Goal: Task Accomplishment & Management: Use online tool/utility

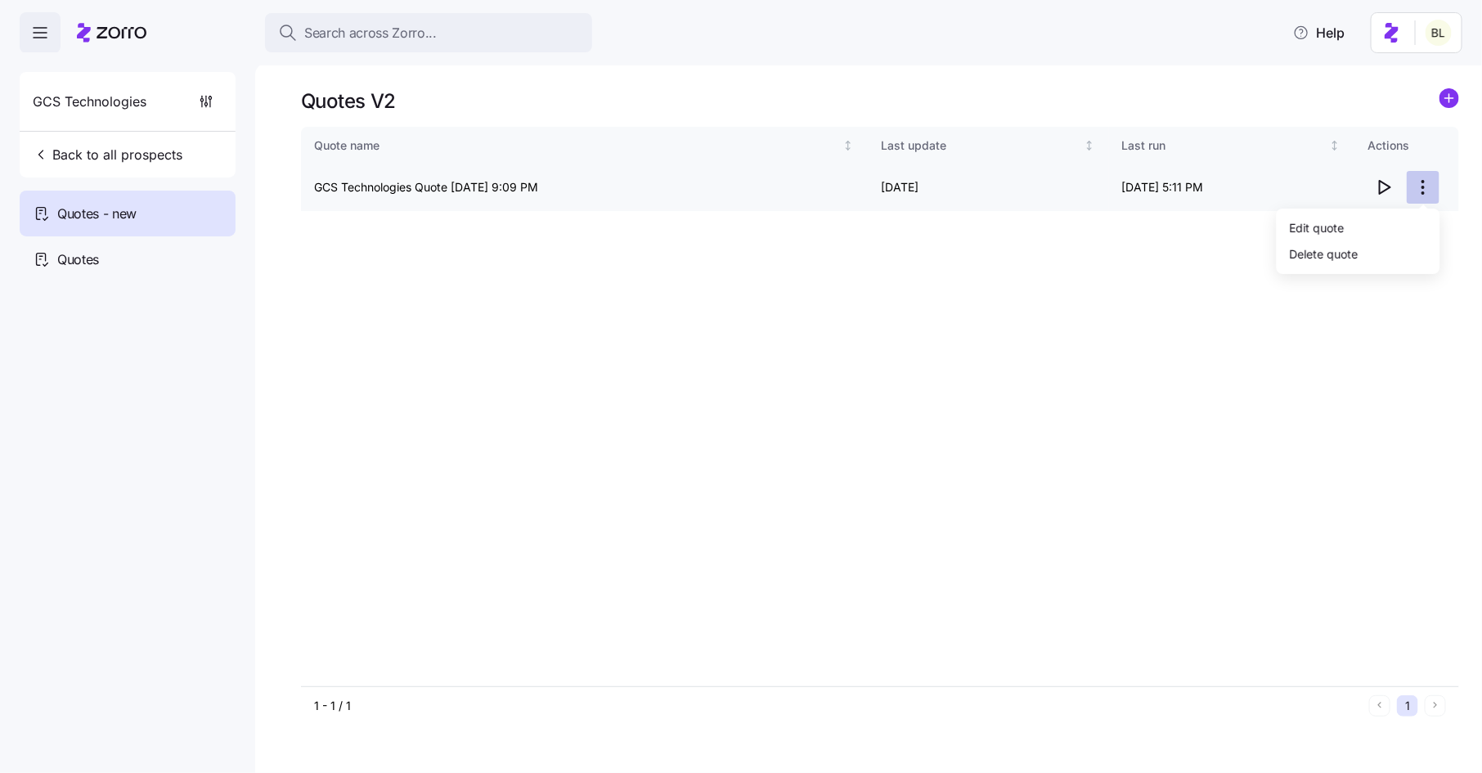
click at [1419, 184] on html "Search across Zorro... Help GCS Technologies Back to all prospects Quotes - new…" at bounding box center [741, 381] width 1482 height 763
click at [1405, 217] on div "Edit quote" at bounding box center [1358, 227] width 150 height 26
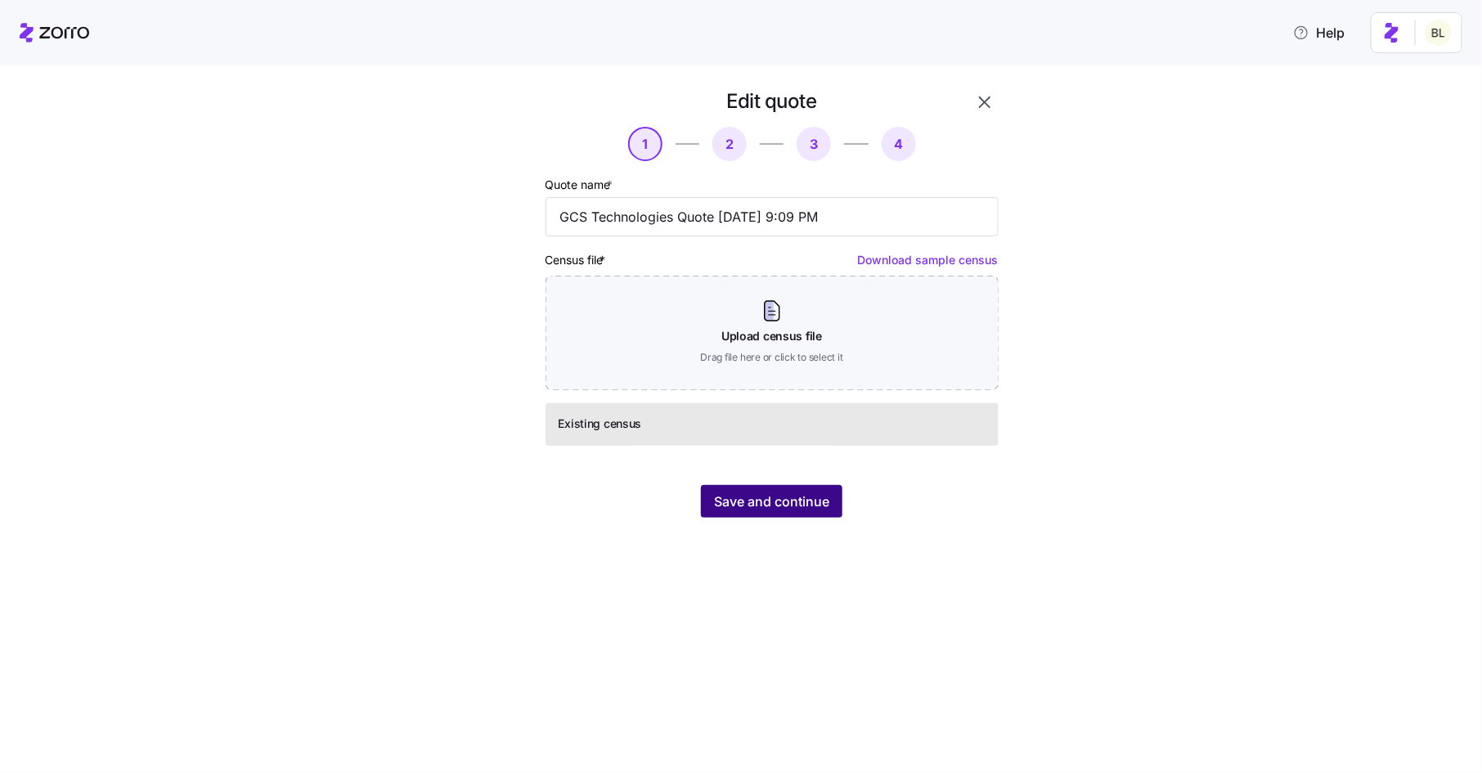
click at [820, 502] on span "Save and continue" at bounding box center [771, 501] width 115 height 20
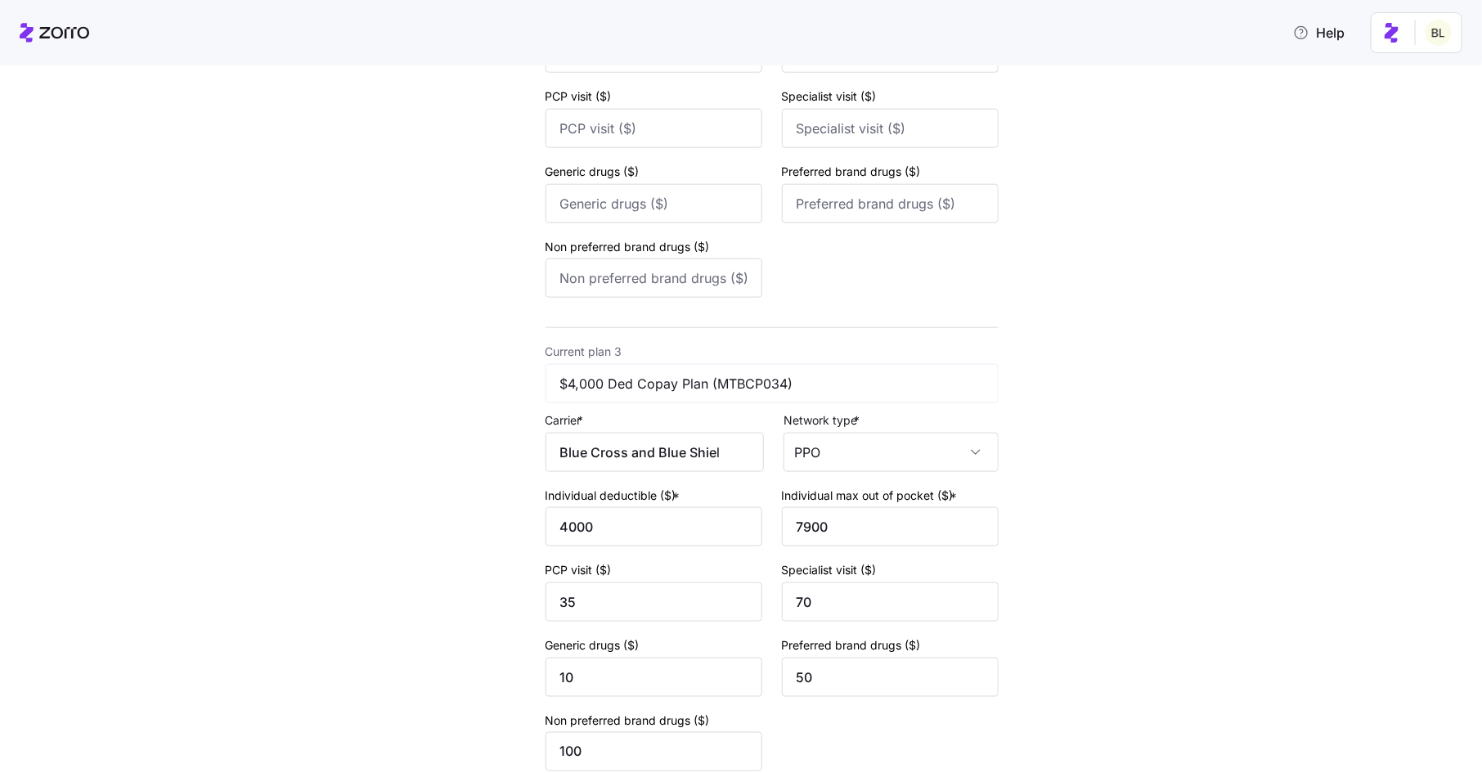
scroll to position [1455, 0]
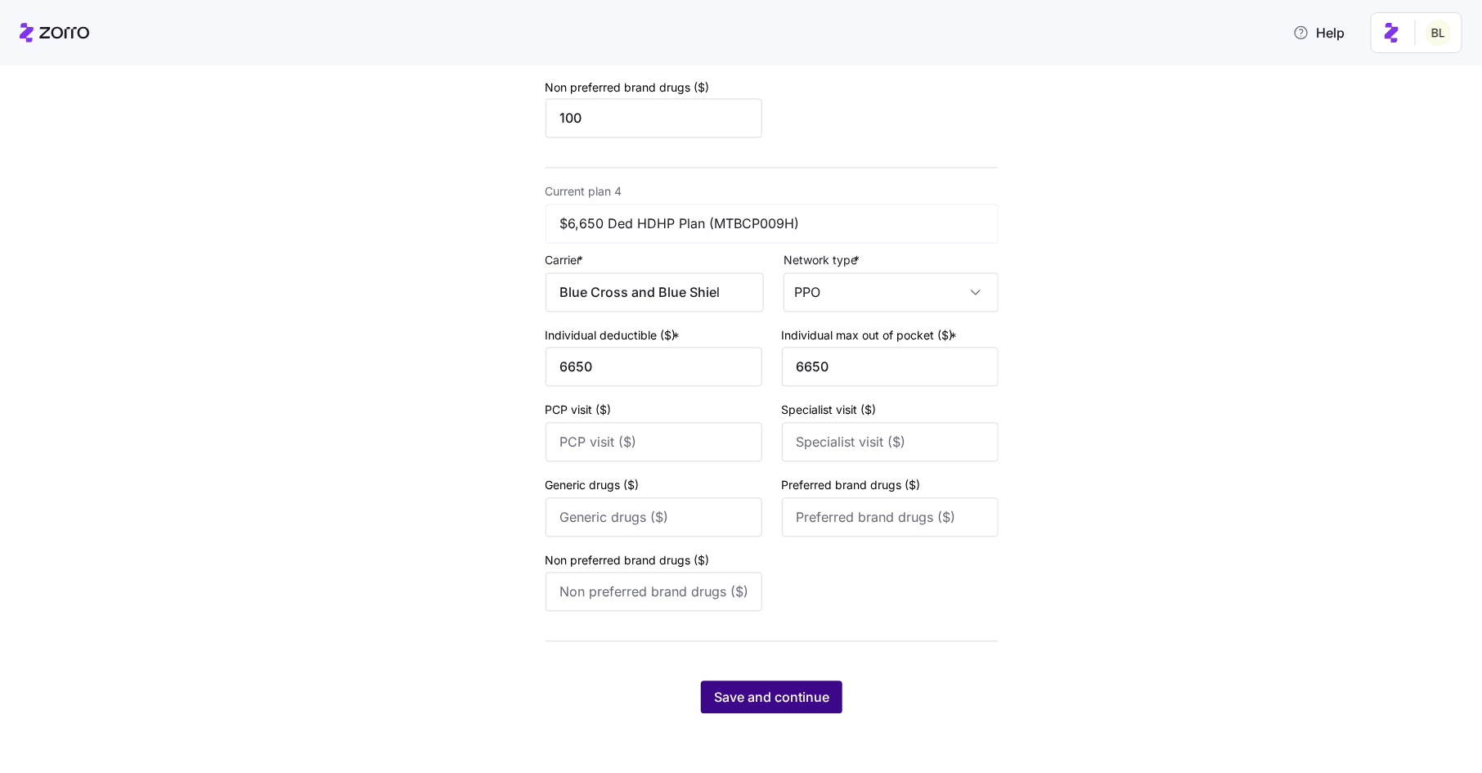
click at [747, 687] on button "Save and continue" at bounding box center [771, 697] width 141 height 33
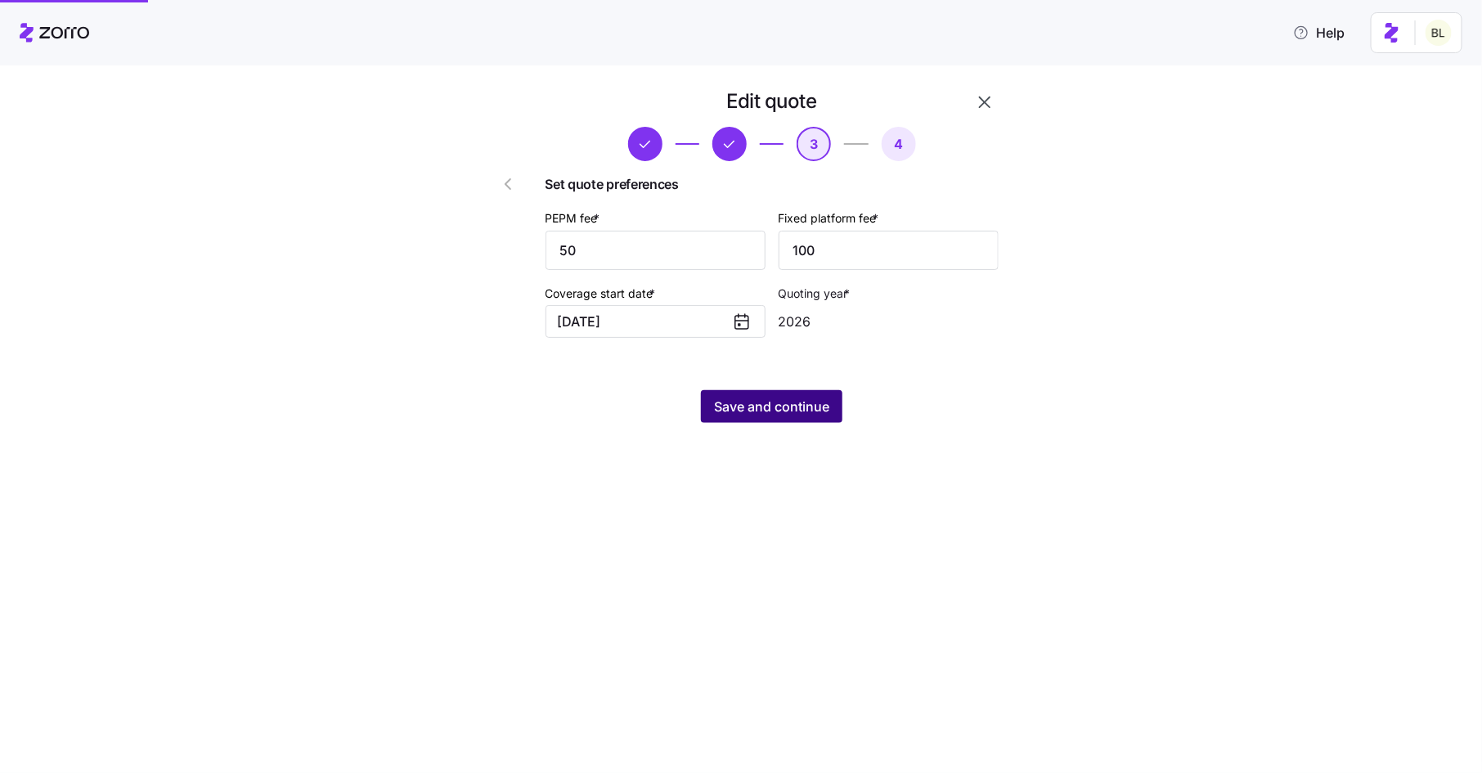
scroll to position [0, 0]
click at [644, 261] on input "50" at bounding box center [655, 250] width 220 height 39
type input "55"
click at [738, 407] on span "Save and continue" at bounding box center [771, 407] width 115 height 20
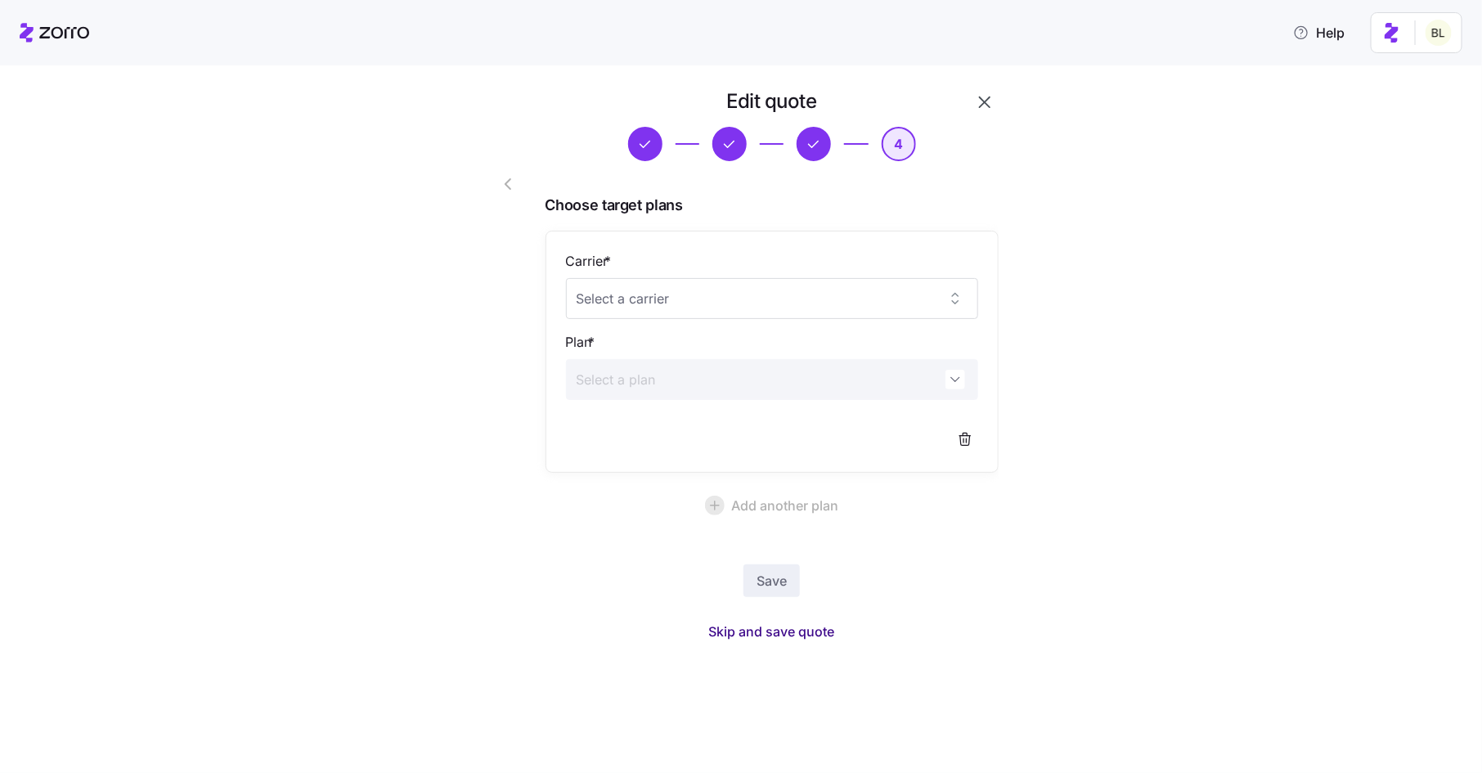
click at [759, 634] on span "Skip and save quote" at bounding box center [772, 631] width 126 height 20
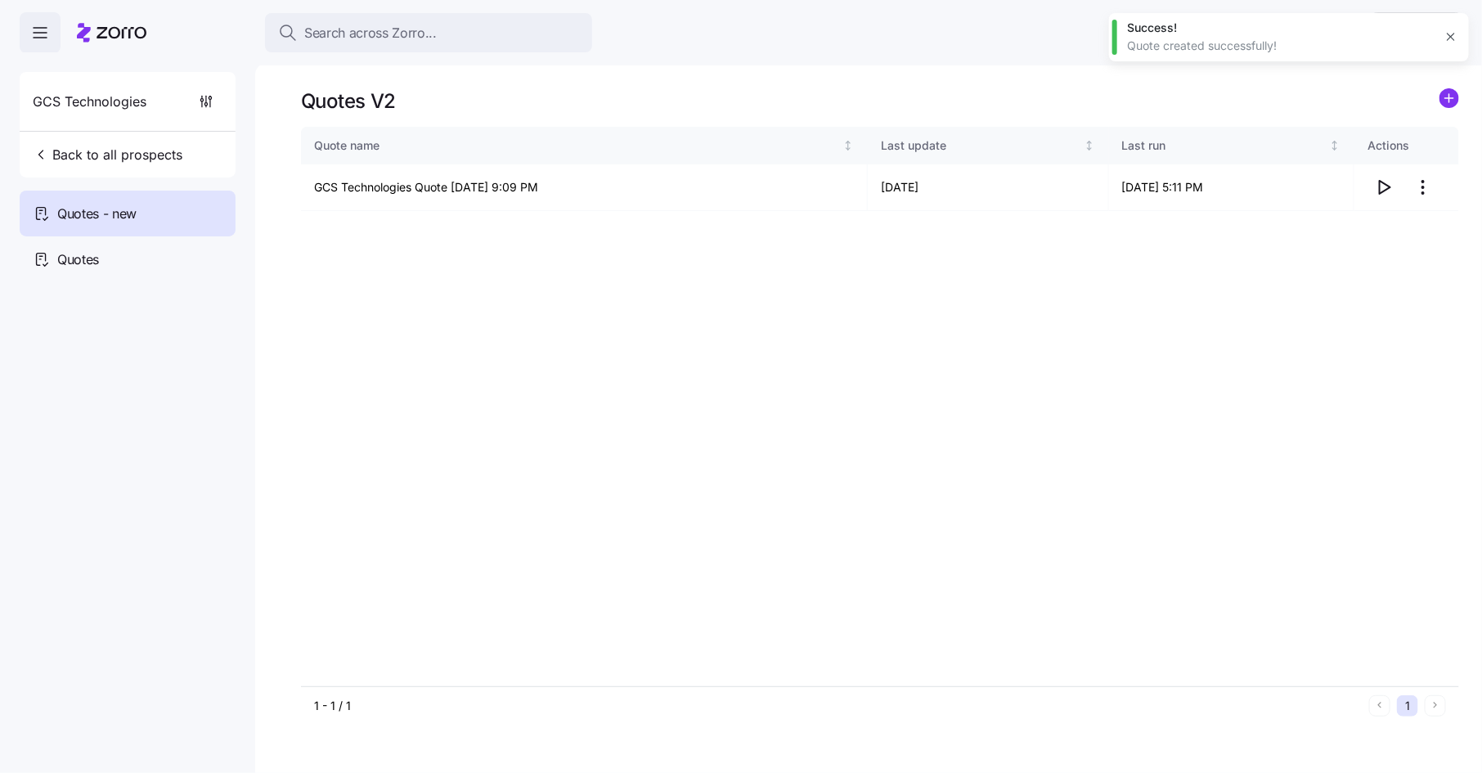
click at [1455, 37] on icon "button" at bounding box center [1450, 36] width 13 height 13
click at [1385, 191] on icon "button" at bounding box center [1384, 187] width 11 height 13
click at [154, 148] on span "Back to all prospects" at bounding box center [108, 155] width 150 height 20
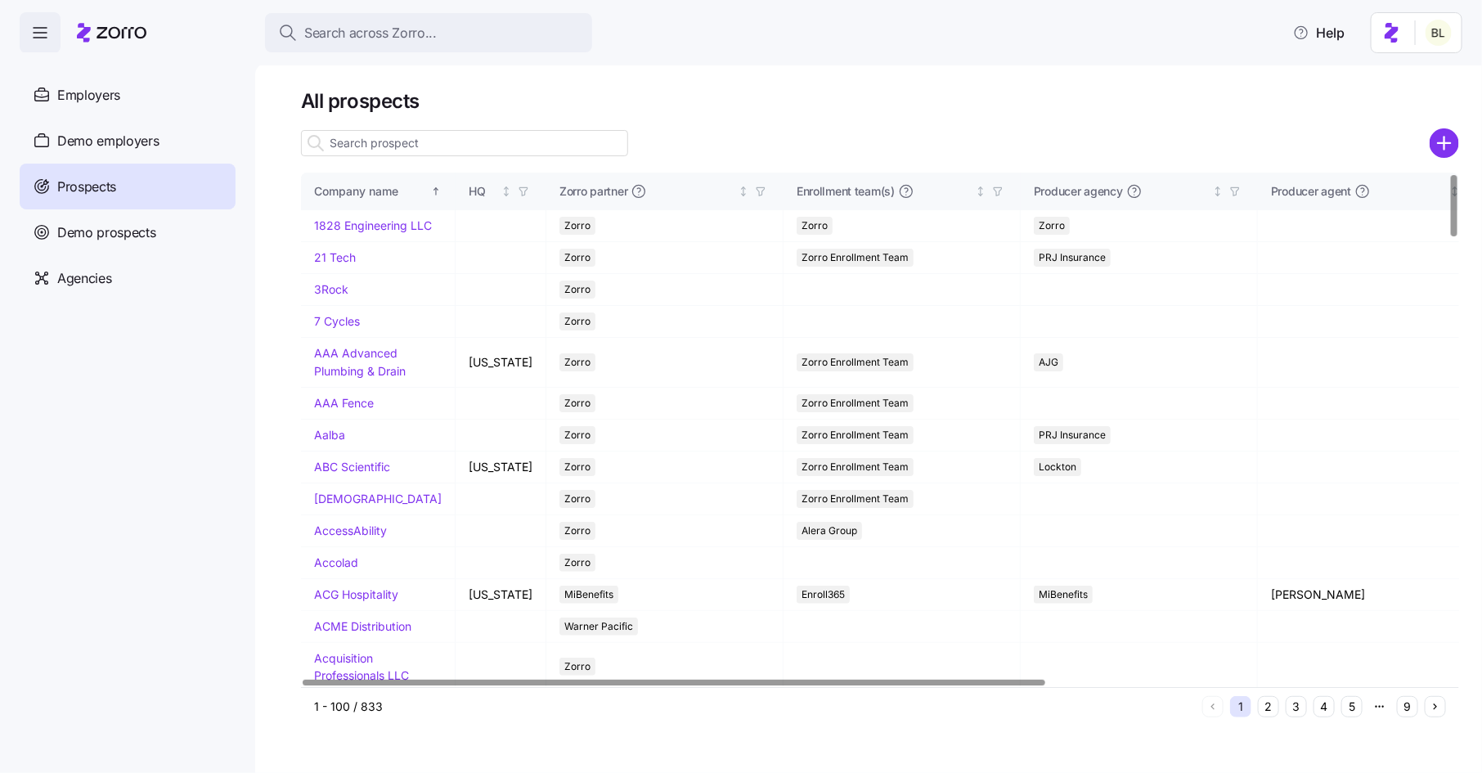
click at [446, 146] on input at bounding box center [464, 143] width 327 height 26
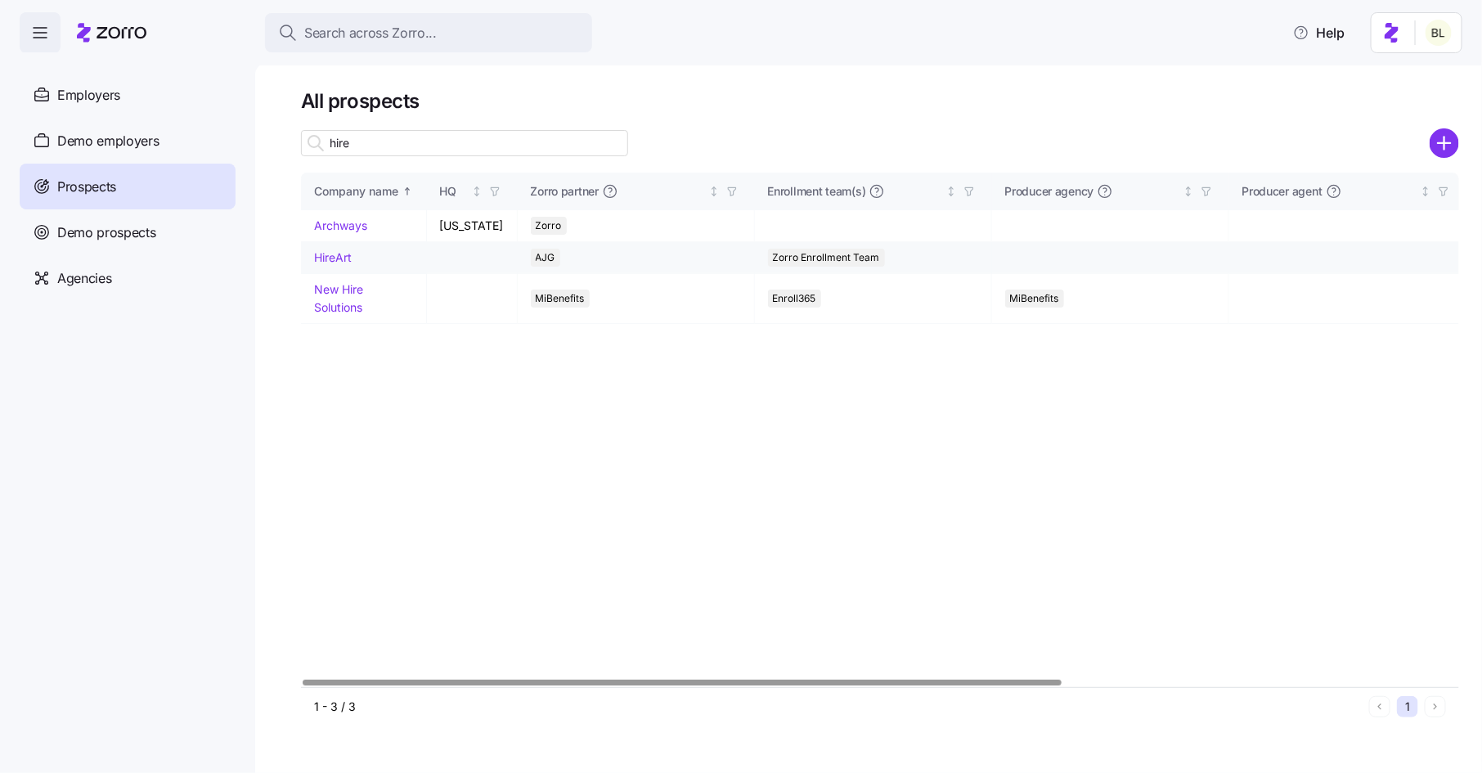
type input "hire"
click at [339, 264] on link "HireArt" at bounding box center [333, 257] width 38 height 14
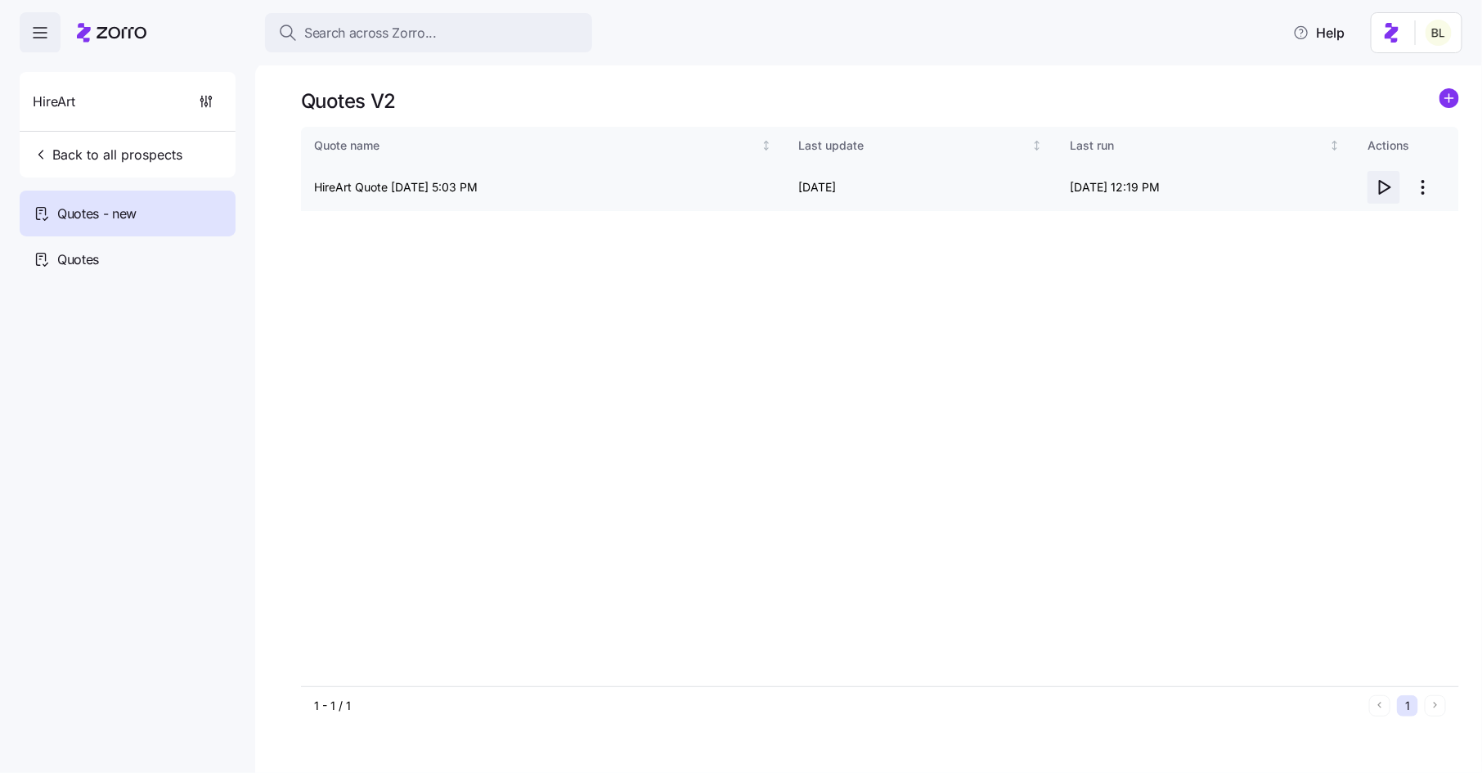
click at [1386, 182] on icon "button" at bounding box center [1384, 187] width 20 height 20
click at [1435, 179] on html "Search across Zorro... Help HireArt Back to all prospects Quotes - new Quotes Q…" at bounding box center [741, 381] width 1482 height 763
click at [1400, 217] on div "Edit quote" at bounding box center [1358, 227] width 150 height 26
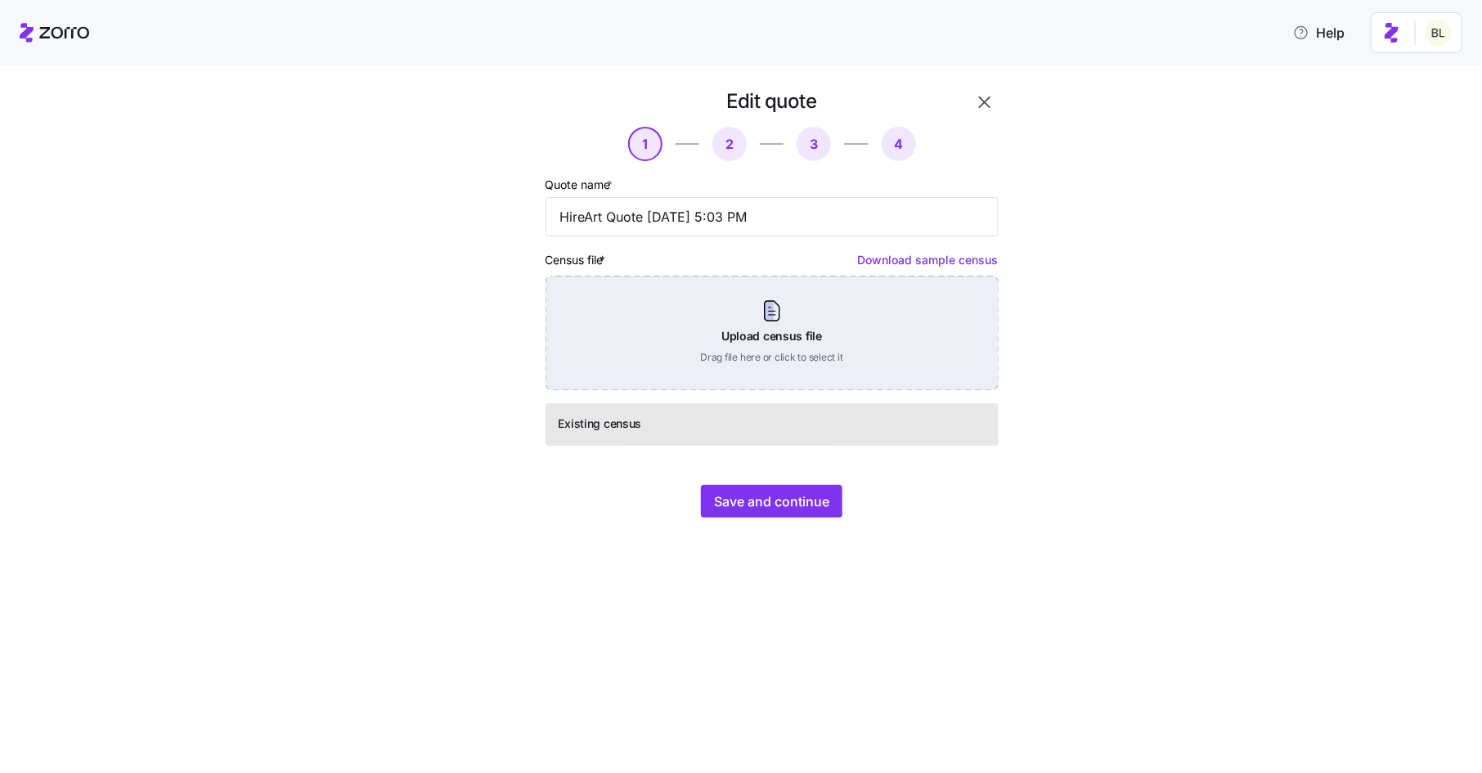
click at [844, 312] on div "Upload census file Drag file here or click to select it" at bounding box center [771, 333] width 453 height 114
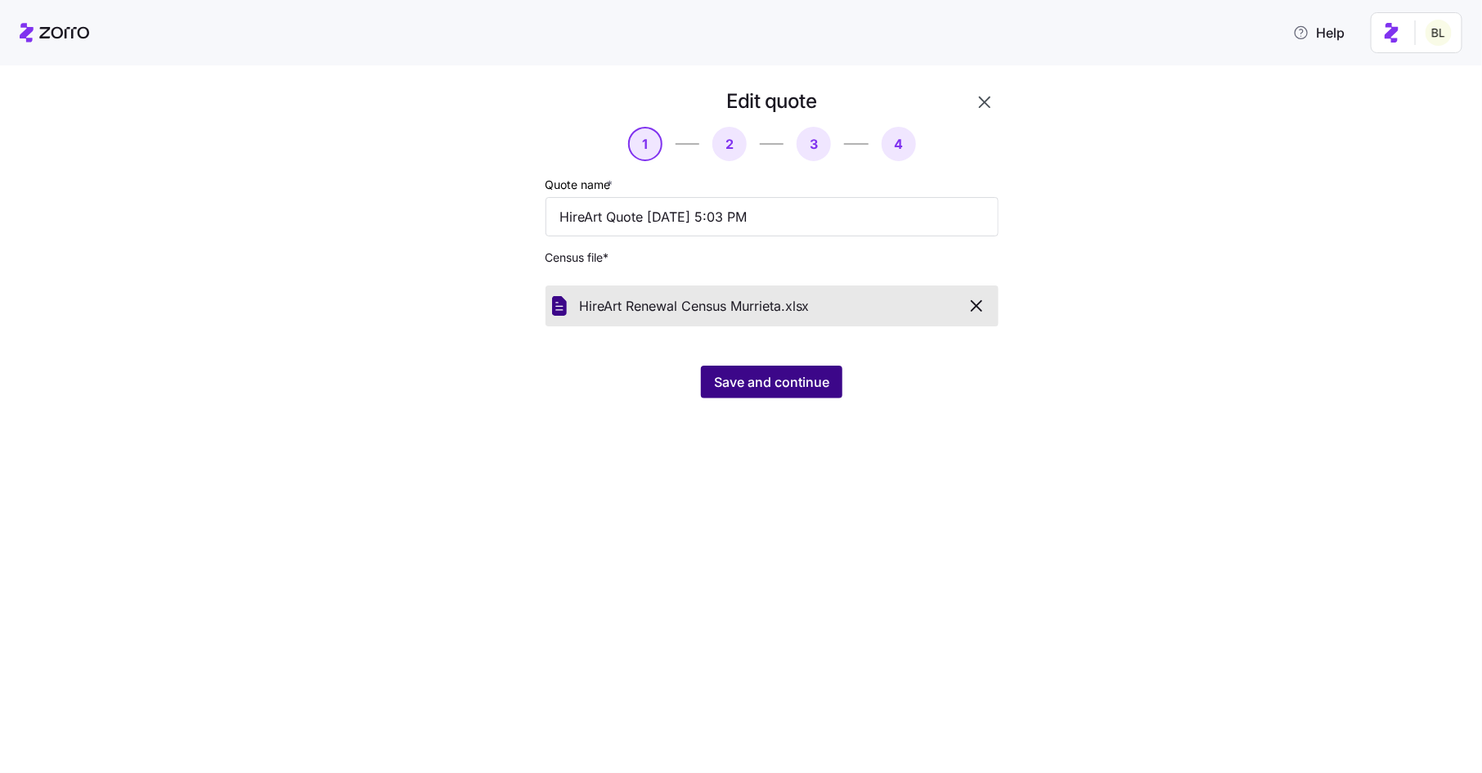
click at [760, 378] on span "Save and continue" at bounding box center [771, 382] width 115 height 20
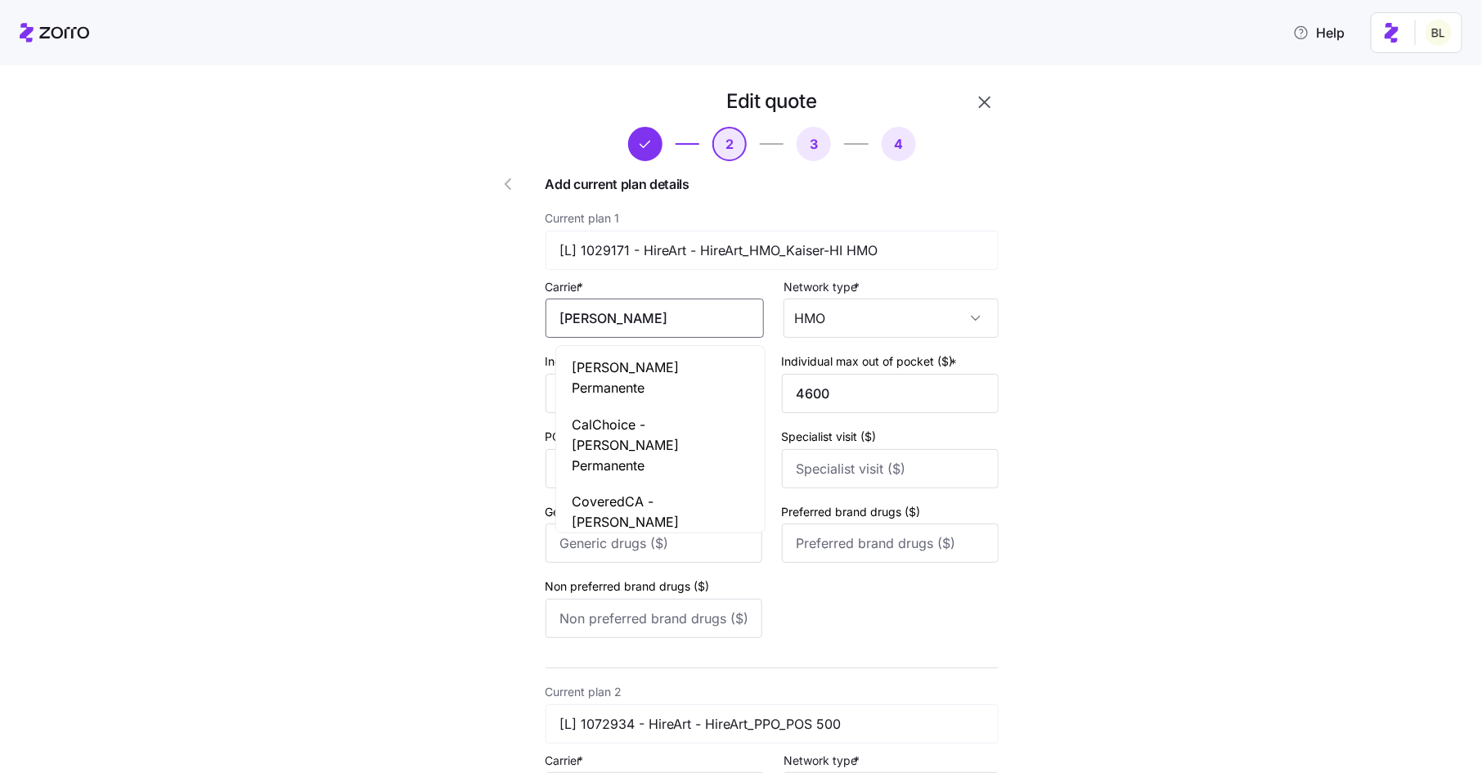
click at [701, 310] on input "Kaiser" at bounding box center [654, 317] width 218 height 39
click at [683, 370] on span "[PERSON_NAME] Permanente" at bounding box center [660, 377] width 177 height 41
type input "[PERSON_NAME] Permanente"
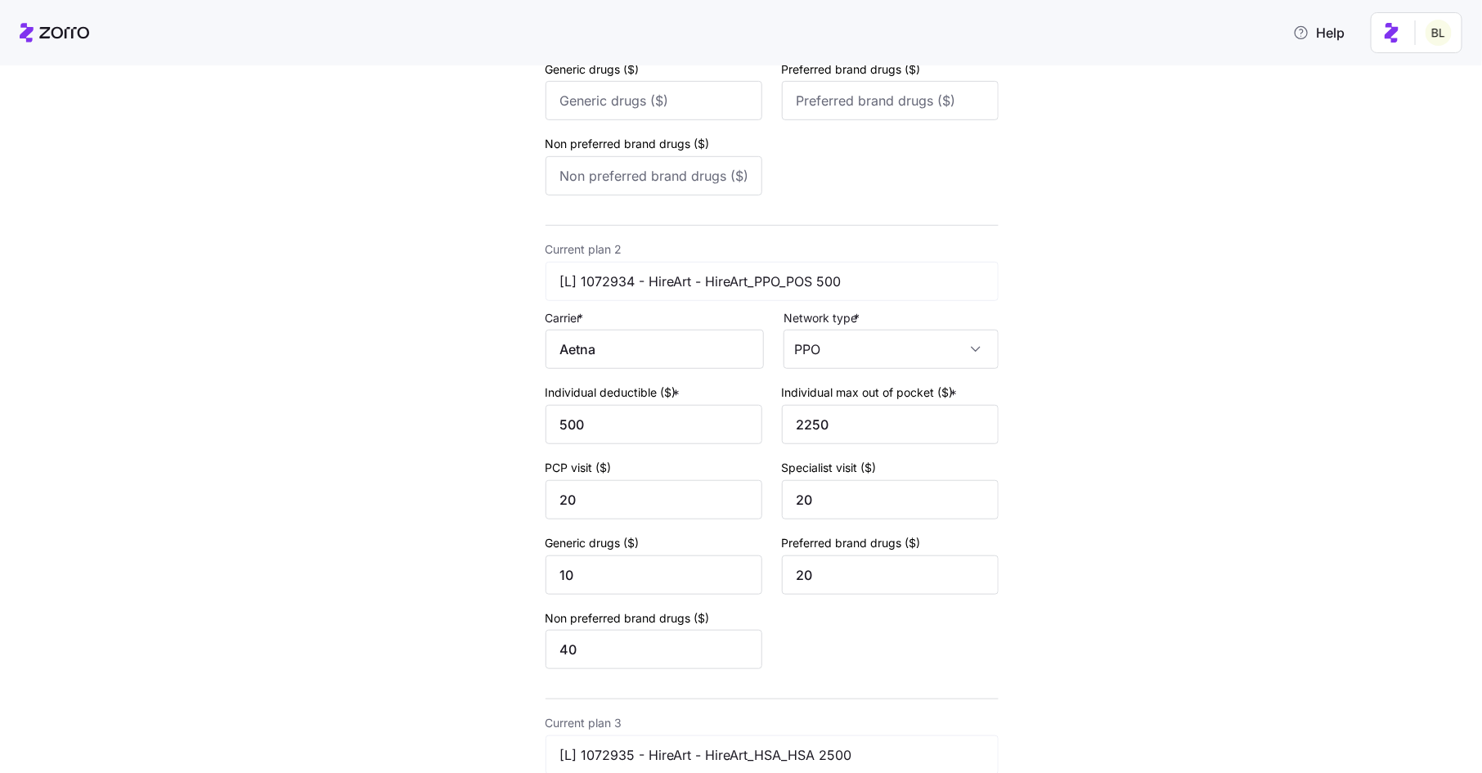
scroll to position [504, 0]
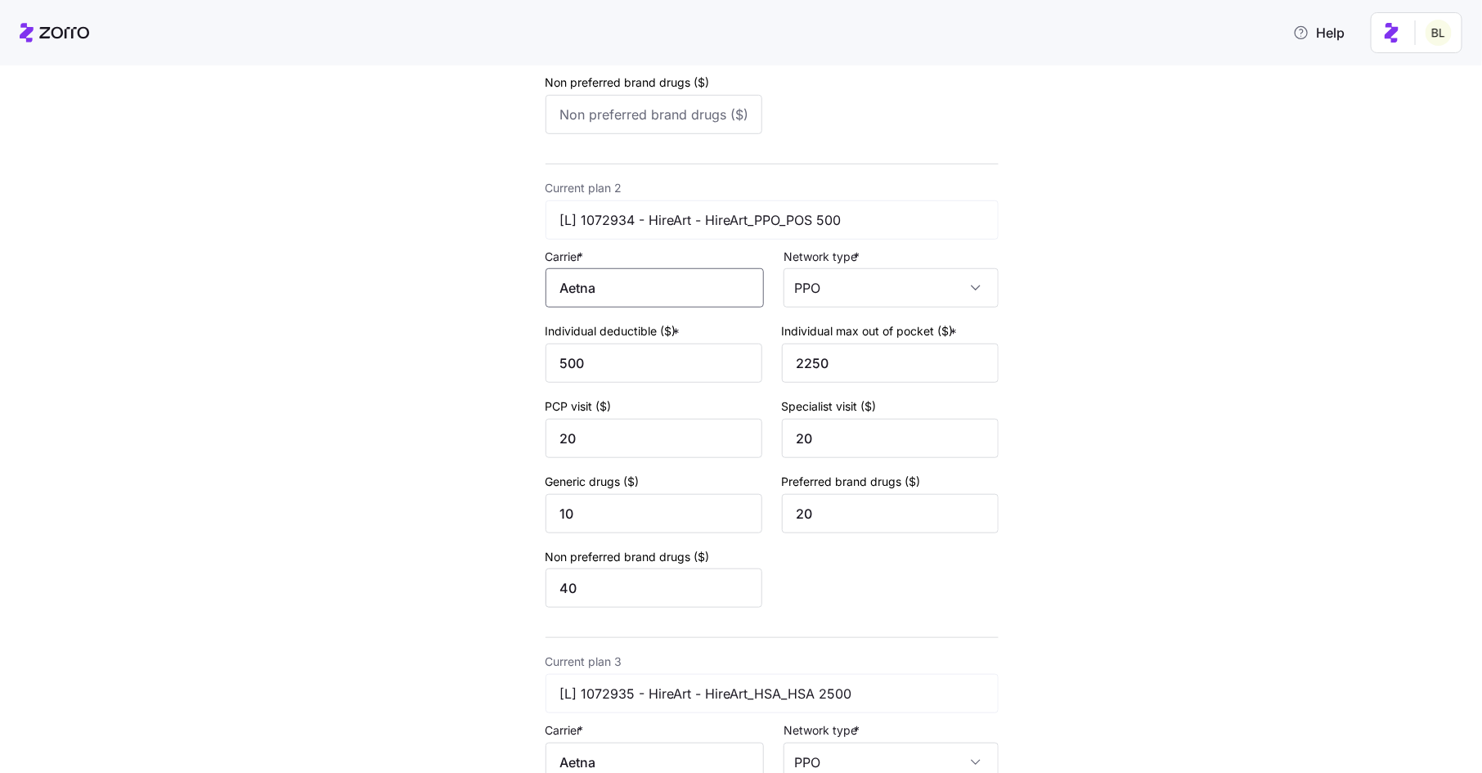
click at [678, 286] on input "Aetna" at bounding box center [654, 287] width 218 height 39
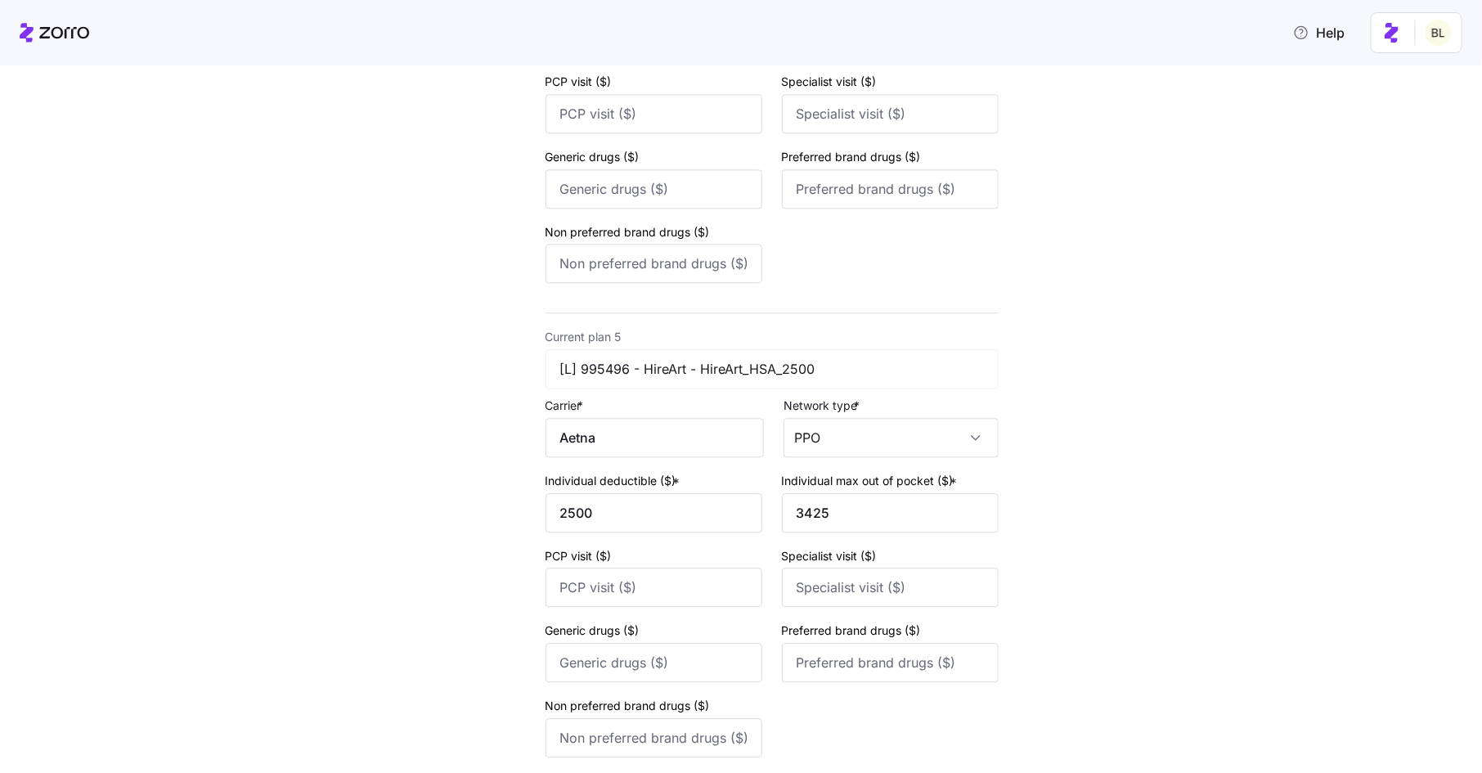
scroll to position [1930, 0]
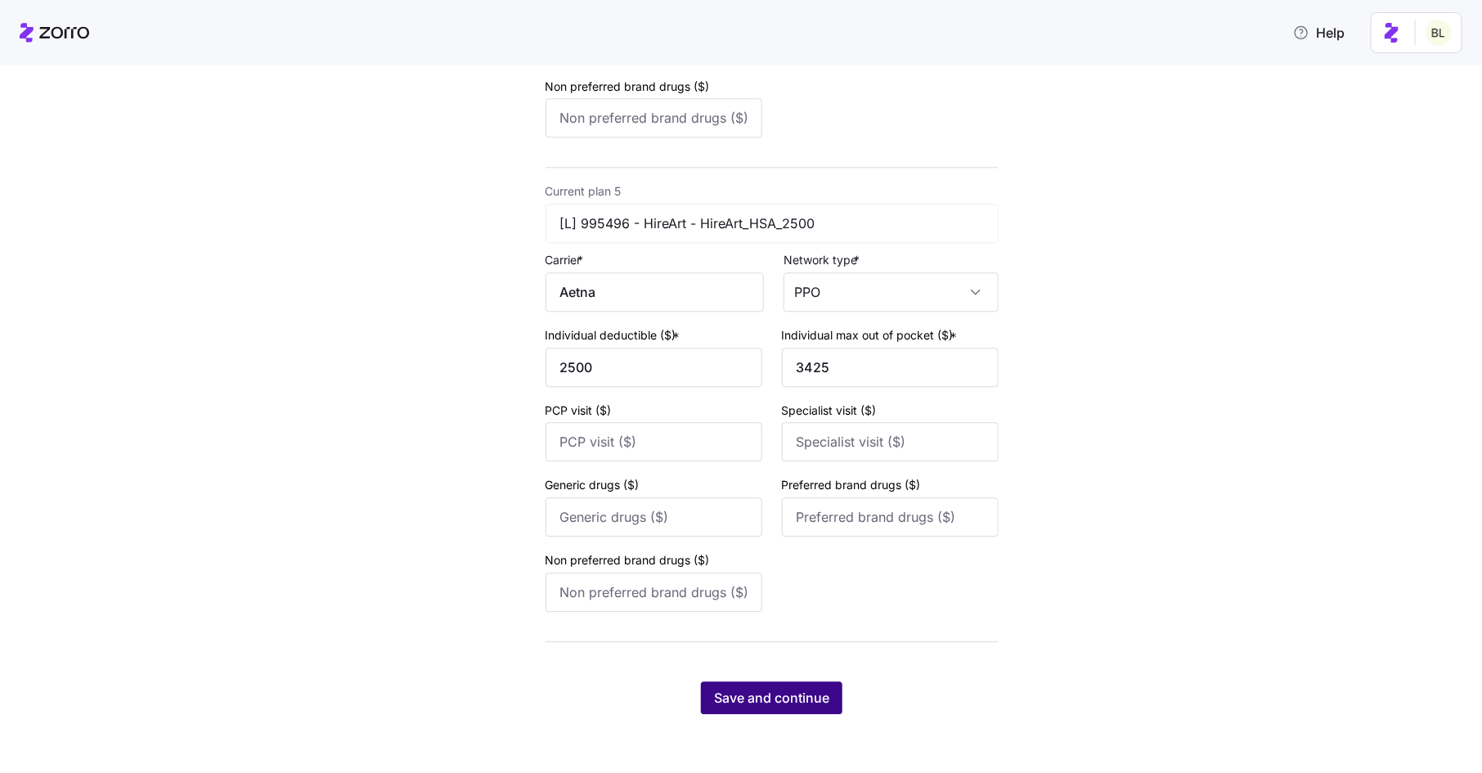
click at [788, 695] on span "Save and continue" at bounding box center [771, 698] width 115 height 20
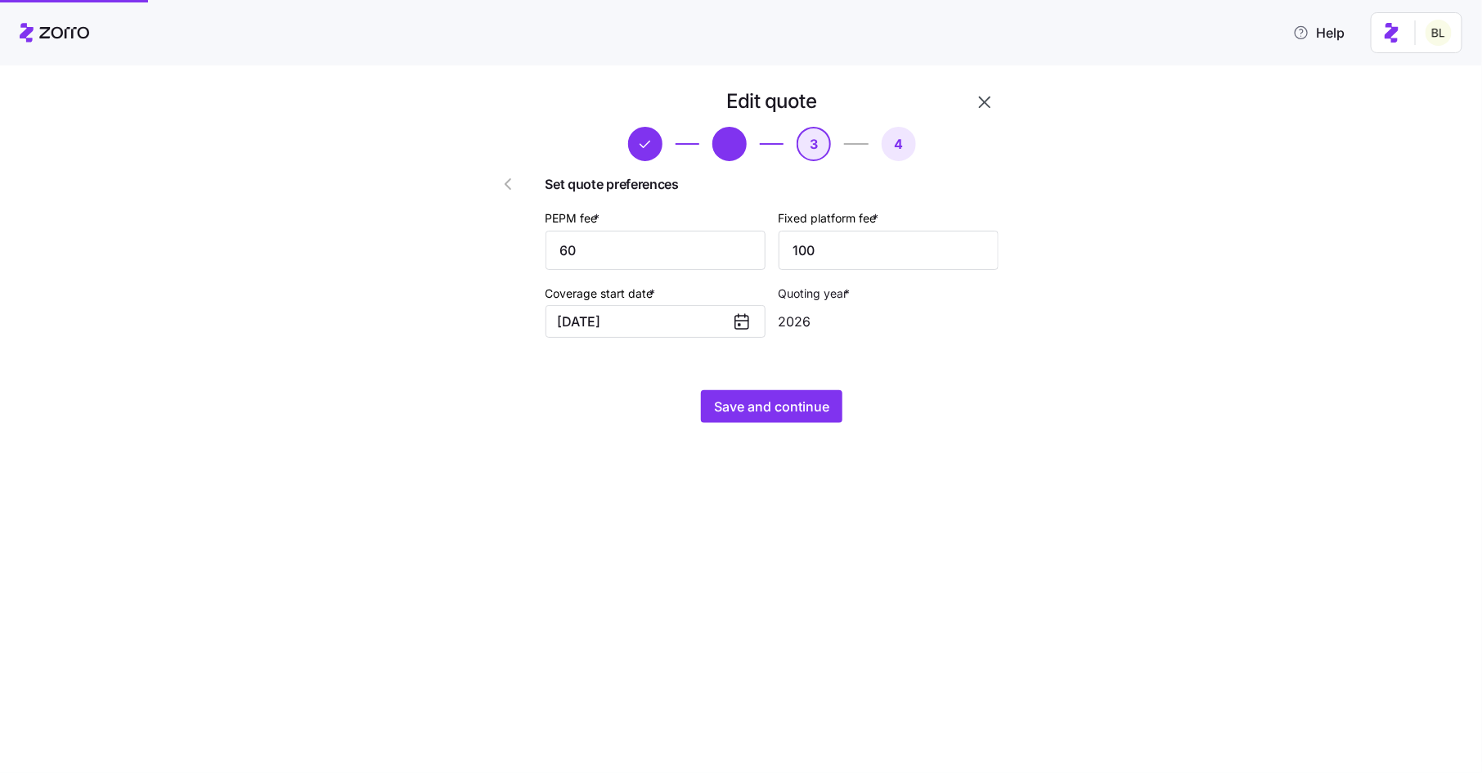
scroll to position [0, 0]
click at [769, 406] on span "Save and continue" at bounding box center [771, 407] width 115 height 20
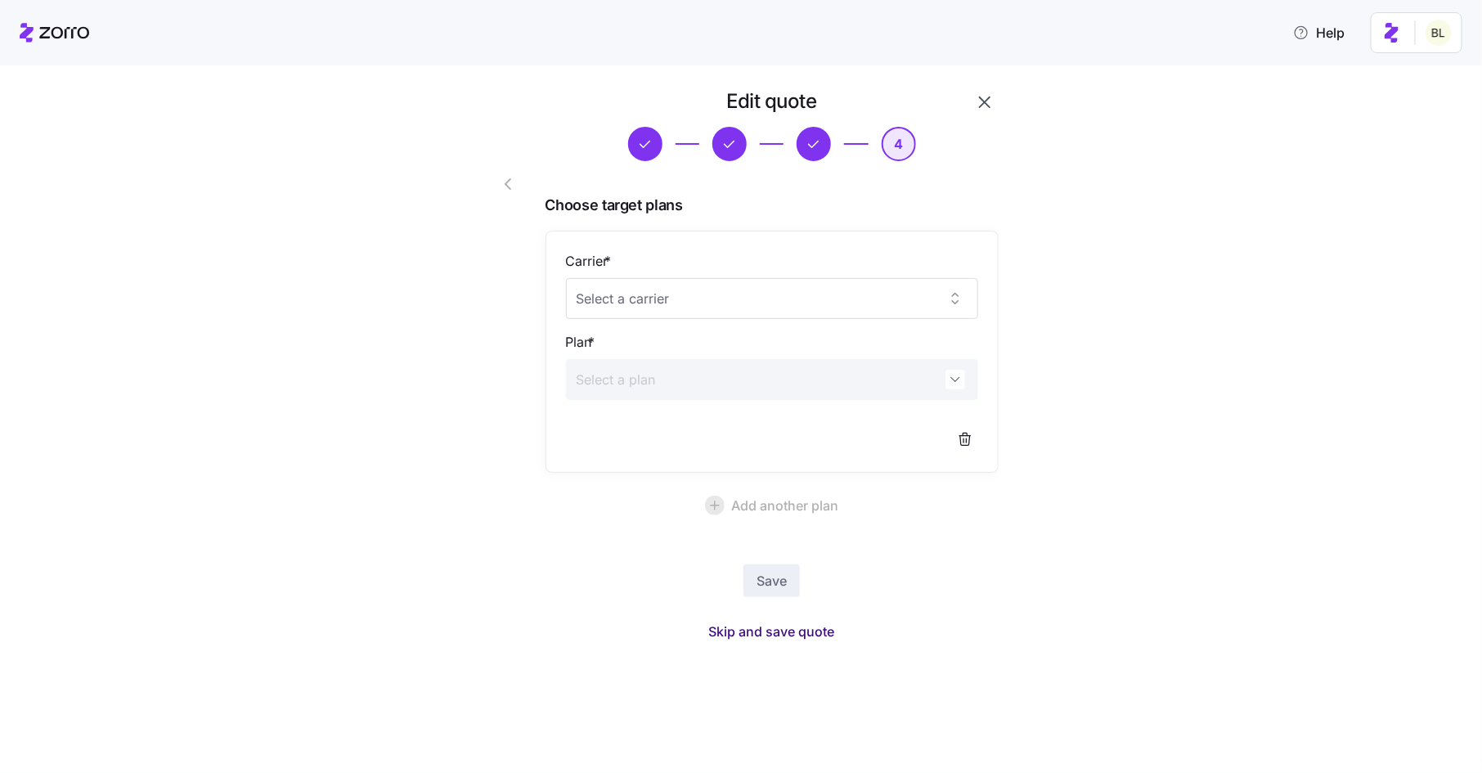
click at [773, 631] on span "Skip and save quote" at bounding box center [772, 631] width 126 height 20
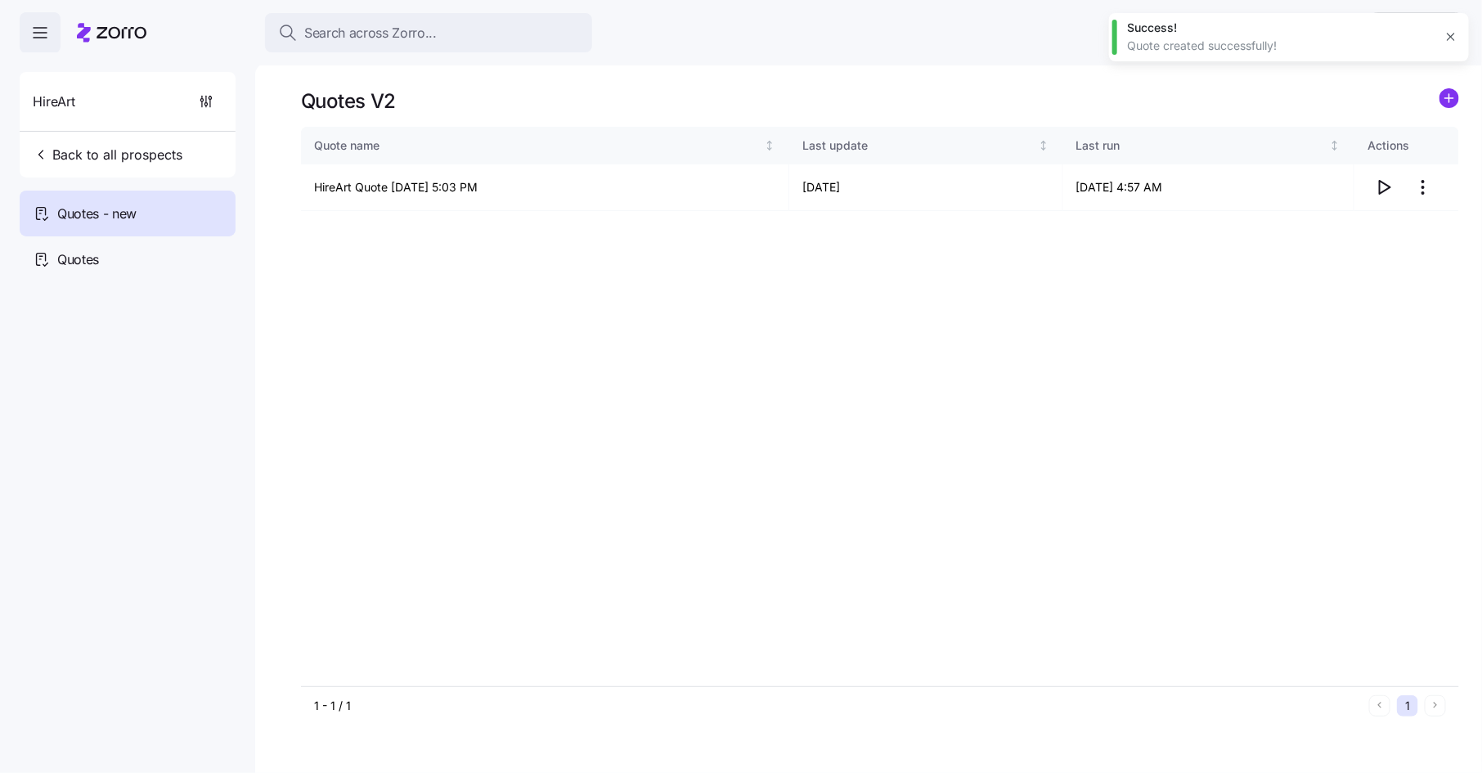
click at [1452, 31] on icon "button" at bounding box center [1450, 36] width 13 height 13
click at [1379, 189] on icon "button" at bounding box center [1384, 187] width 11 height 13
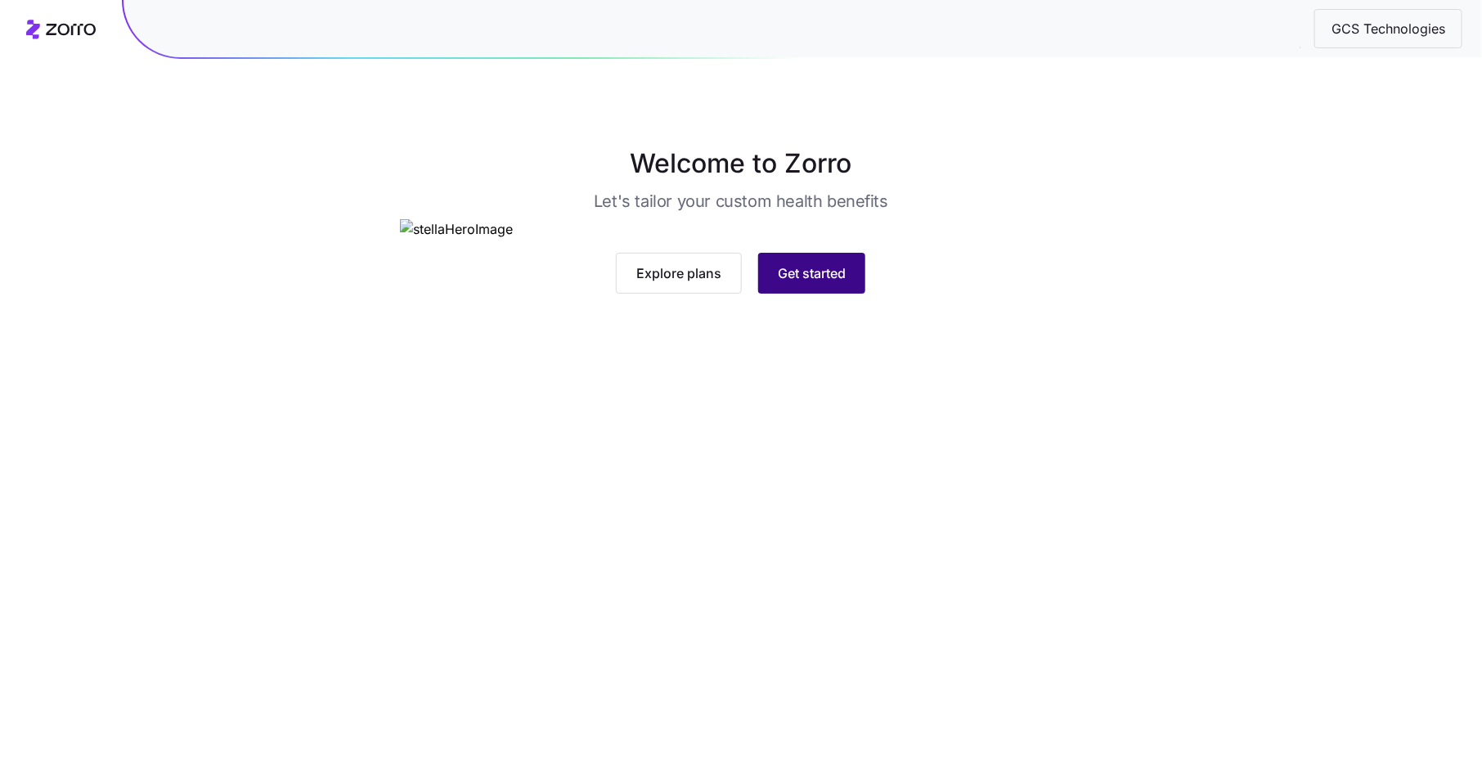
click at [835, 294] on button "Get started" at bounding box center [811, 273] width 107 height 41
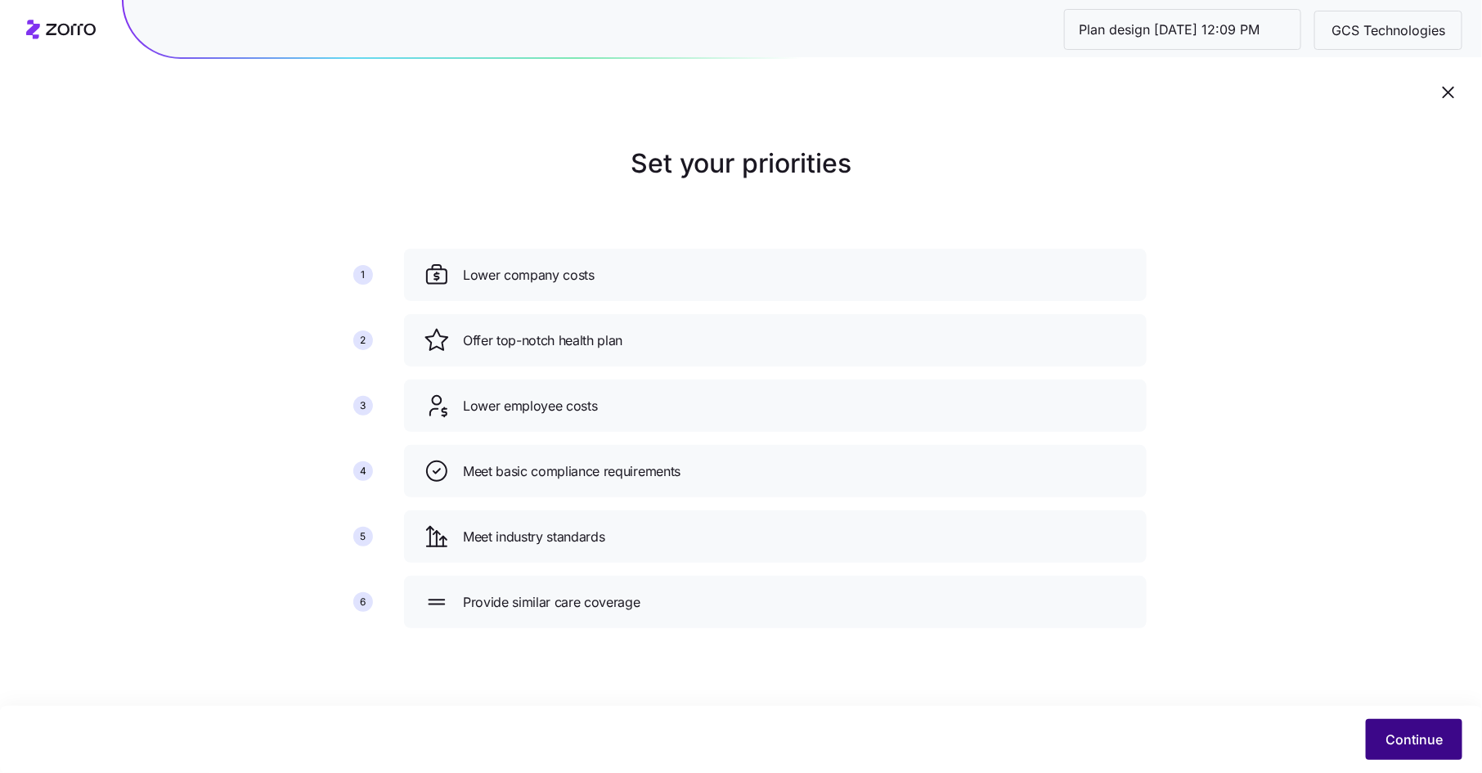
click at [1411, 728] on button "Continue" at bounding box center [1413, 739] width 96 height 41
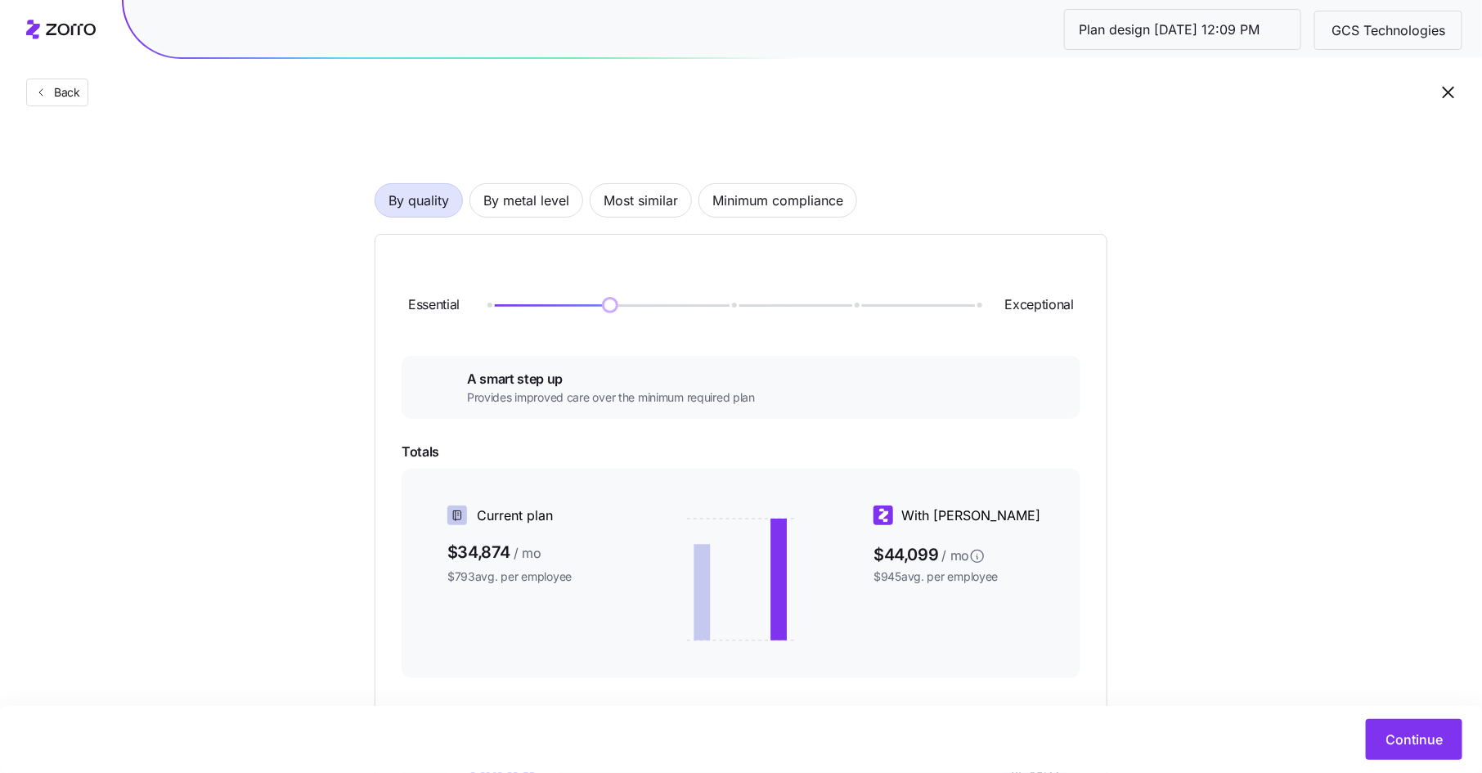
scroll to position [39, 0]
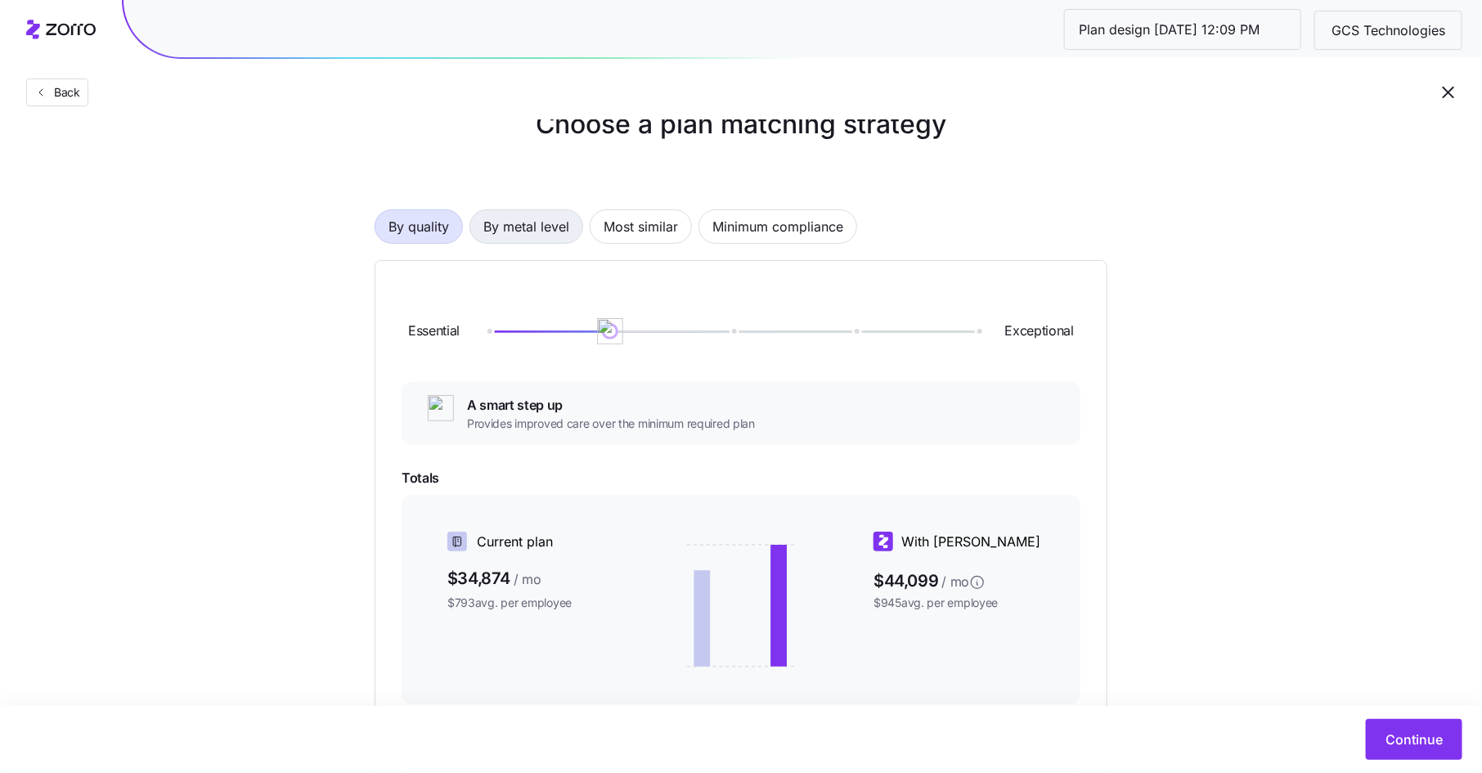
click at [558, 233] on span "By metal level" at bounding box center [526, 226] width 86 height 33
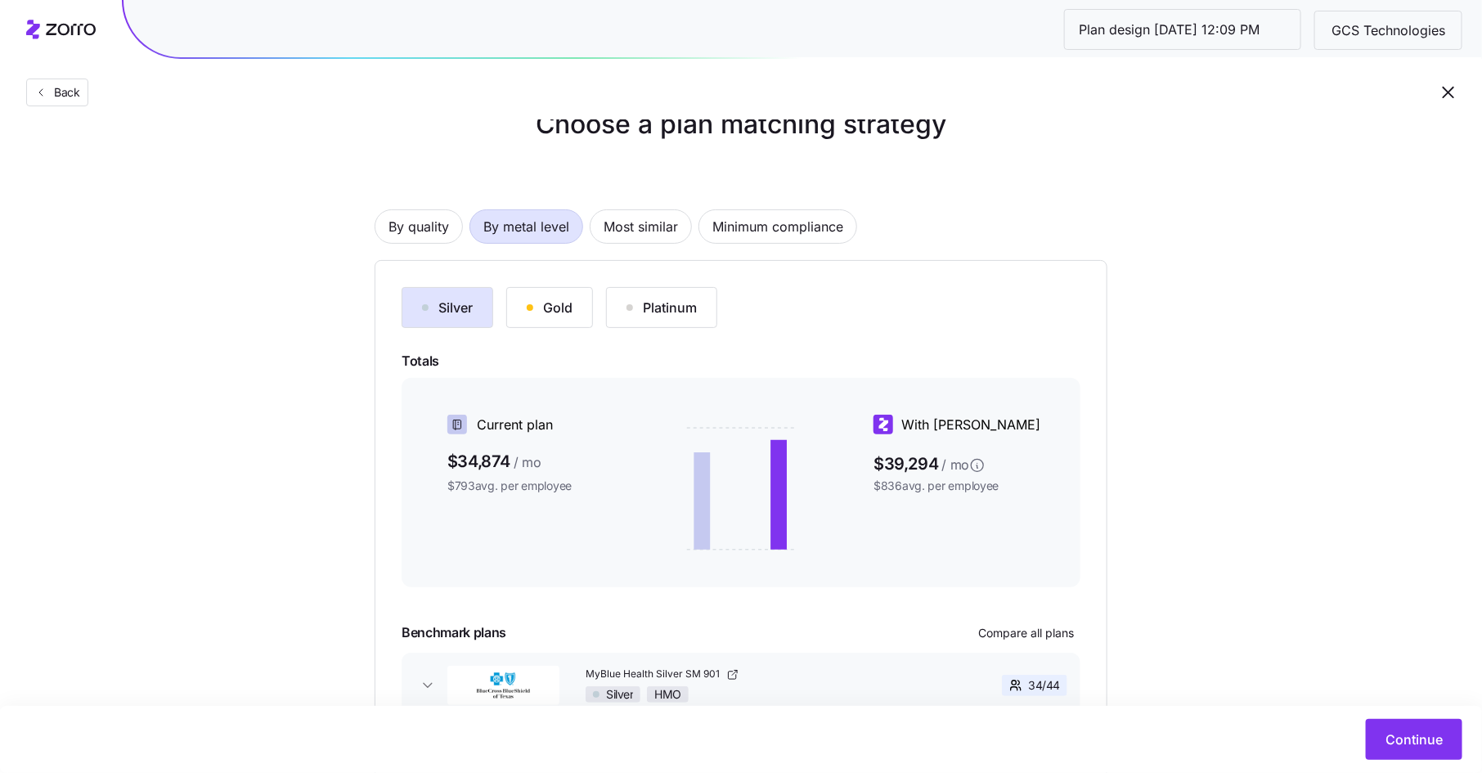
click at [513, 316] on button "Gold" at bounding box center [549, 307] width 87 height 41
click at [454, 300] on div "Silver" at bounding box center [447, 308] width 51 height 20
click at [418, 228] on span "By quality" at bounding box center [418, 226] width 61 height 33
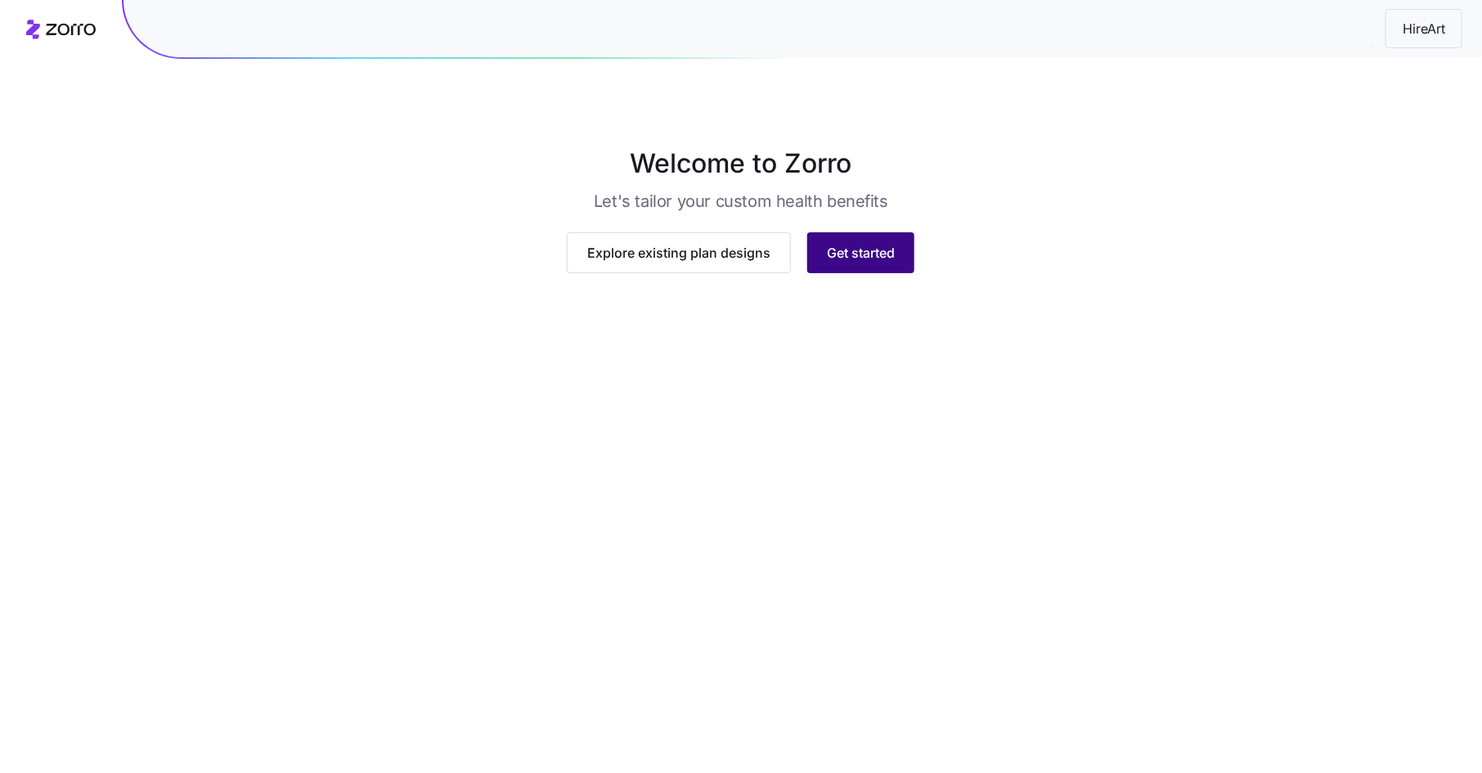
click at [855, 262] on span "Get started" at bounding box center [861, 253] width 68 height 20
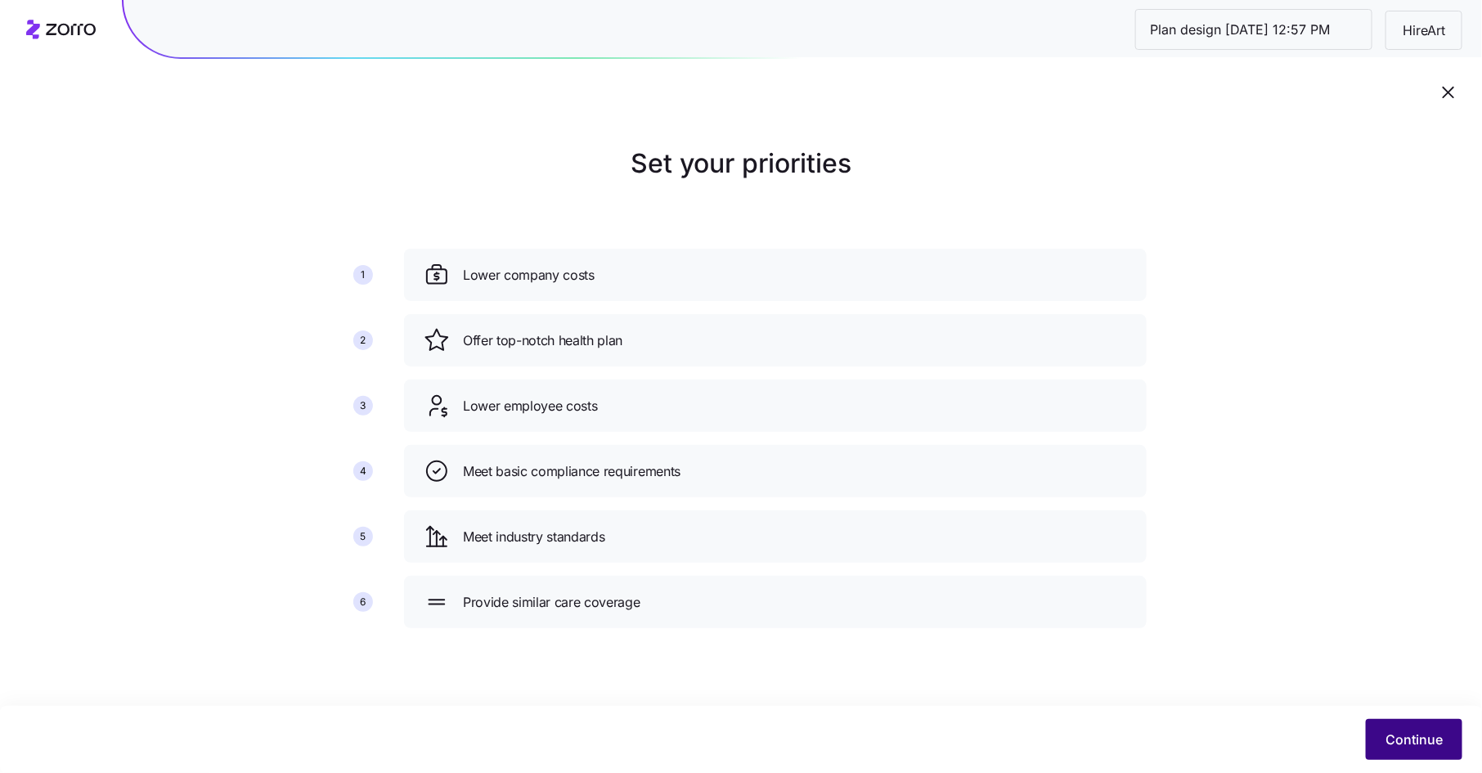
click at [1414, 732] on span "Continue" at bounding box center [1413, 739] width 57 height 20
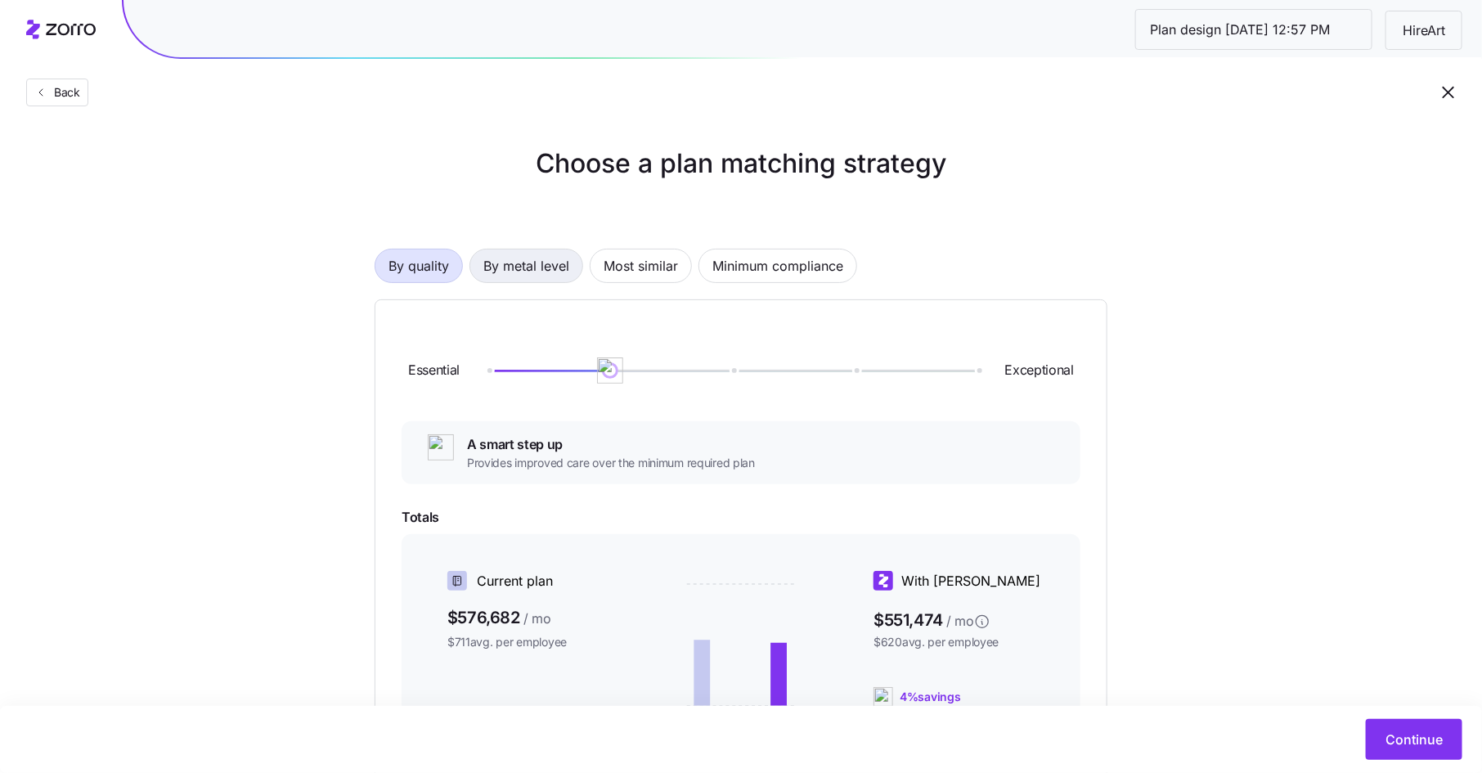
click at [524, 265] on span "By metal level" at bounding box center [526, 265] width 86 height 33
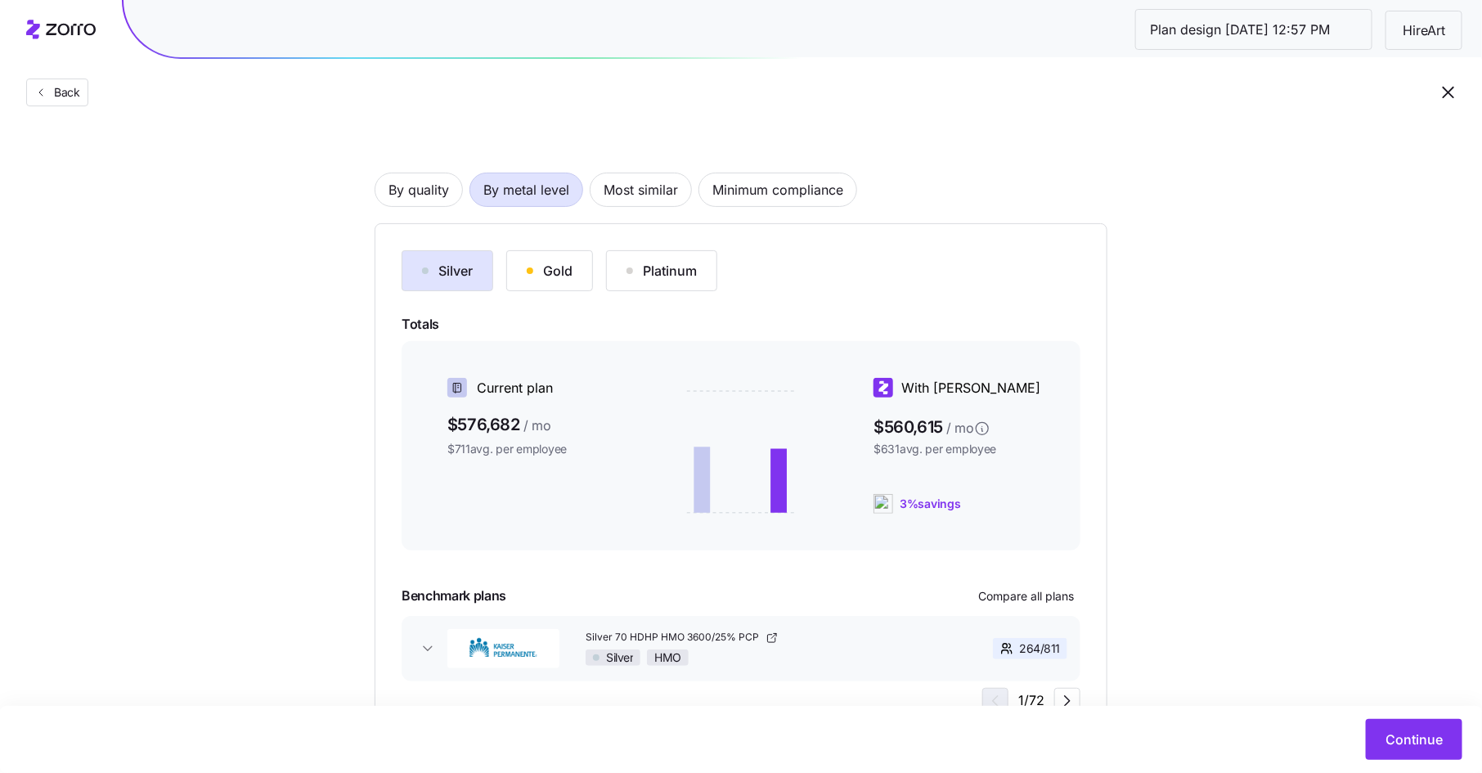
scroll to position [98, 0]
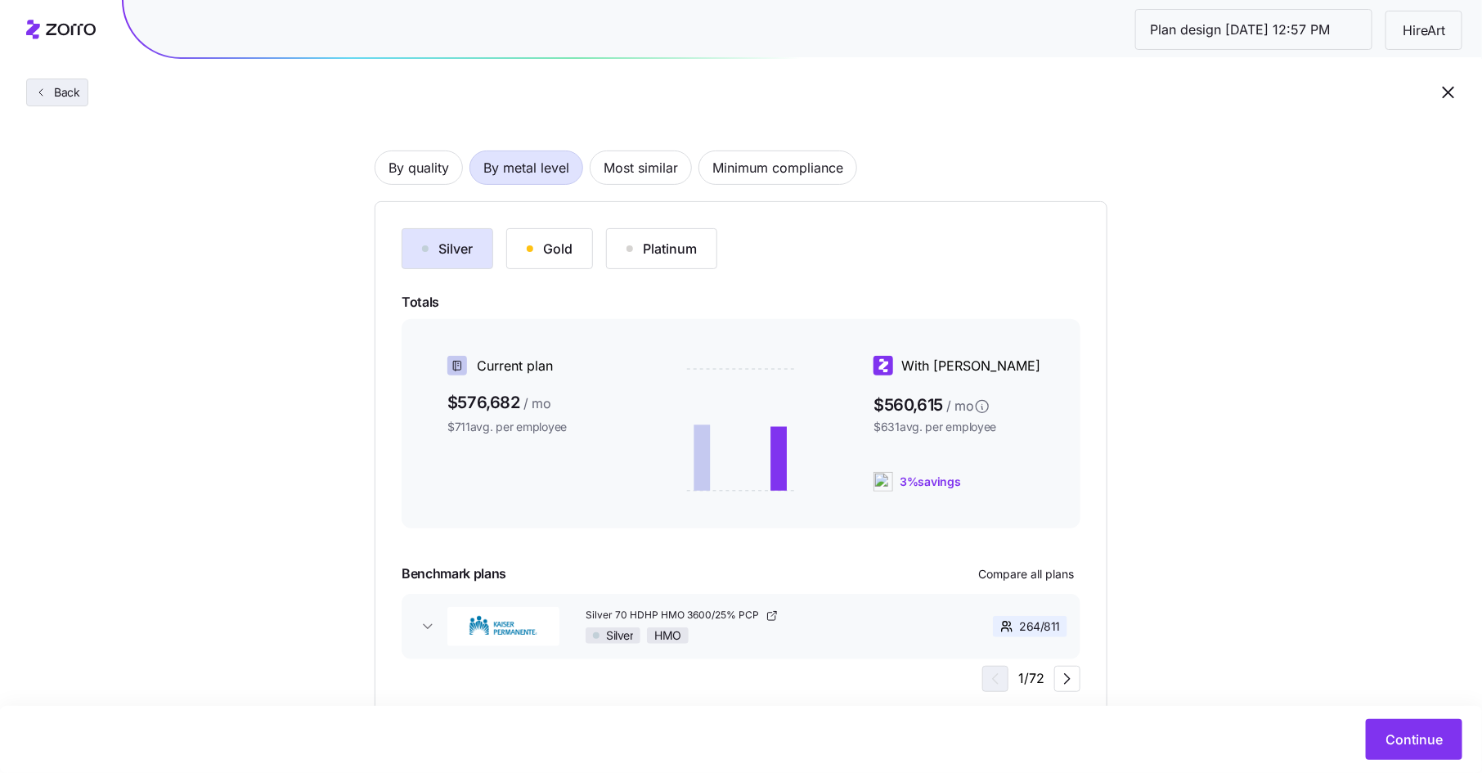
click at [63, 88] on span "Back" at bounding box center [63, 92] width 33 height 16
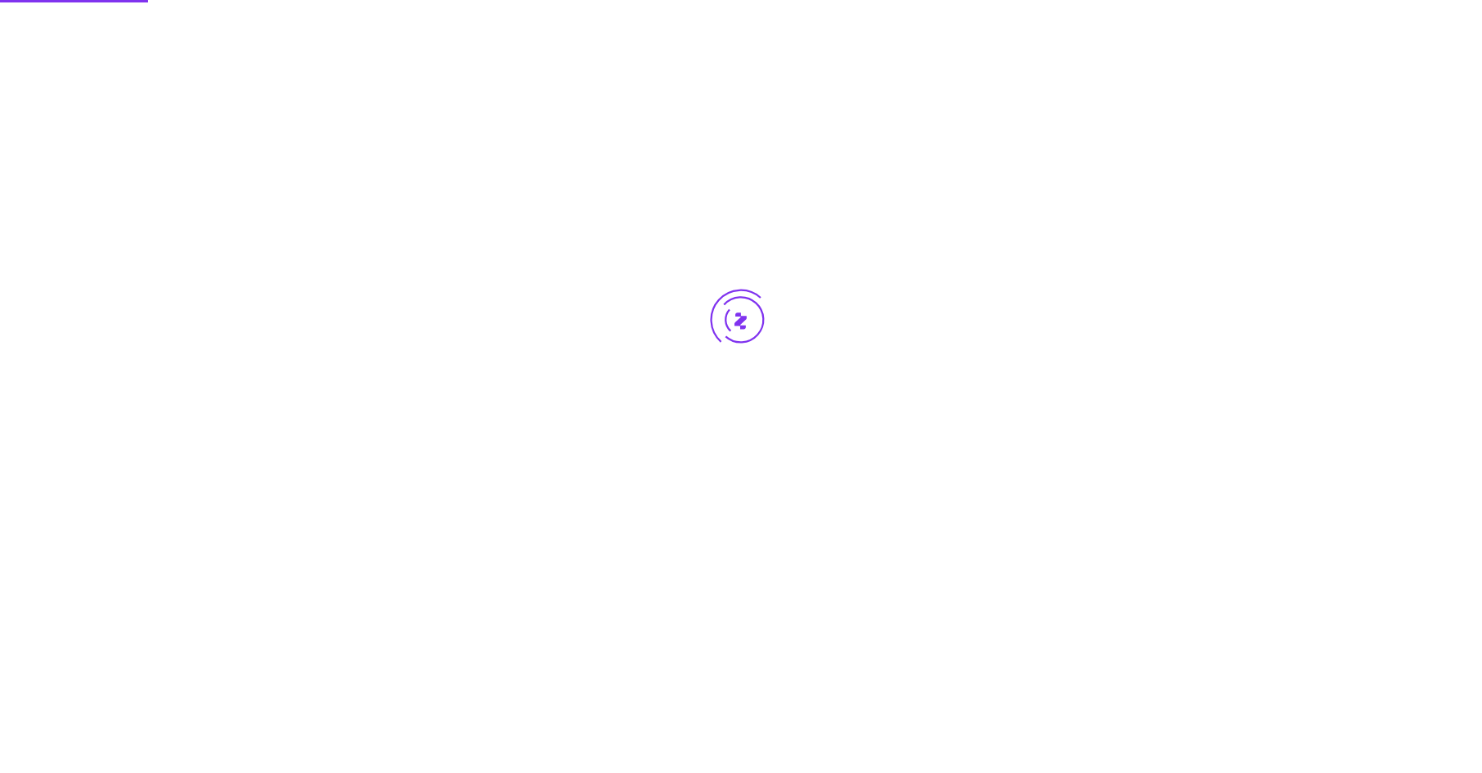
scroll to position [0, 0]
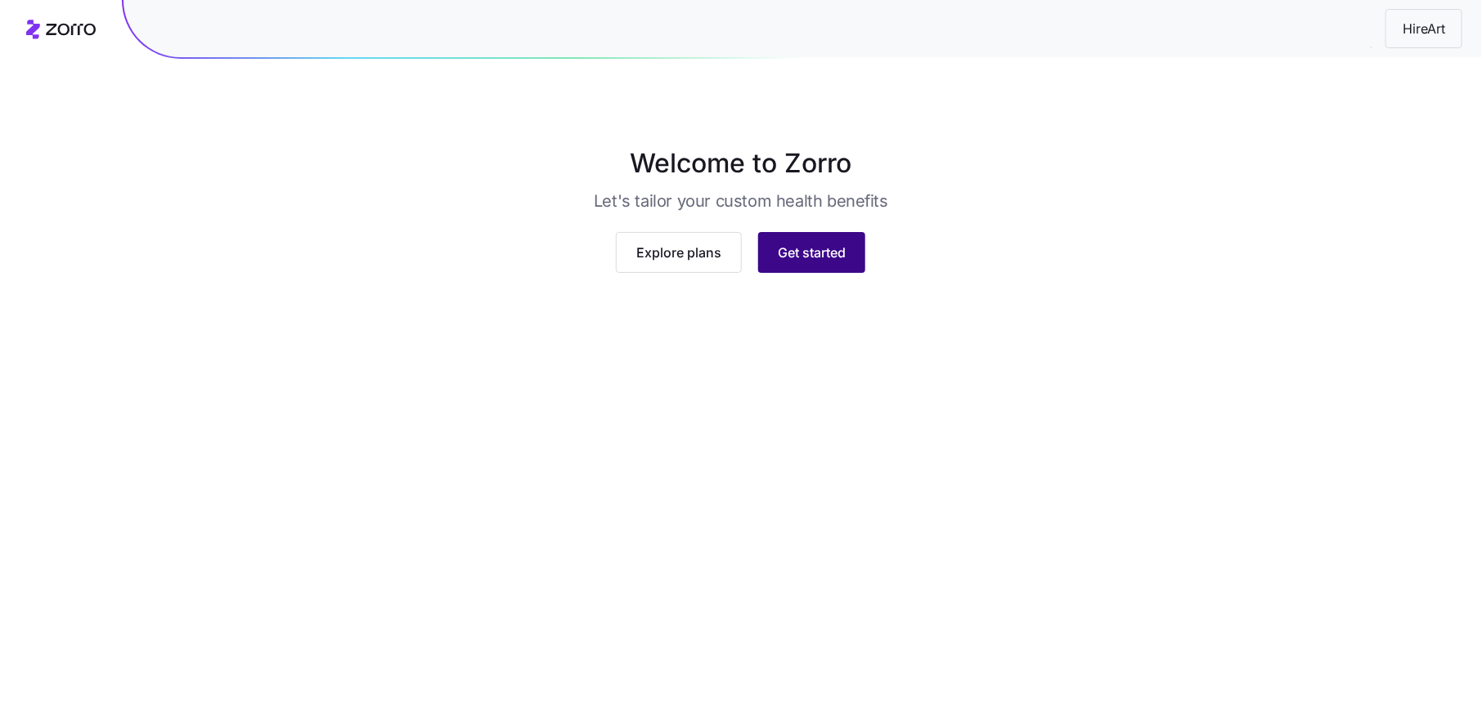
click at [840, 262] on span "Get started" at bounding box center [812, 253] width 68 height 20
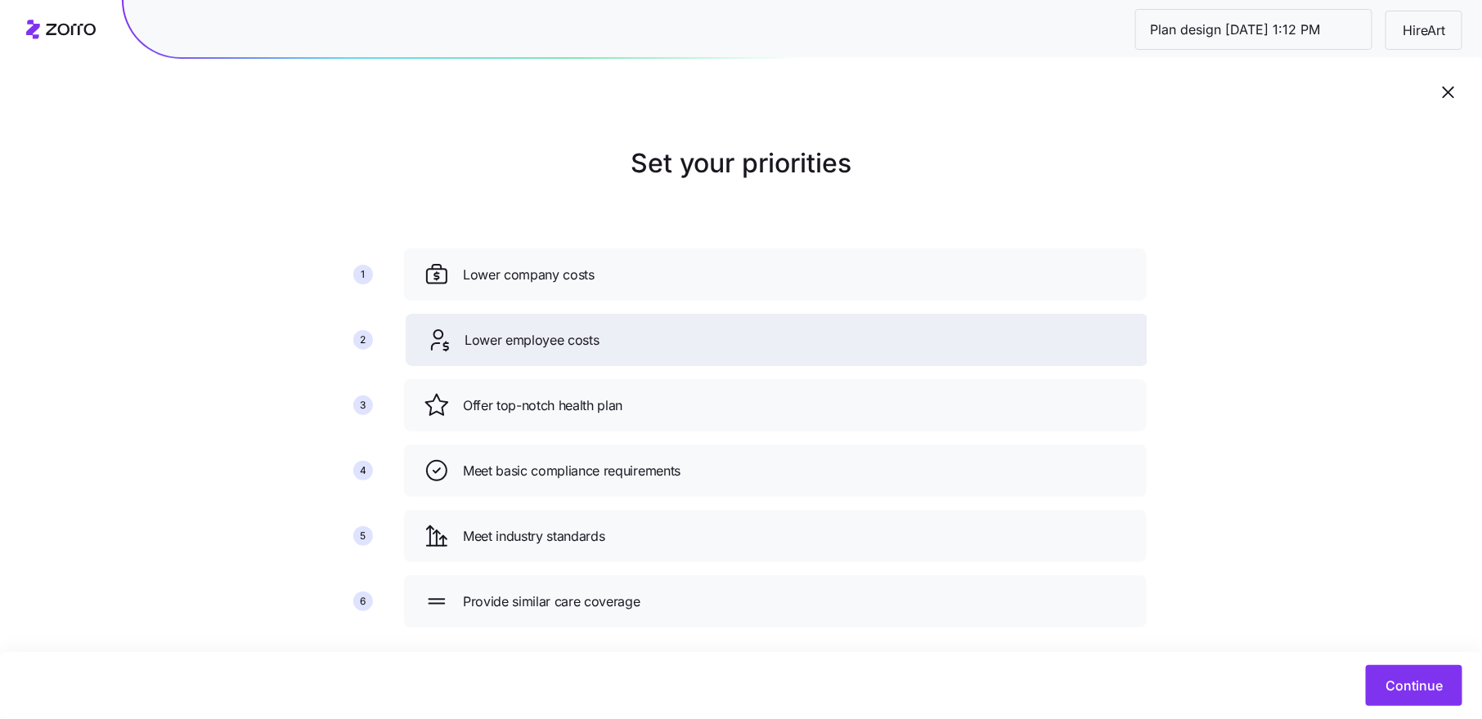
drag, startPoint x: 679, startPoint y: 404, endPoint x: 681, endPoint y: 333, distance: 71.2
click at [681, 333] on div "Lower employee costs" at bounding box center [776, 340] width 703 height 26
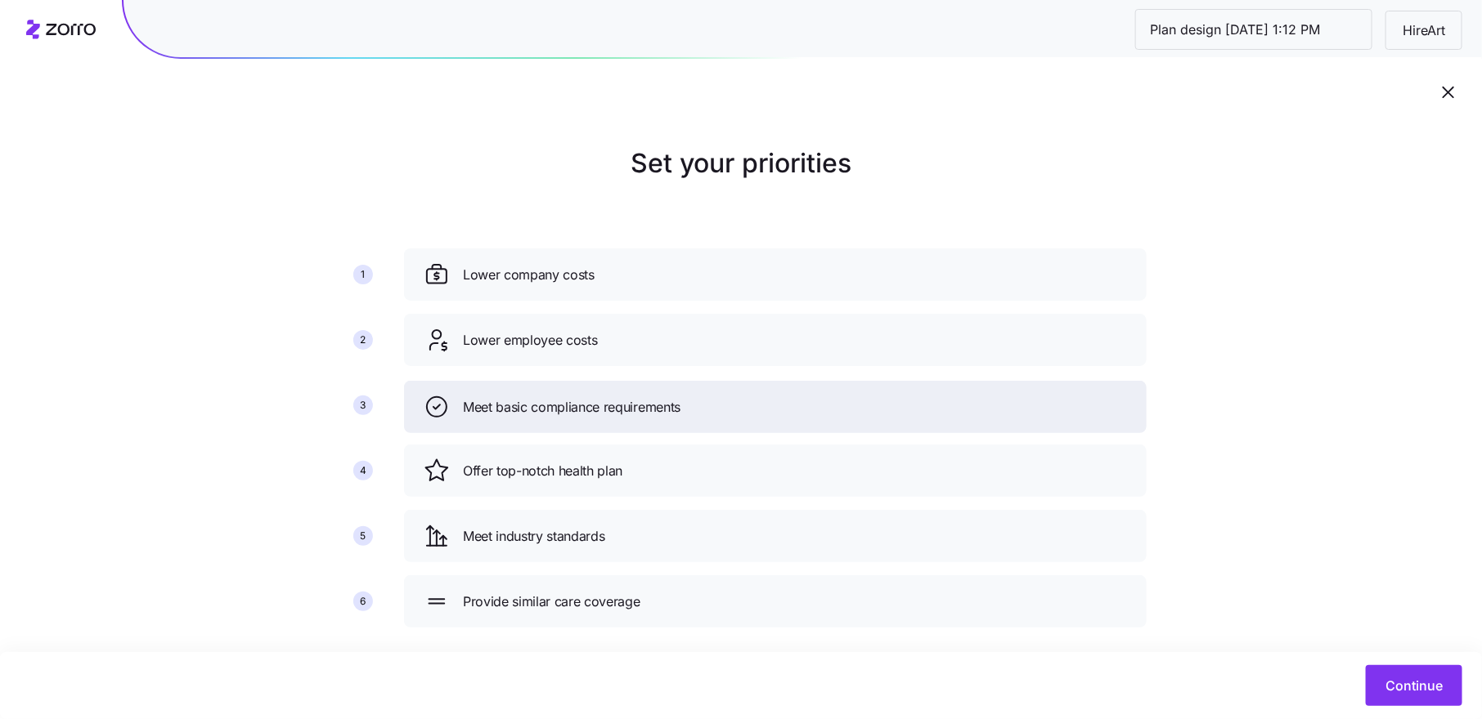
drag, startPoint x: 662, startPoint y: 477, endPoint x: 662, endPoint y: 411, distance: 65.4
click at [662, 411] on span "Meet basic compliance requirements" at bounding box center [571, 407] width 217 height 20
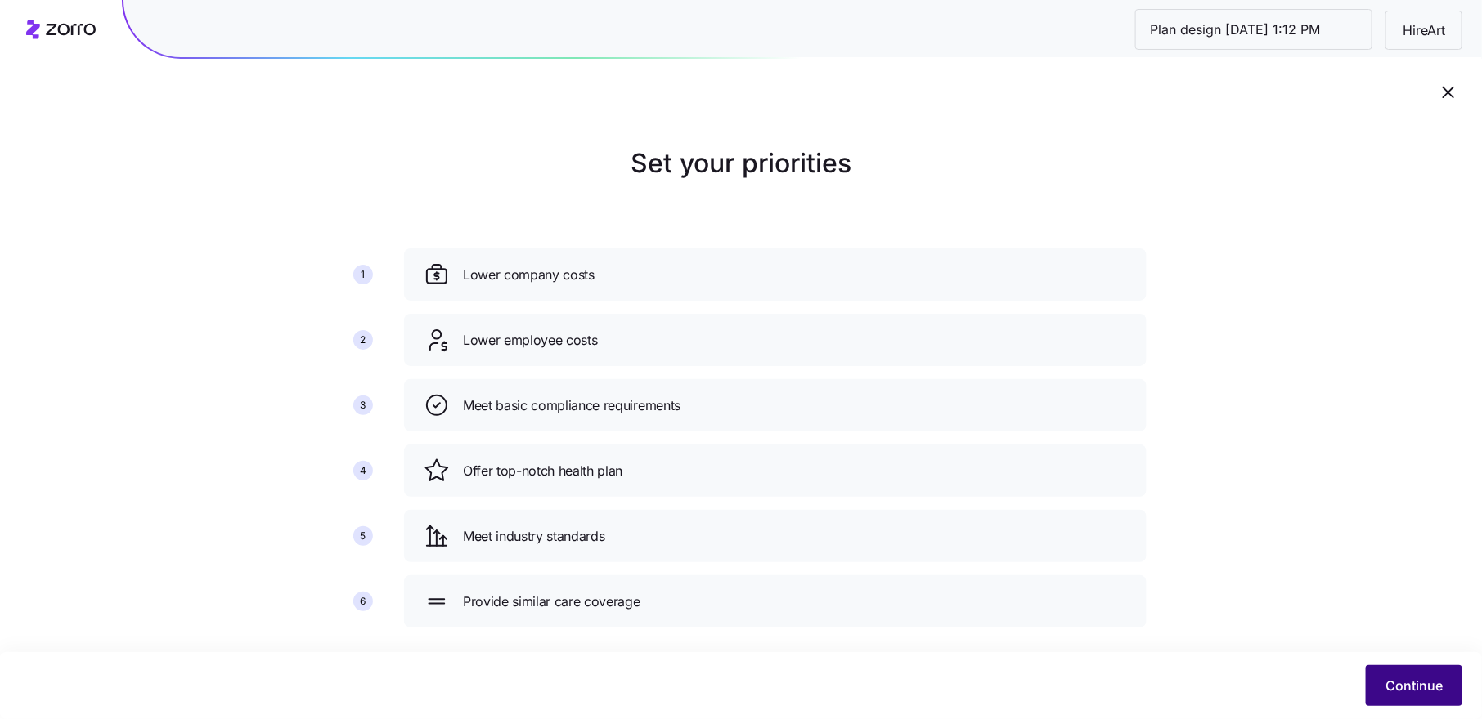
click at [1402, 675] on button "Continue" at bounding box center [1413, 686] width 96 height 41
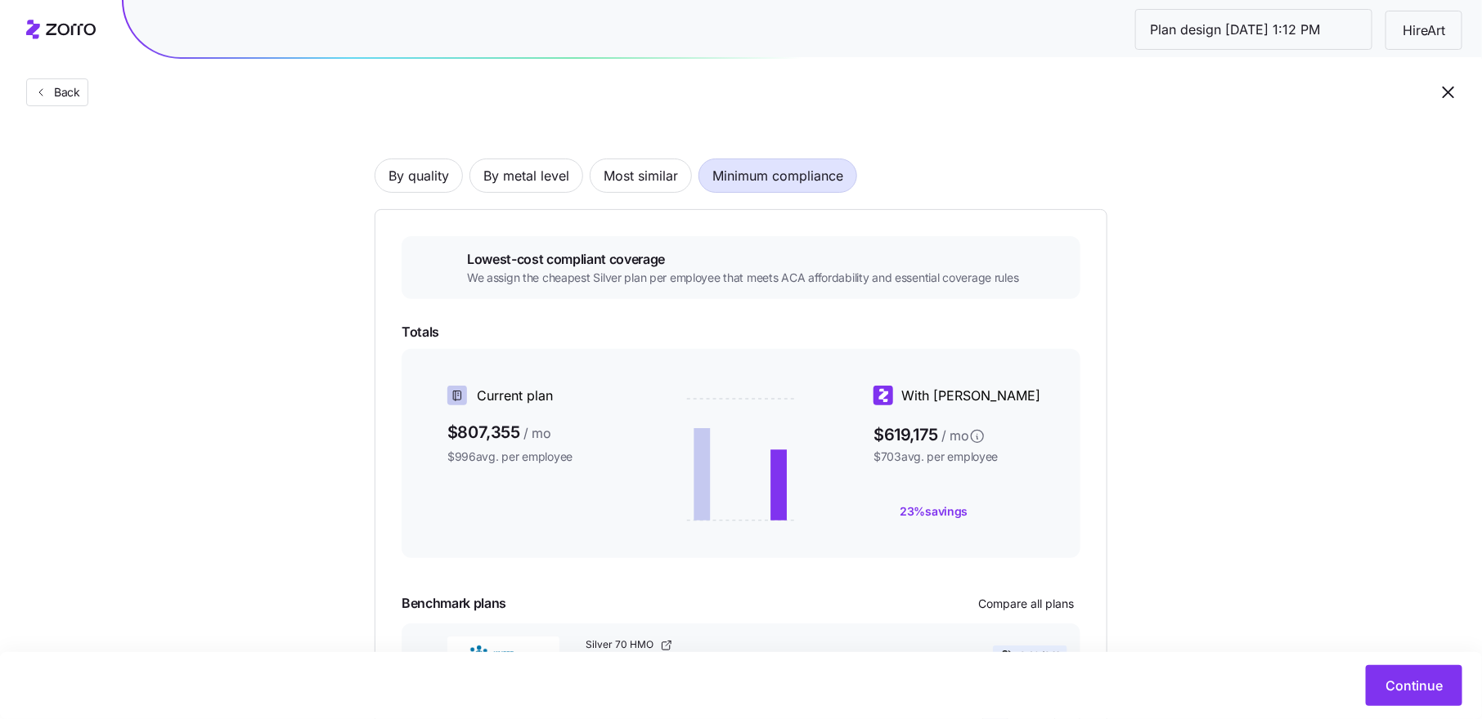
scroll to position [94, 0]
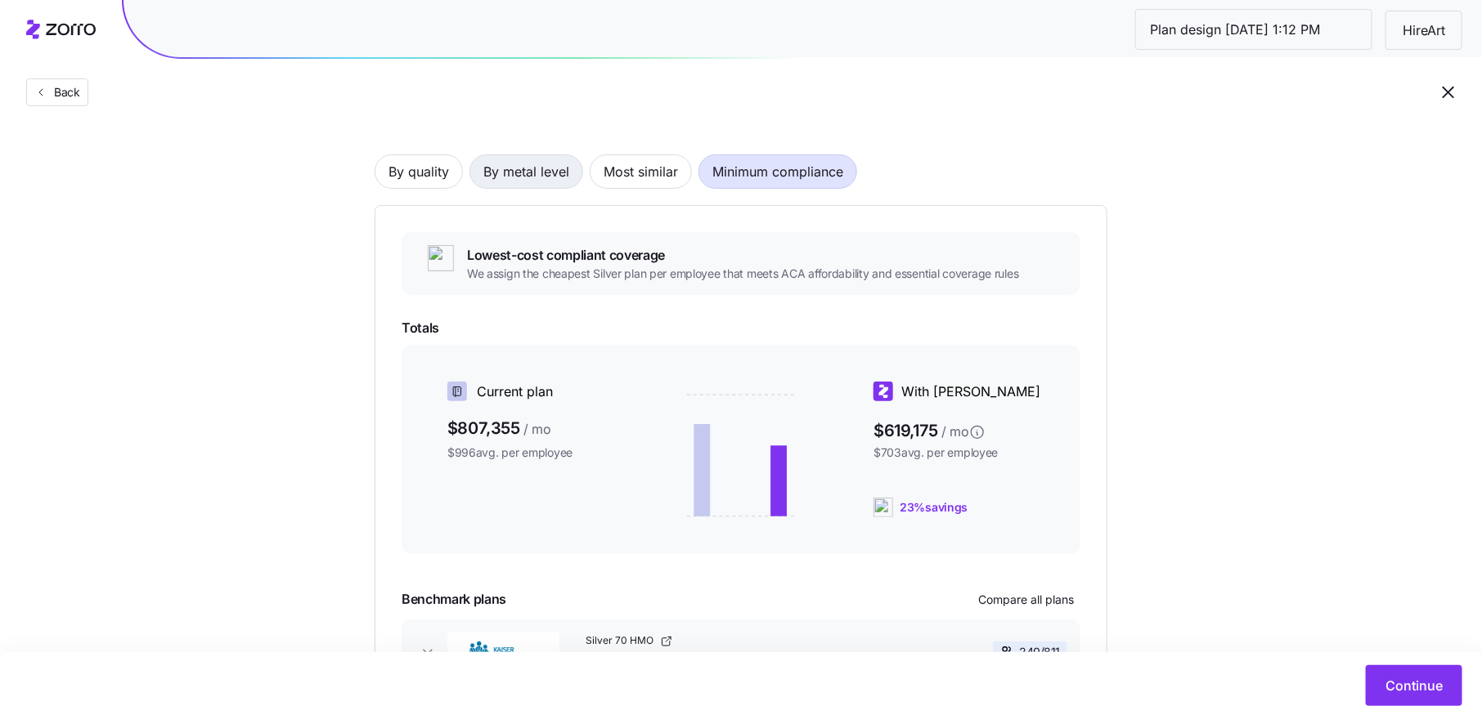
click at [540, 173] on span "By metal level" at bounding box center [526, 171] width 86 height 33
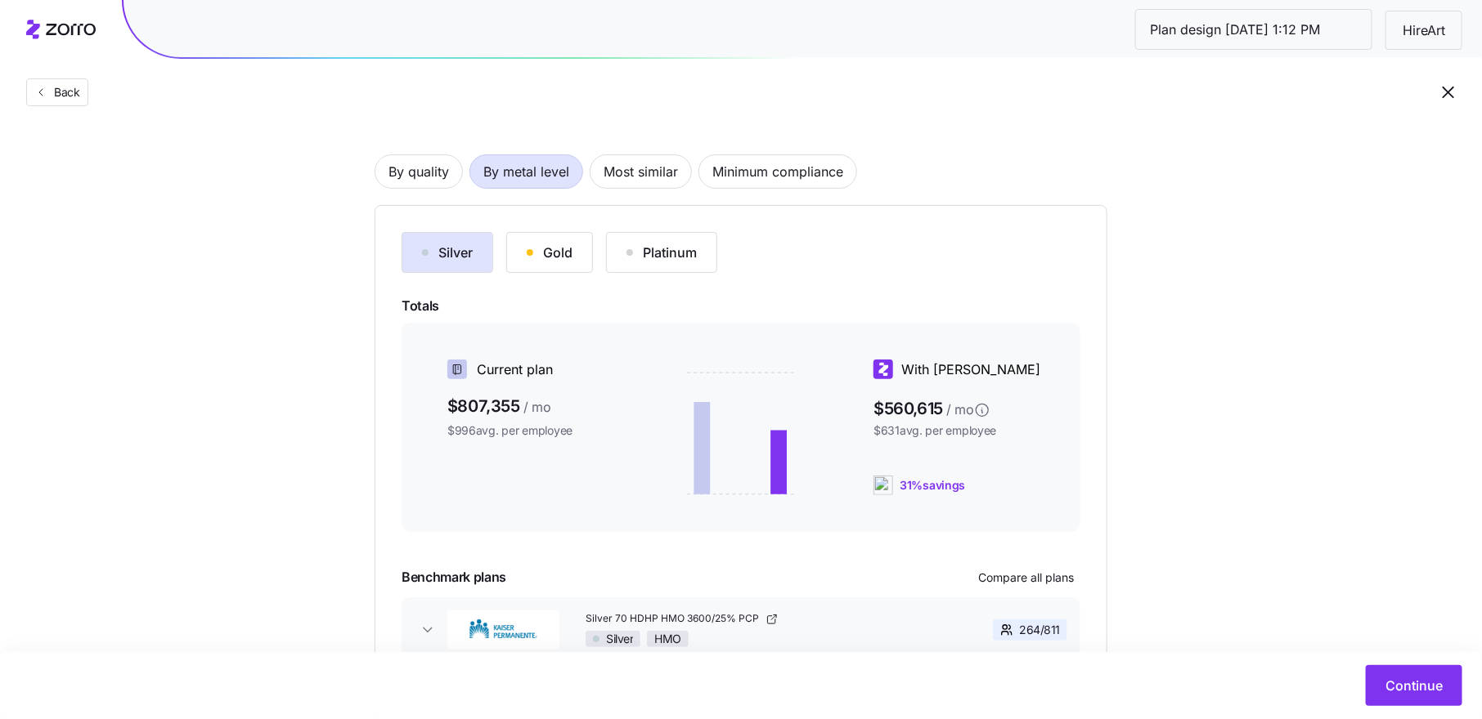
click at [527, 260] on div "Gold" at bounding box center [550, 253] width 46 height 20
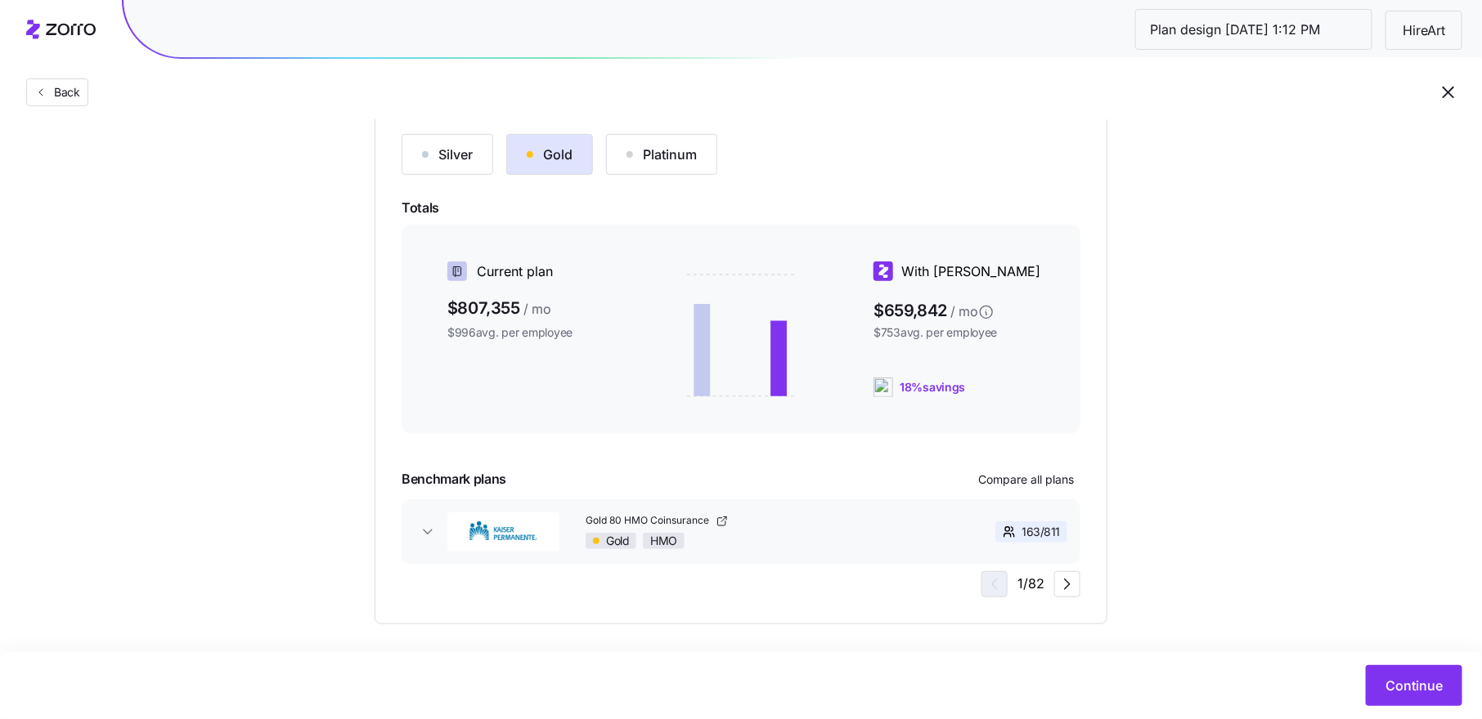
scroll to position [201, 0]
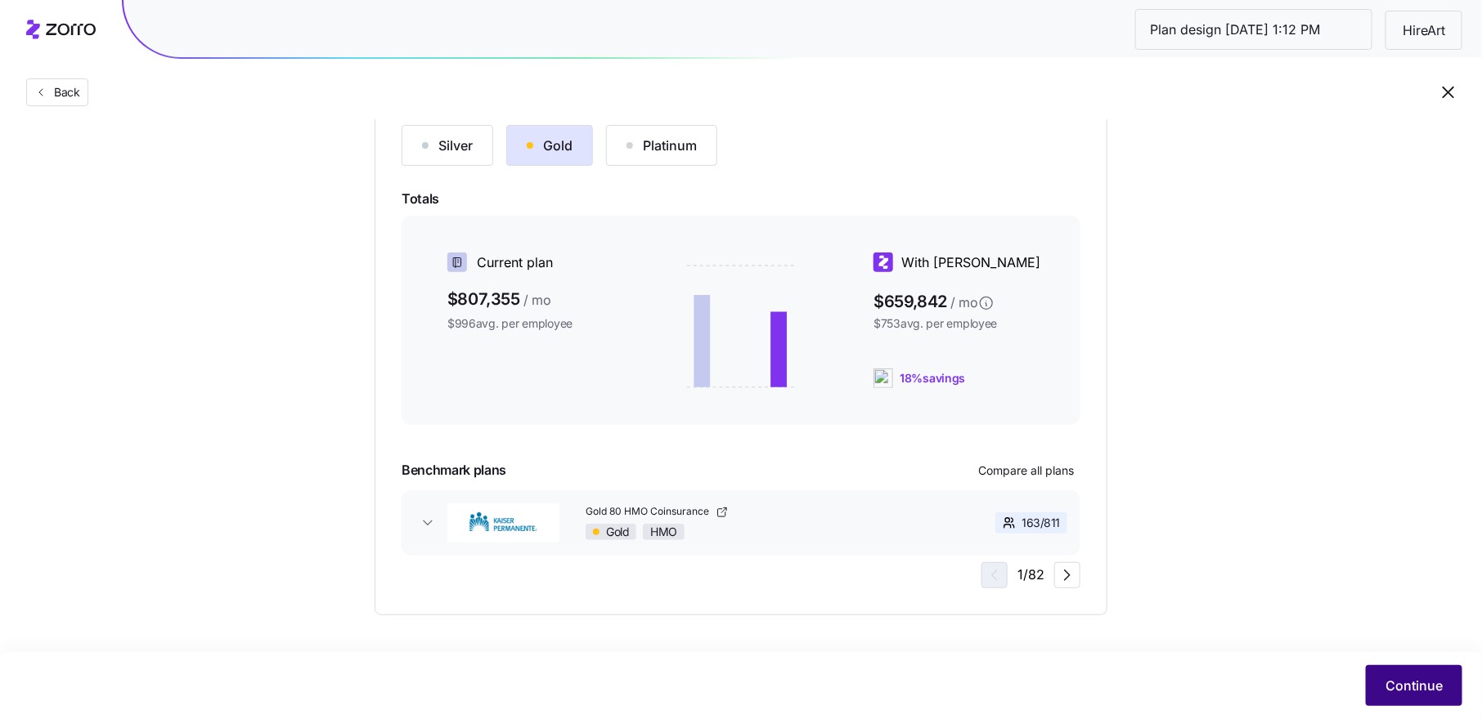
click at [1433, 695] on span "Continue" at bounding box center [1413, 686] width 57 height 20
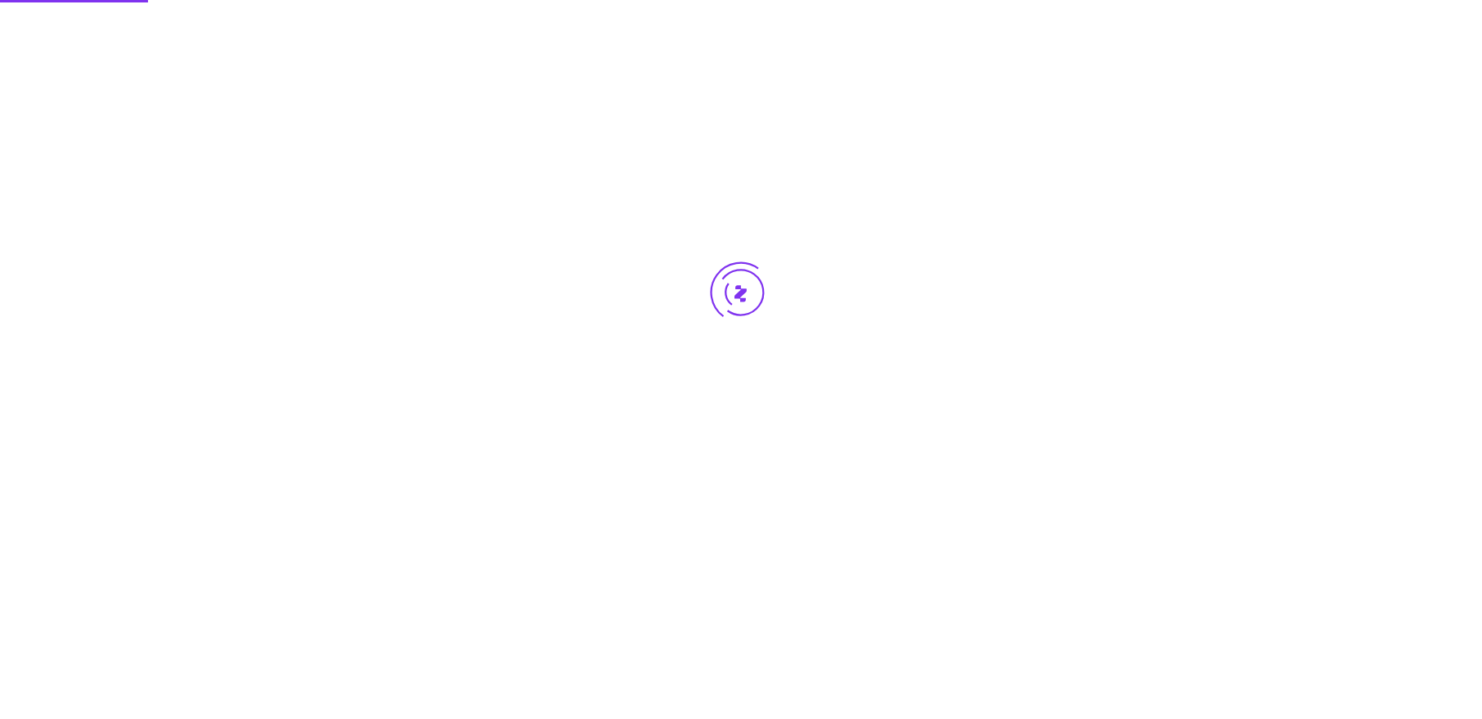
scroll to position [0, 0]
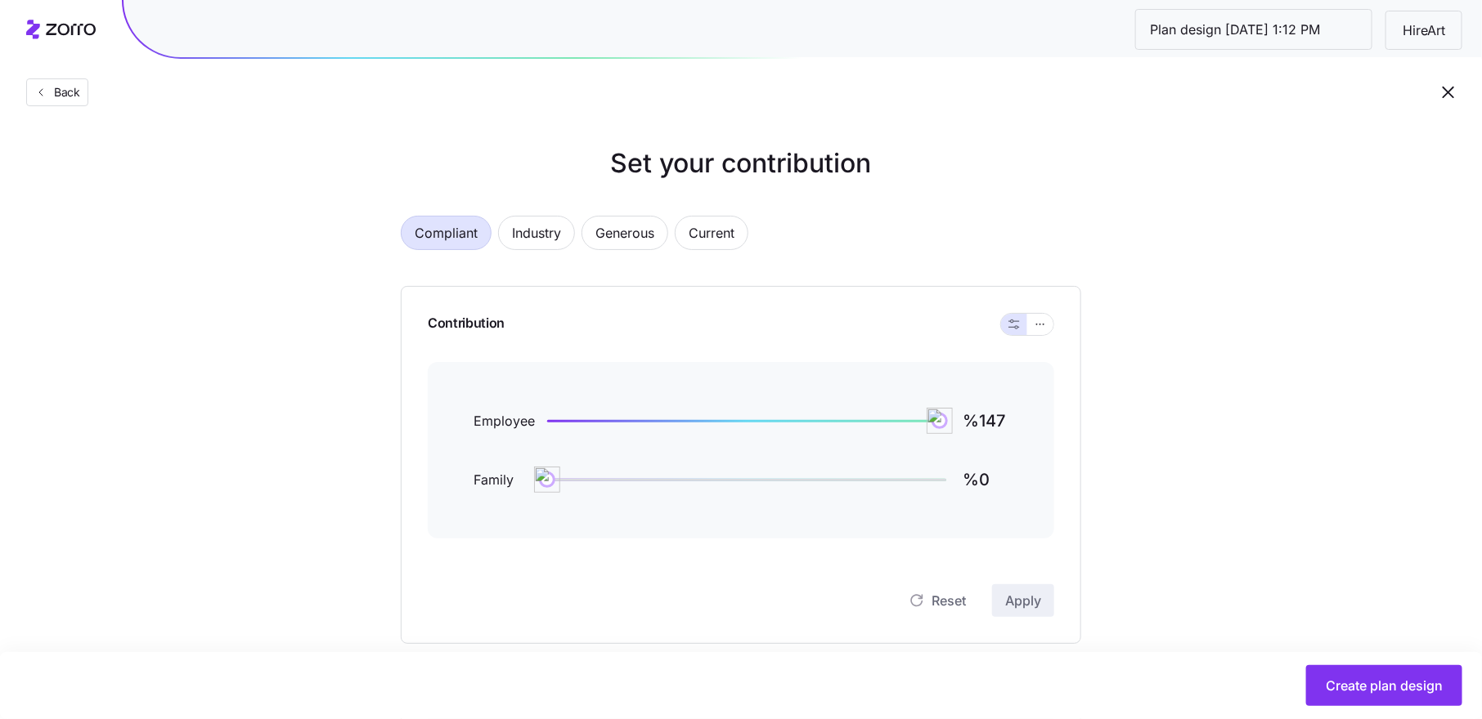
click at [1052, 328] on div at bounding box center [1027, 324] width 52 height 21
click at [1041, 325] on icon "button" at bounding box center [1039, 325] width 11 height 20
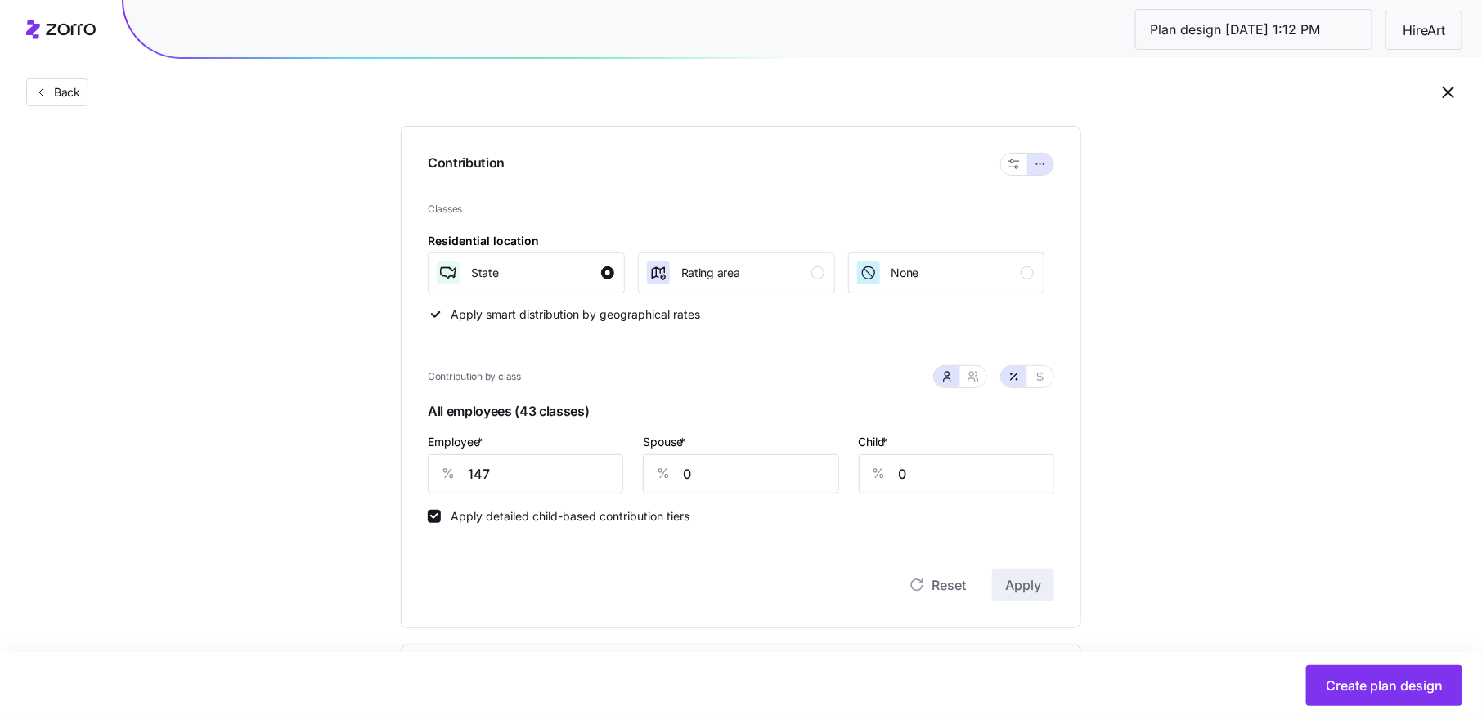
scroll to position [206, 0]
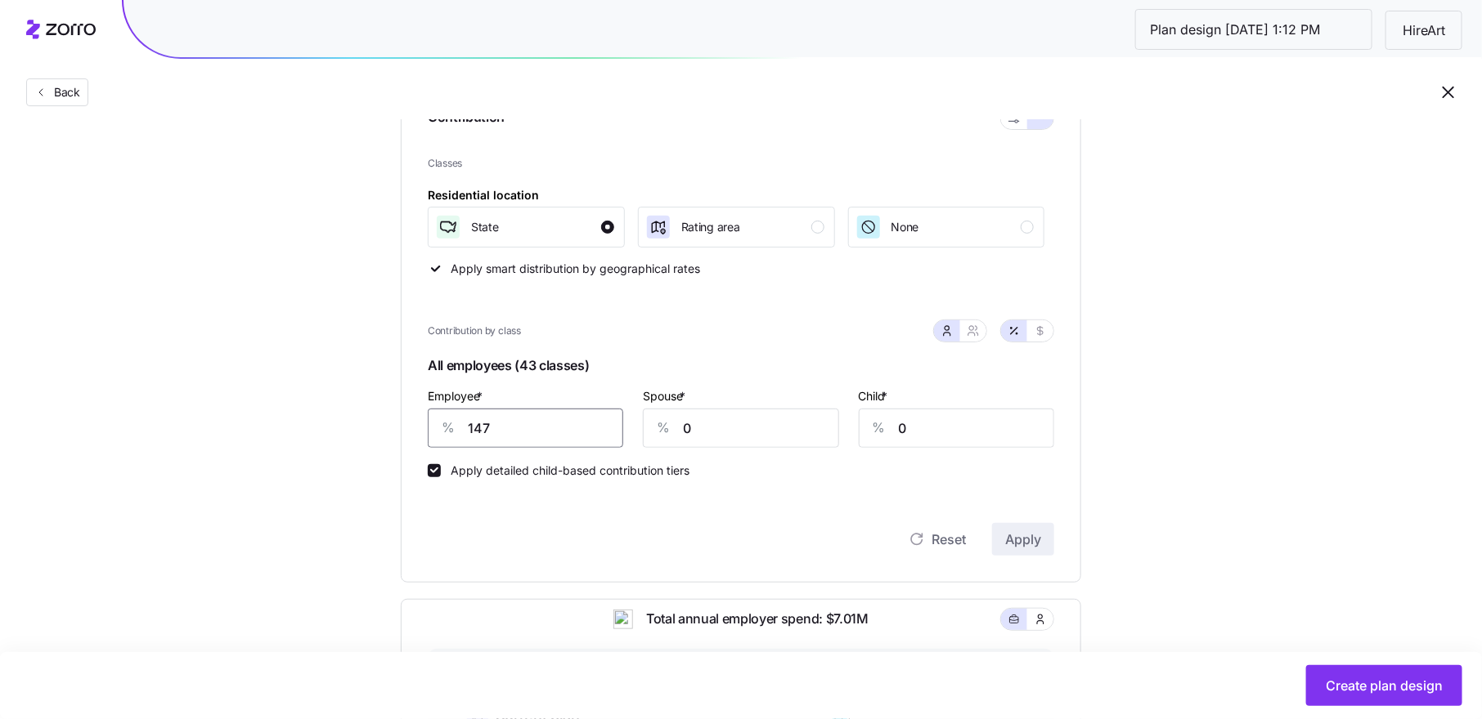
drag, startPoint x: 504, startPoint y: 426, endPoint x: 449, endPoint y: 424, distance: 55.6
click at [449, 424] on div "% 147" at bounding box center [525, 428] width 195 height 39
type input "80"
type input "69"
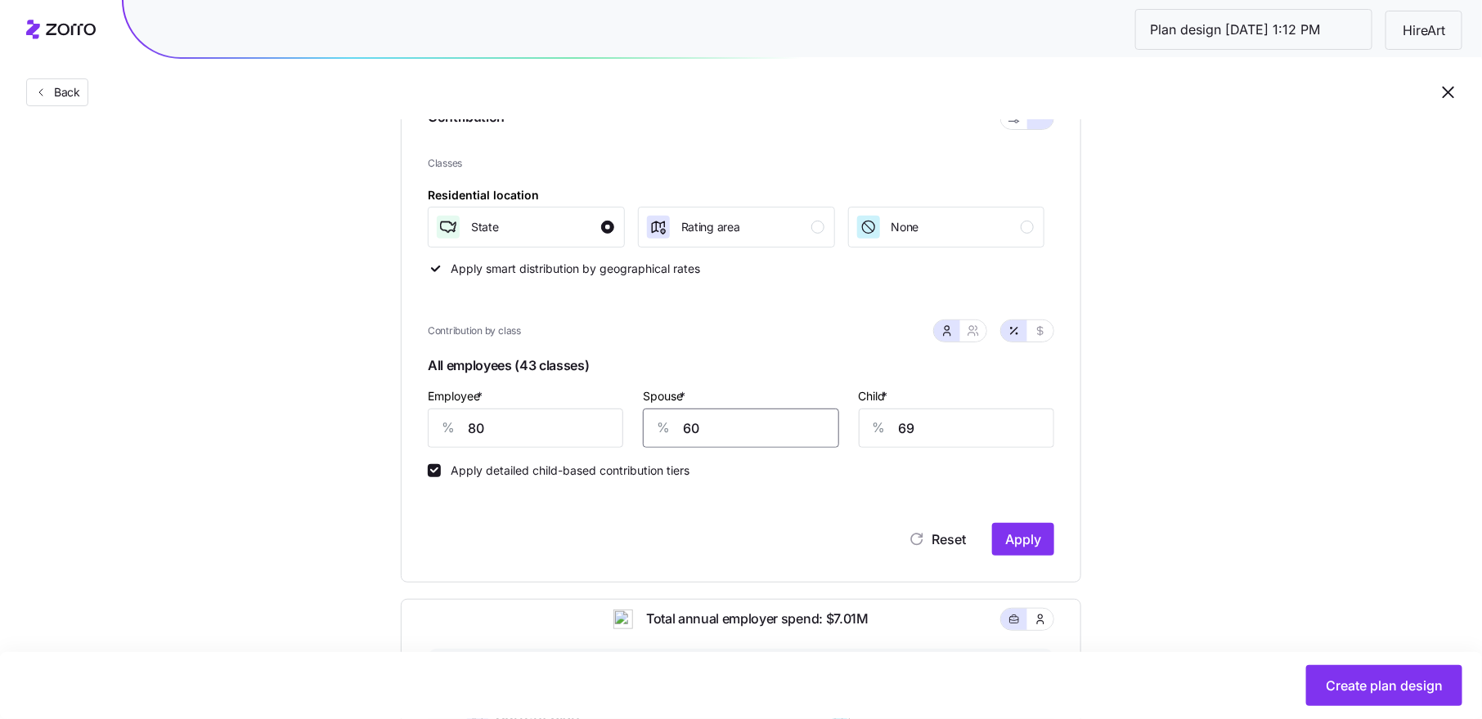
type input "60"
click at [1008, 539] on span "Apply" at bounding box center [1023, 540] width 36 height 20
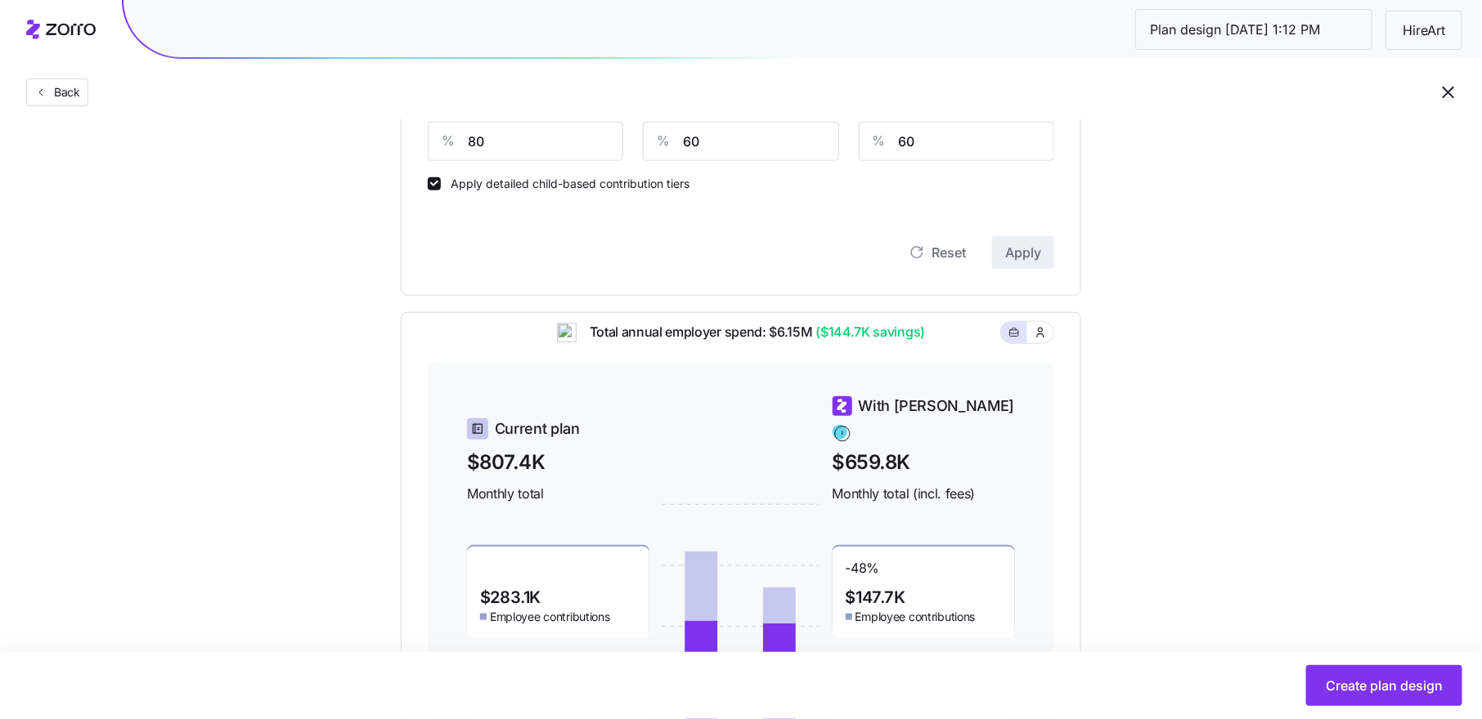
scroll to position [317, 0]
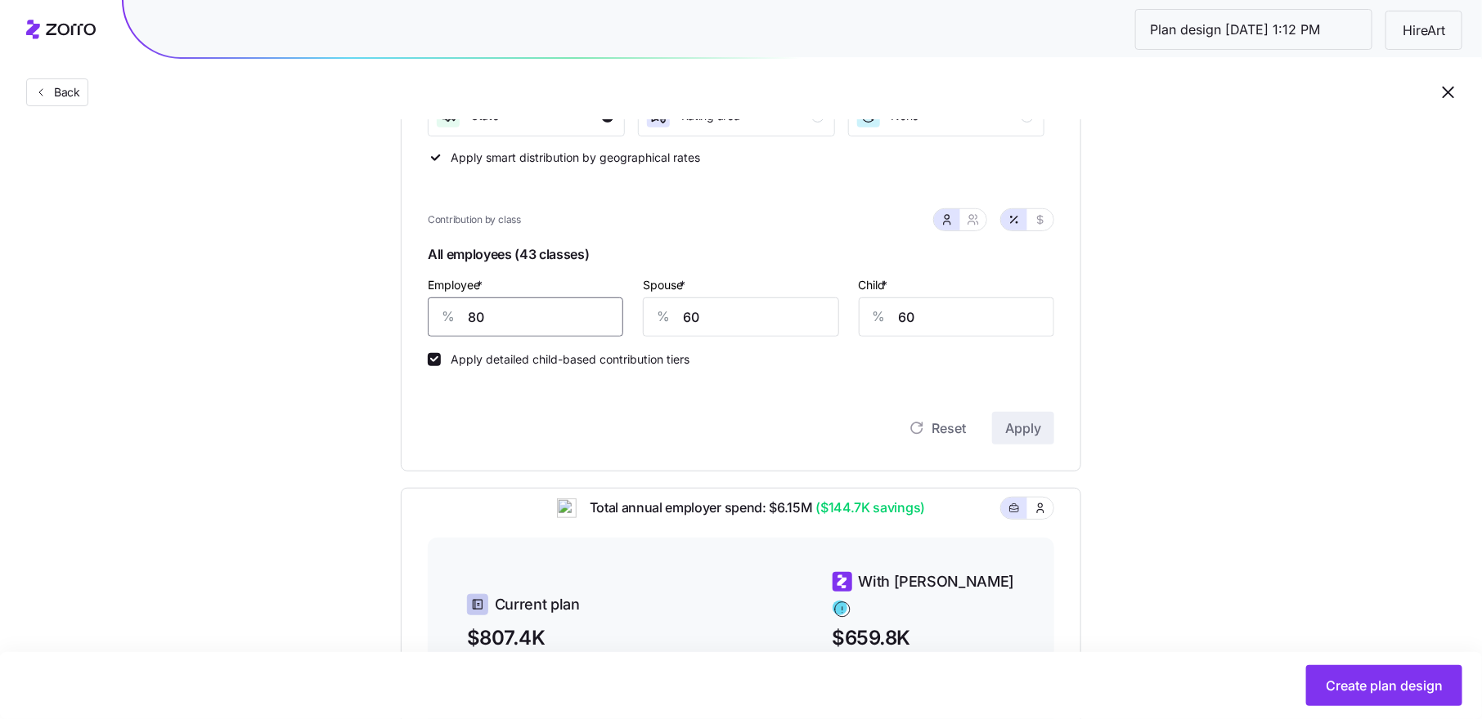
click at [475, 321] on input "80" at bounding box center [525, 317] width 195 height 39
type input "70"
type input "50"
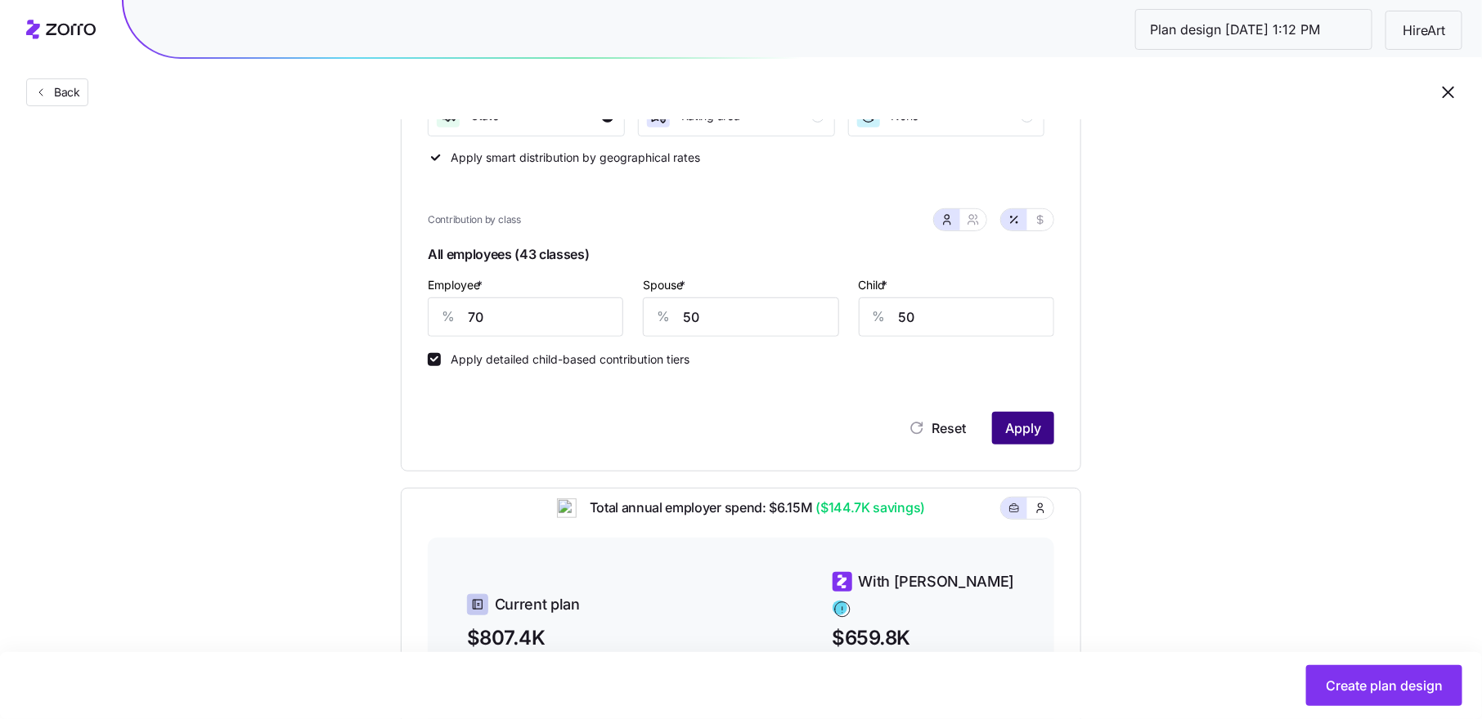
click at [1025, 422] on span "Apply" at bounding box center [1023, 429] width 36 height 20
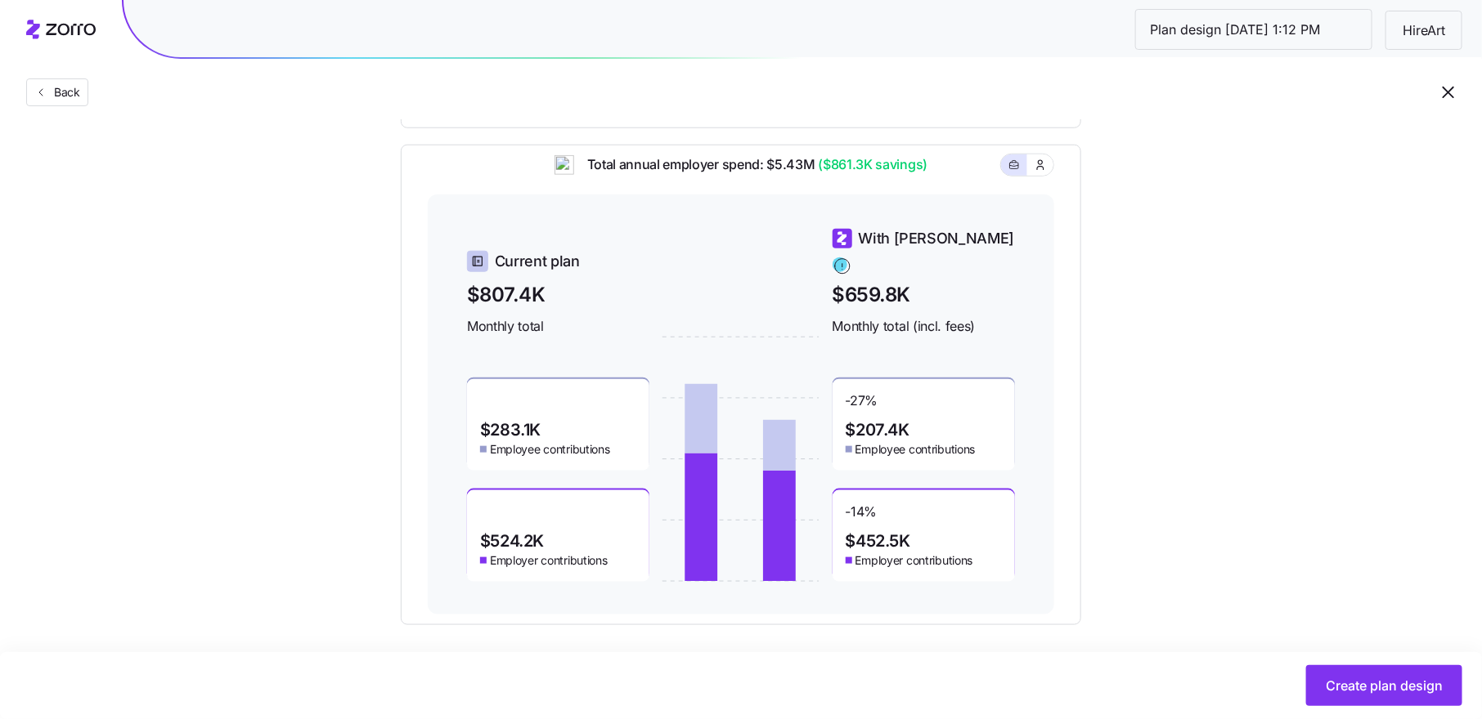
scroll to position [664, 0]
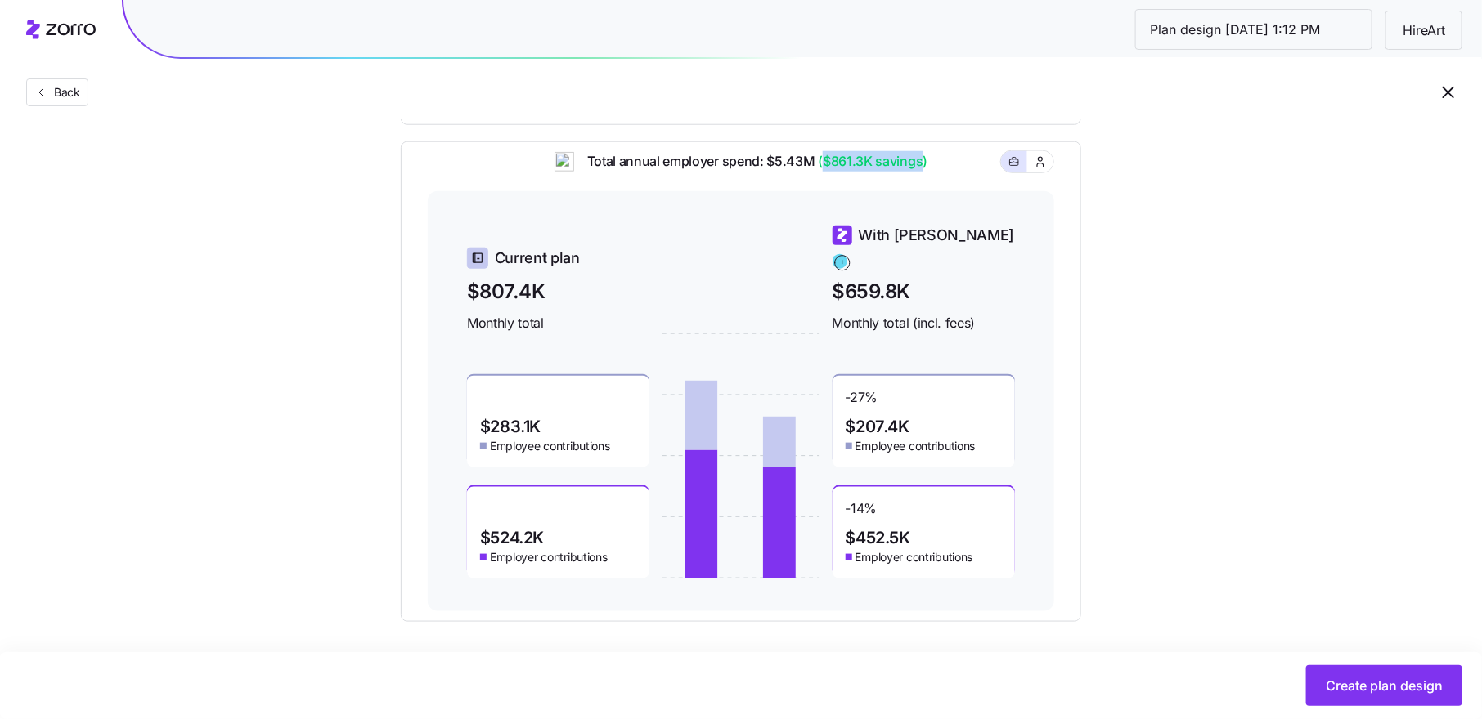
drag, startPoint x: 823, startPoint y: 171, endPoint x: 921, endPoint y: 177, distance: 97.5
click at [921, 172] on span "($861.3K savings)" at bounding box center [871, 161] width 113 height 20
click at [1365, 685] on span "Create plan design" at bounding box center [1383, 686] width 117 height 20
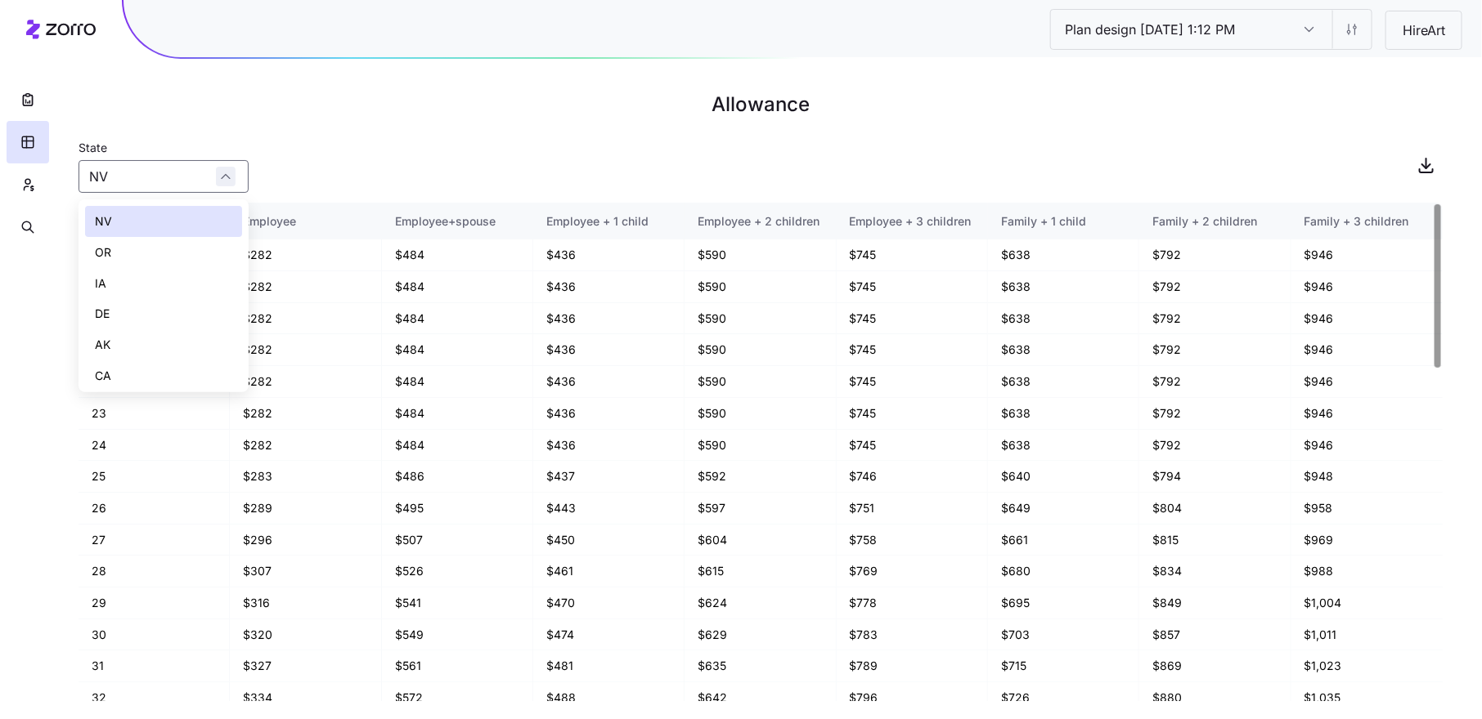
click at [216, 180] on div "NV" at bounding box center [163, 176] width 170 height 33
click at [158, 340] on div "OH" at bounding box center [163, 340] width 157 height 31
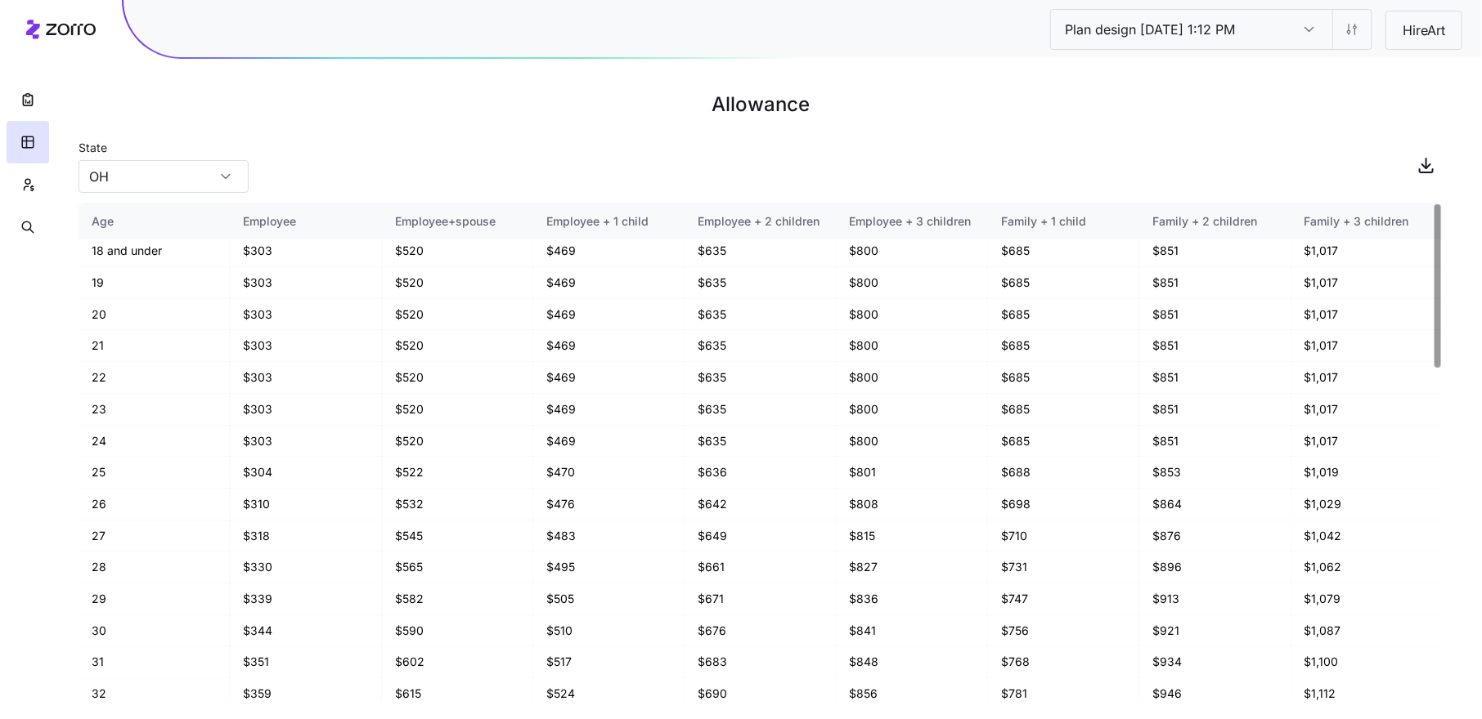
scroll to position [0, 0]
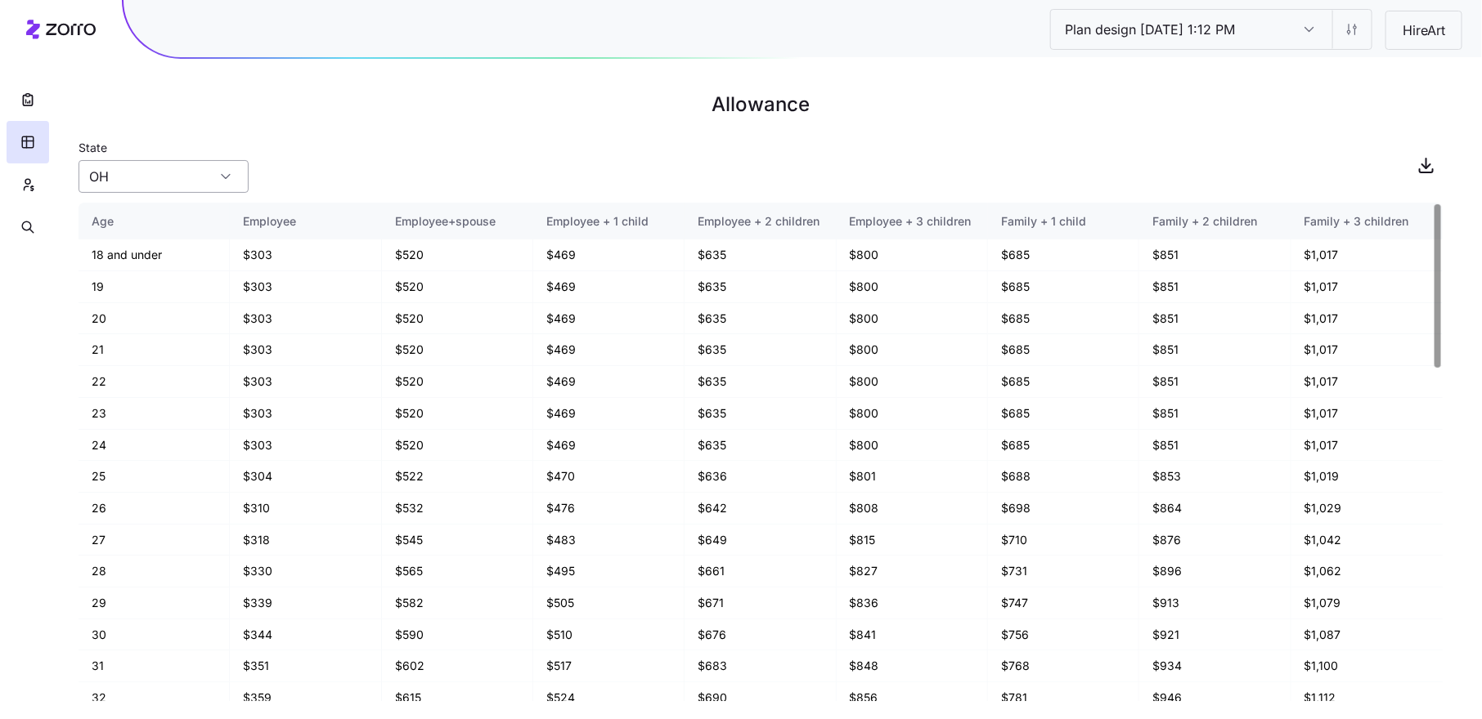
click at [216, 175] on input "OH" at bounding box center [163, 176] width 170 height 33
click at [183, 230] on div "NY" at bounding box center [163, 229] width 157 height 31
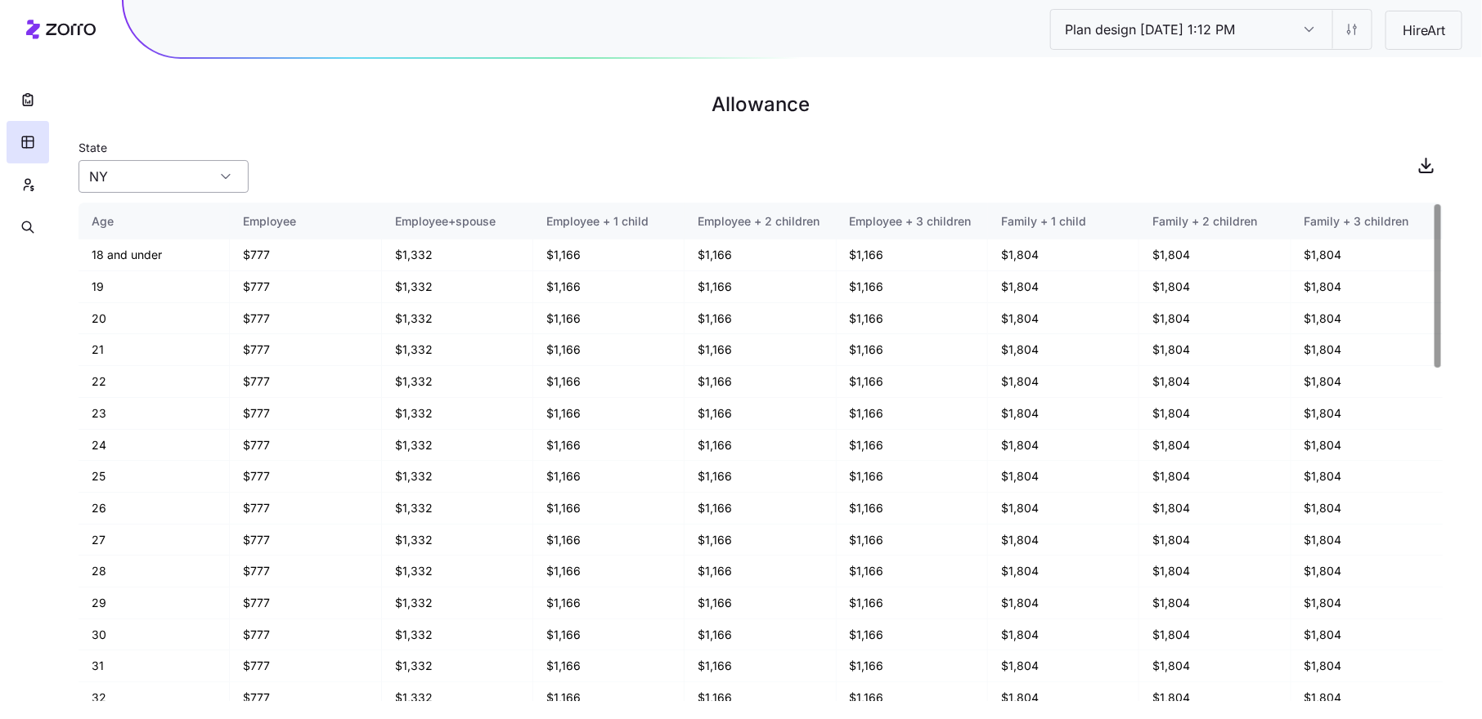
click at [218, 178] on input "NY" at bounding box center [163, 176] width 170 height 33
click at [167, 317] on div "CA" at bounding box center [163, 326] width 157 height 31
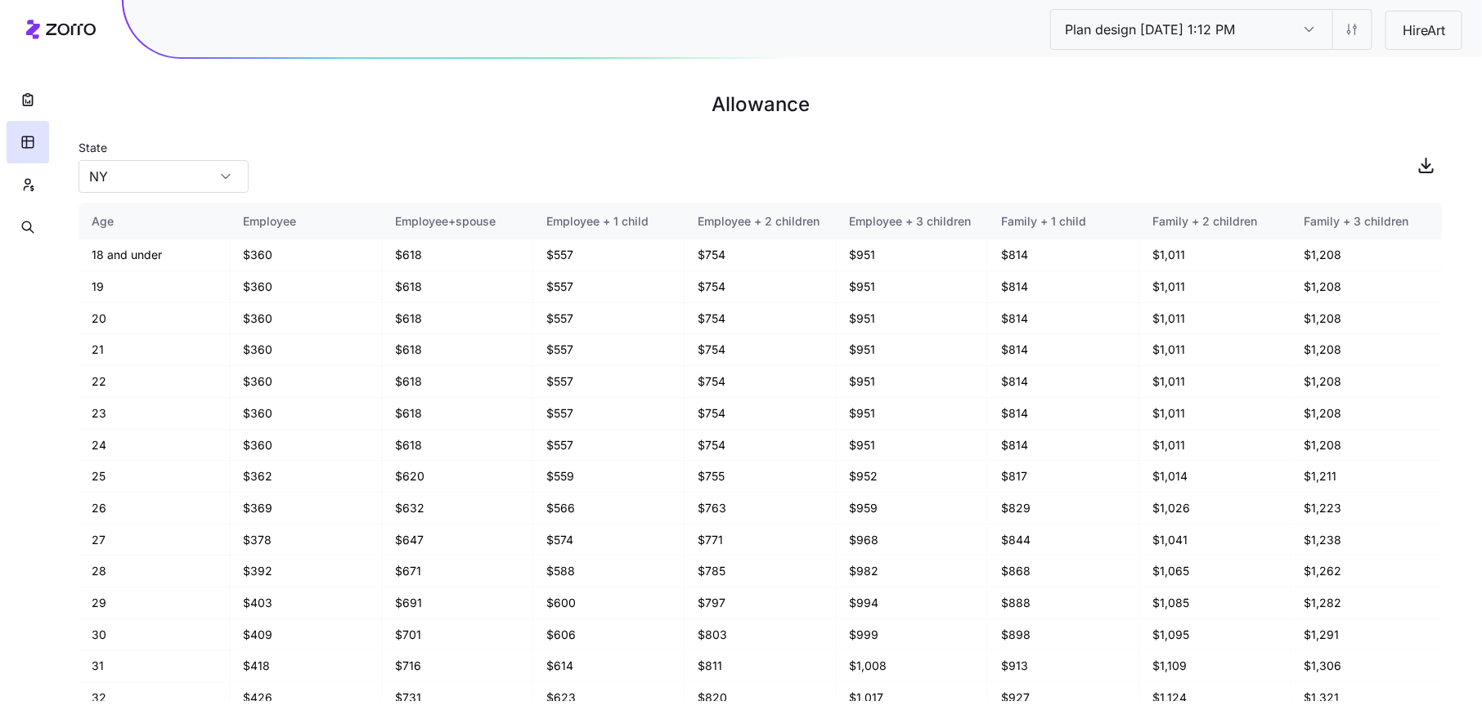
type input "CA"
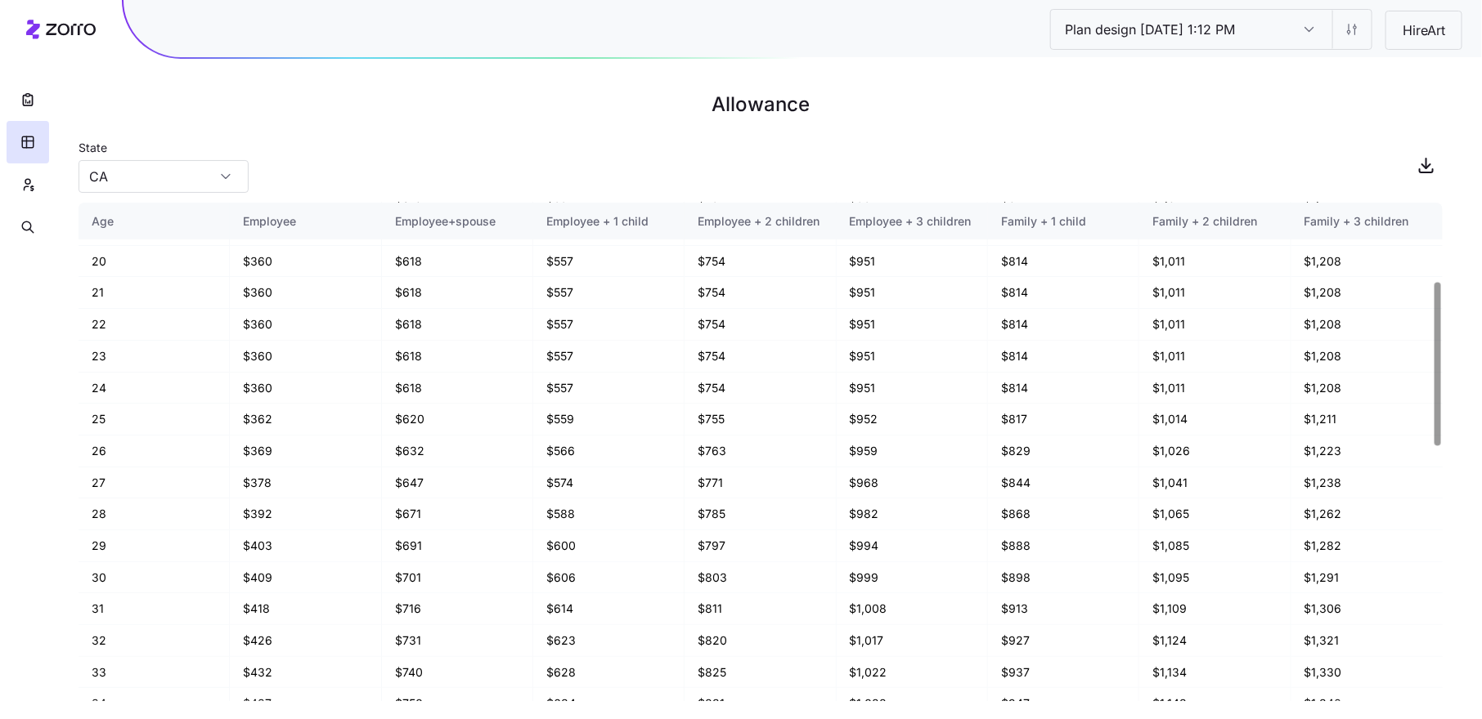
scroll to position [0, 0]
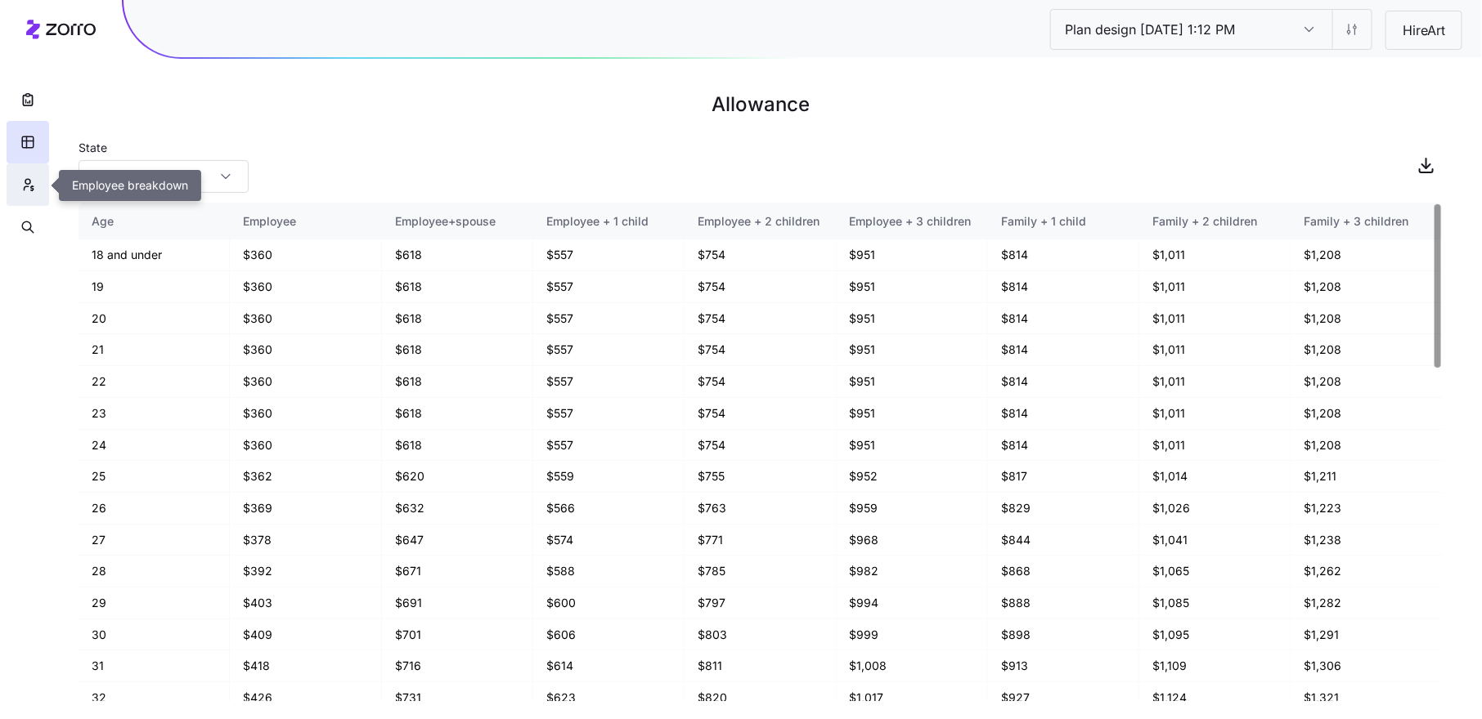
click at [23, 186] on icon "button" at bounding box center [27, 185] width 15 height 16
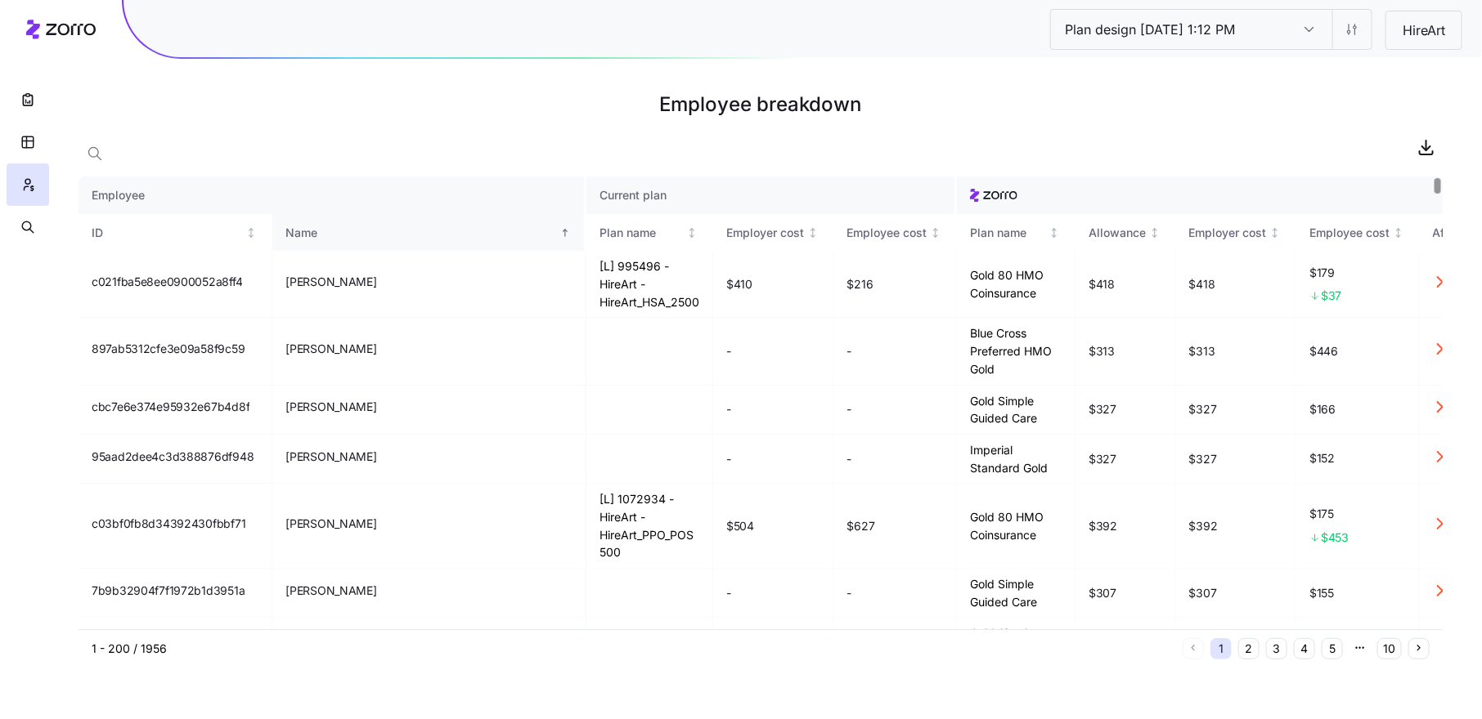
click at [365, 234] on div "Name" at bounding box center [420, 233] width 271 height 18
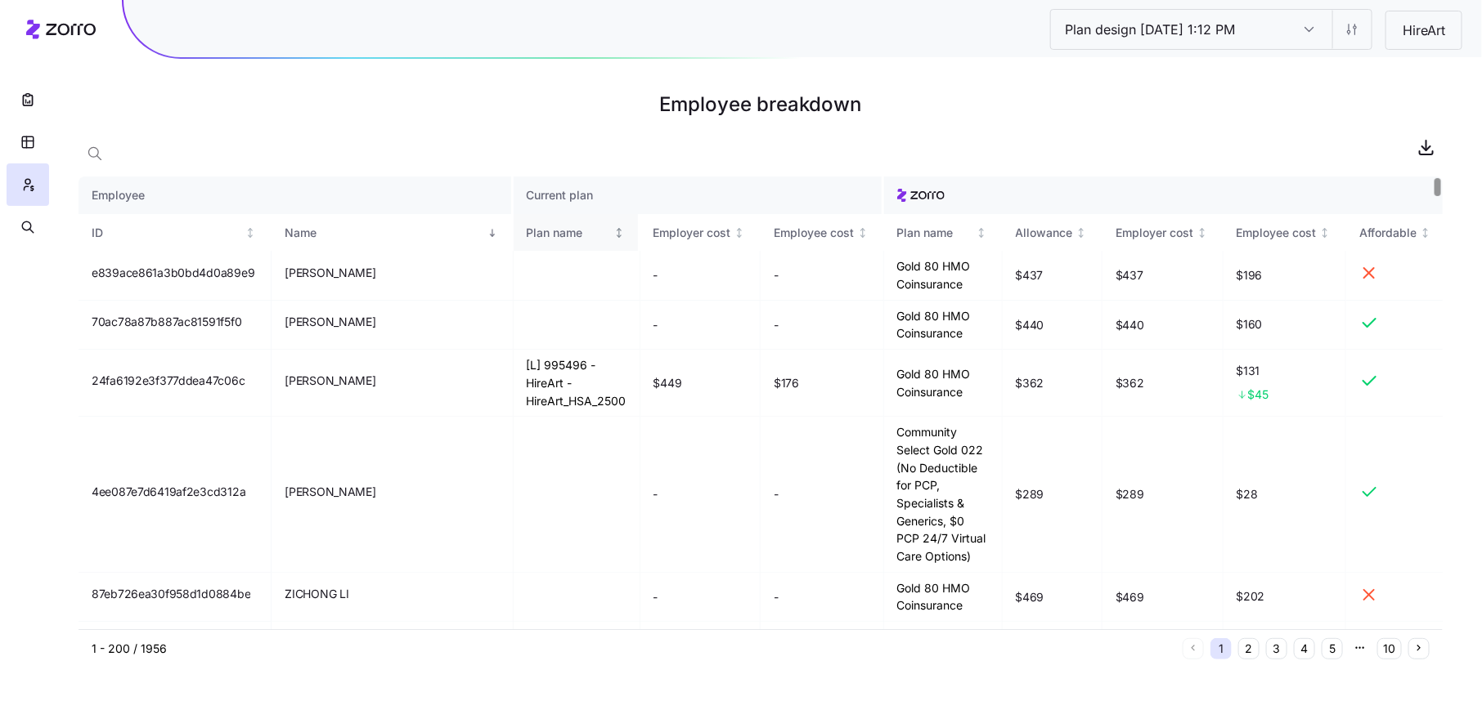
click at [527, 234] on div "Plan name" at bounding box center [569, 233] width 84 height 18
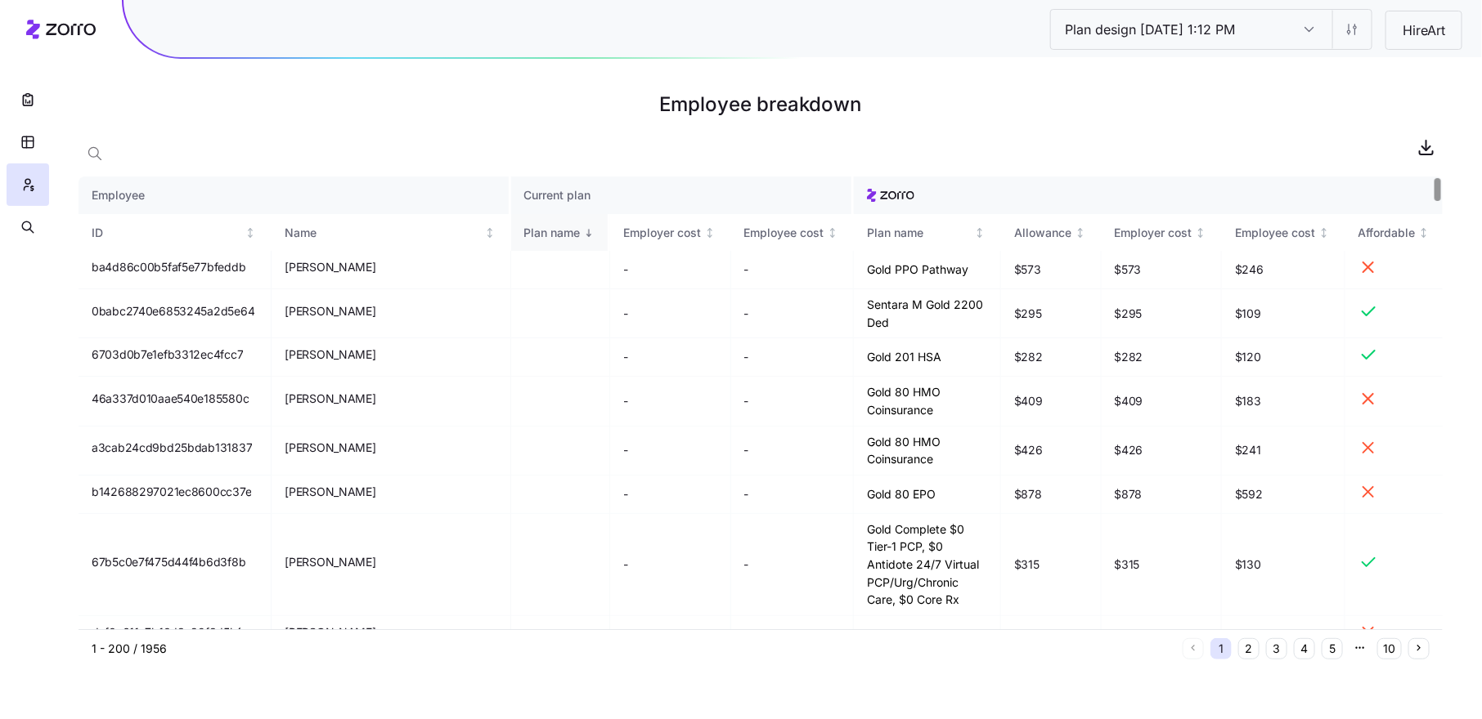
click at [524, 234] on div "Plan name" at bounding box center [552, 233] width 56 height 18
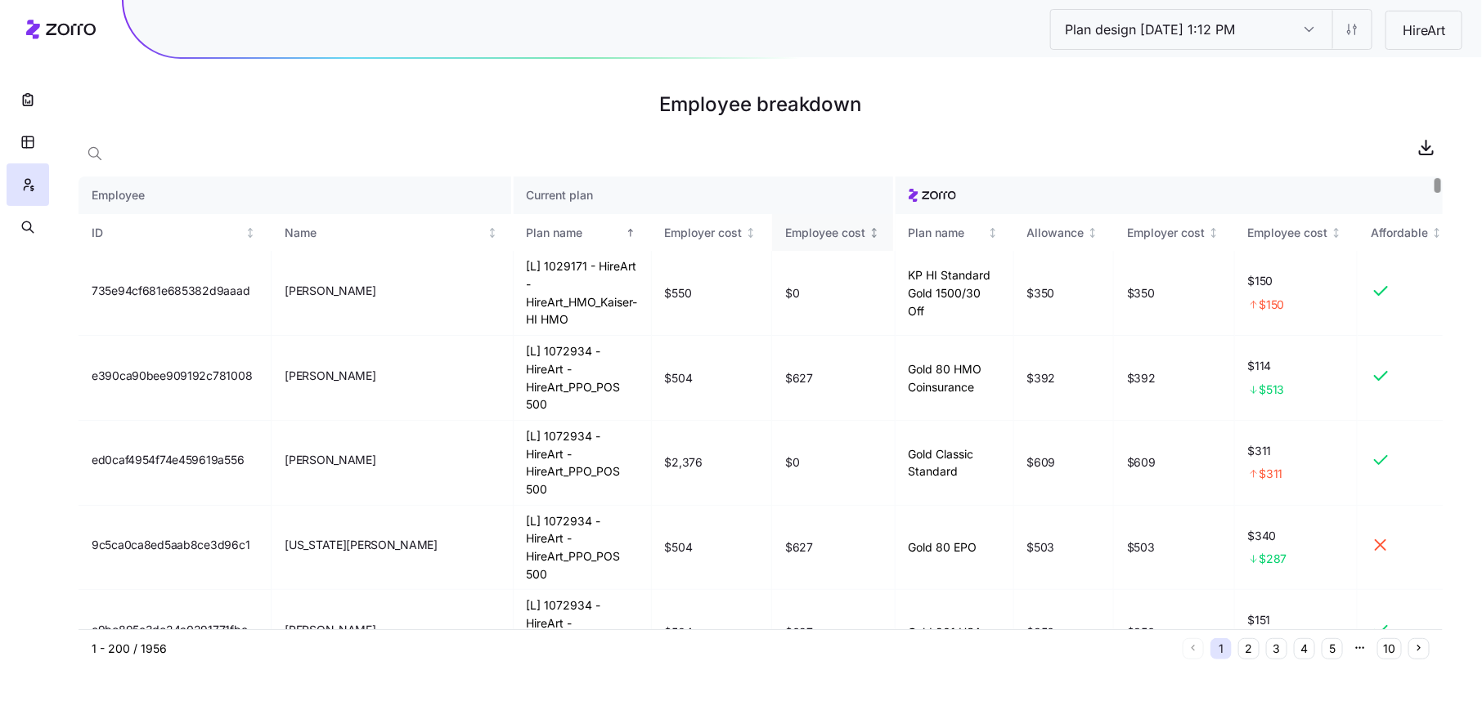
click at [805, 231] on div "Employee cost" at bounding box center [825, 233] width 80 height 18
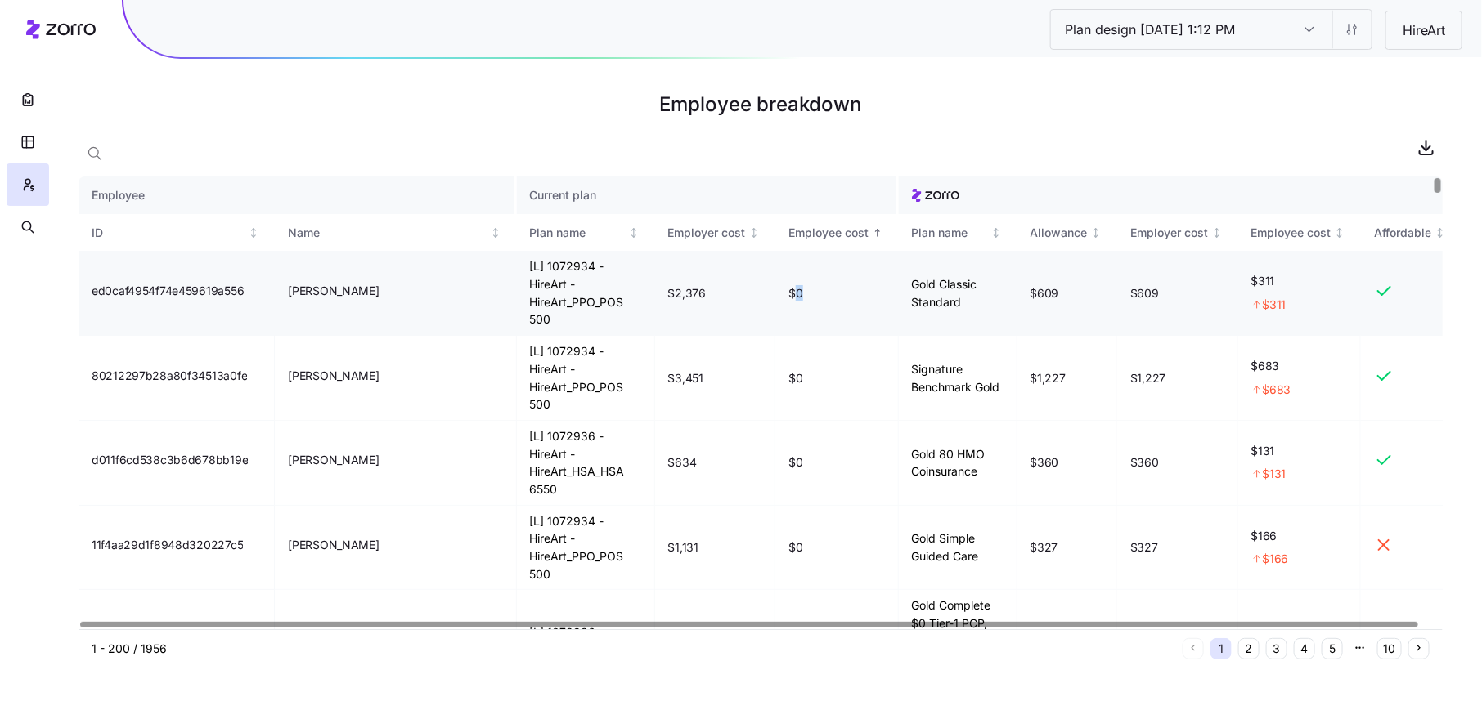
drag, startPoint x: 792, startPoint y: 283, endPoint x: 800, endPoint y: 284, distance: 8.2
click at [800, 285] on span "$0" at bounding box center [795, 293] width 14 height 16
click at [807, 288] on td "$0" at bounding box center [836, 293] width 123 height 85
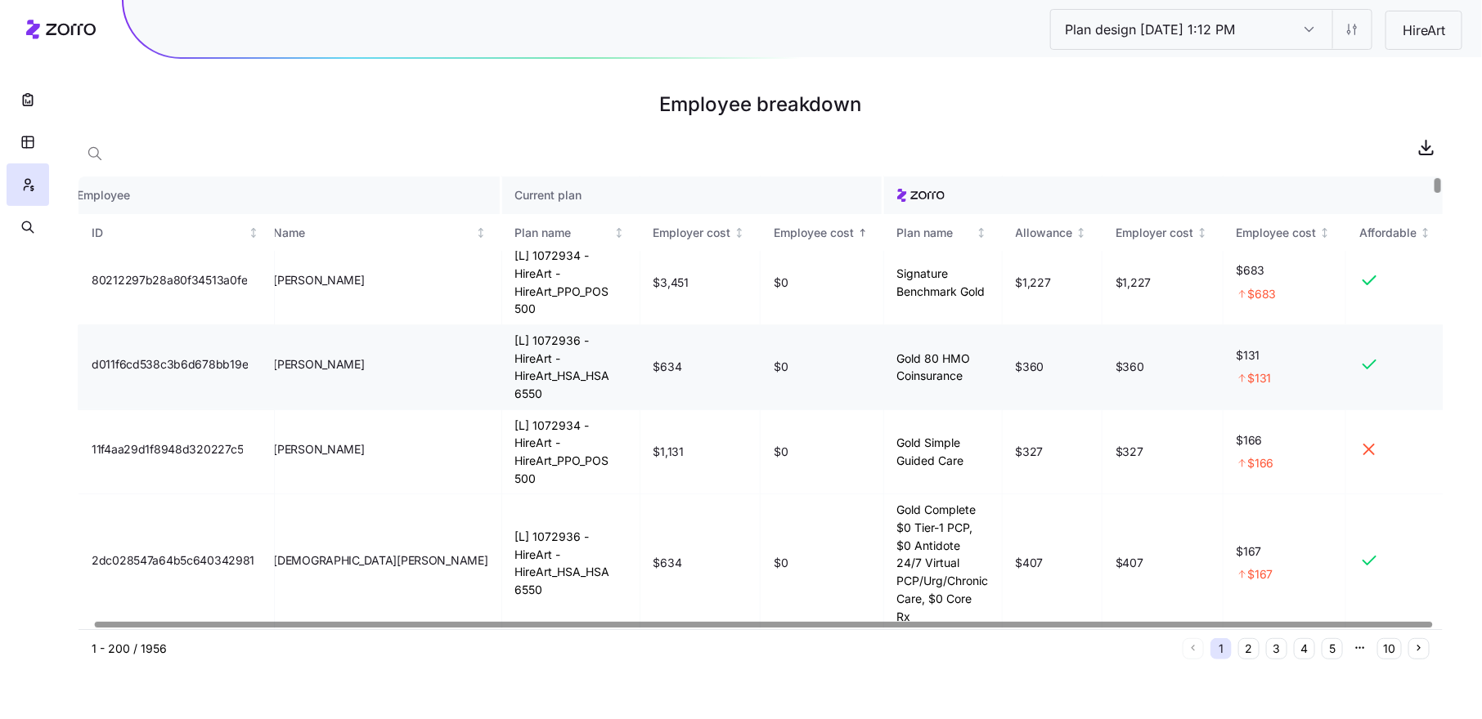
scroll to position [0, 15]
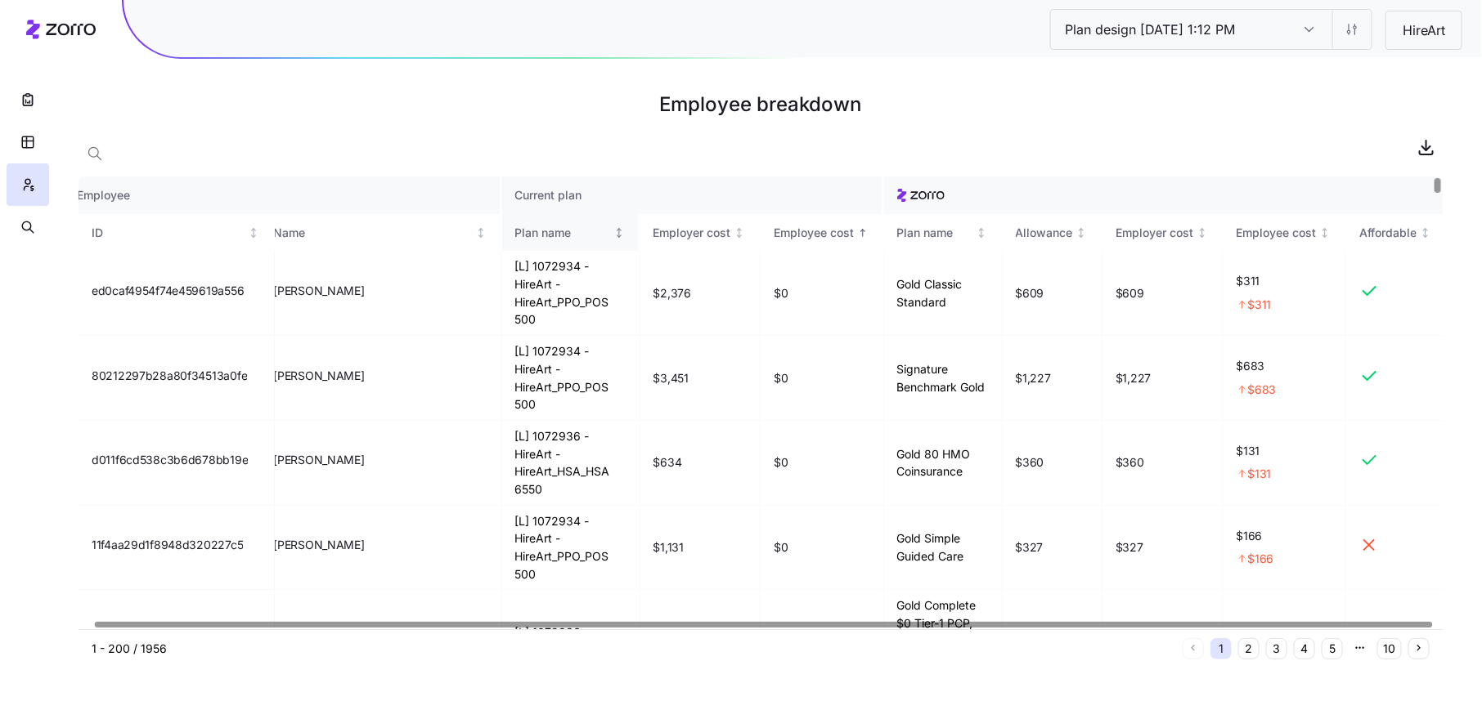
click at [524, 229] on div "Plan name" at bounding box center [563, 233] width 96 height 18
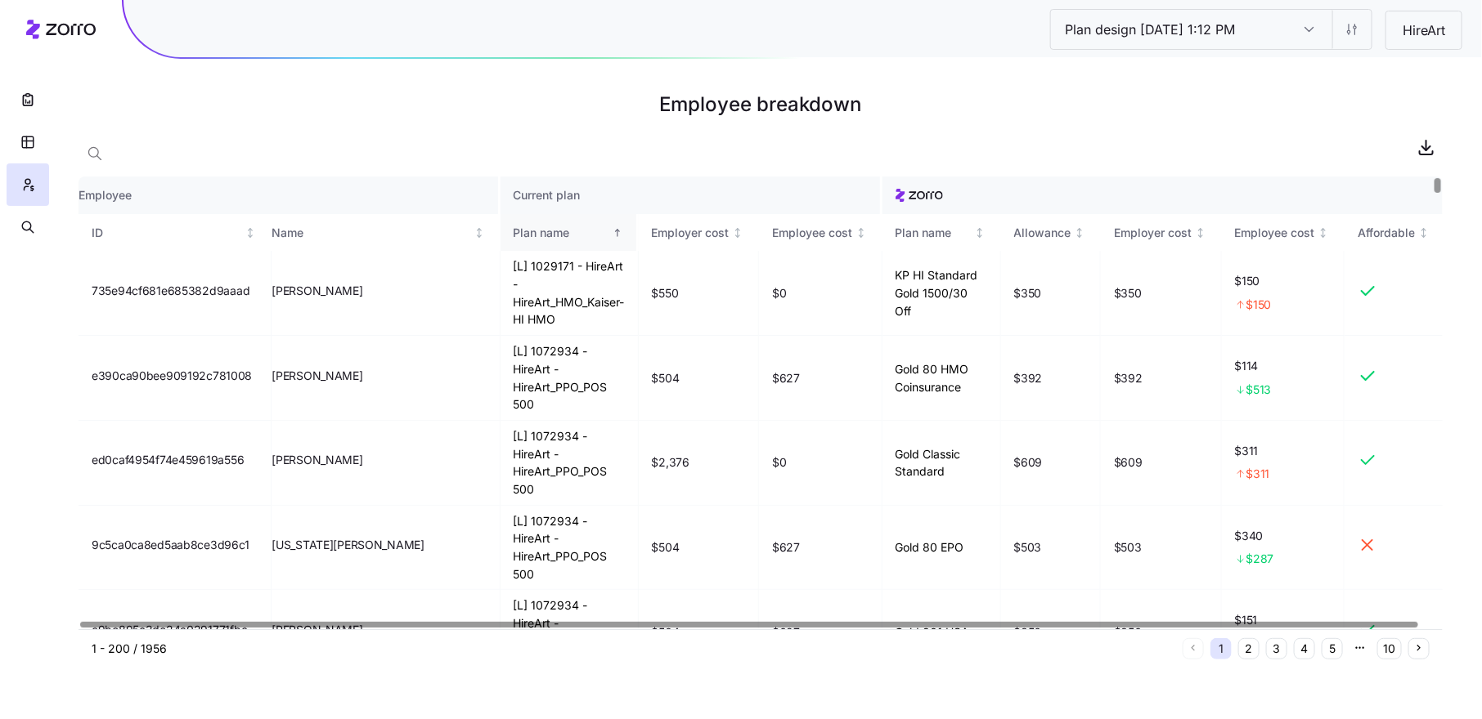
scroll to position [0, 0]
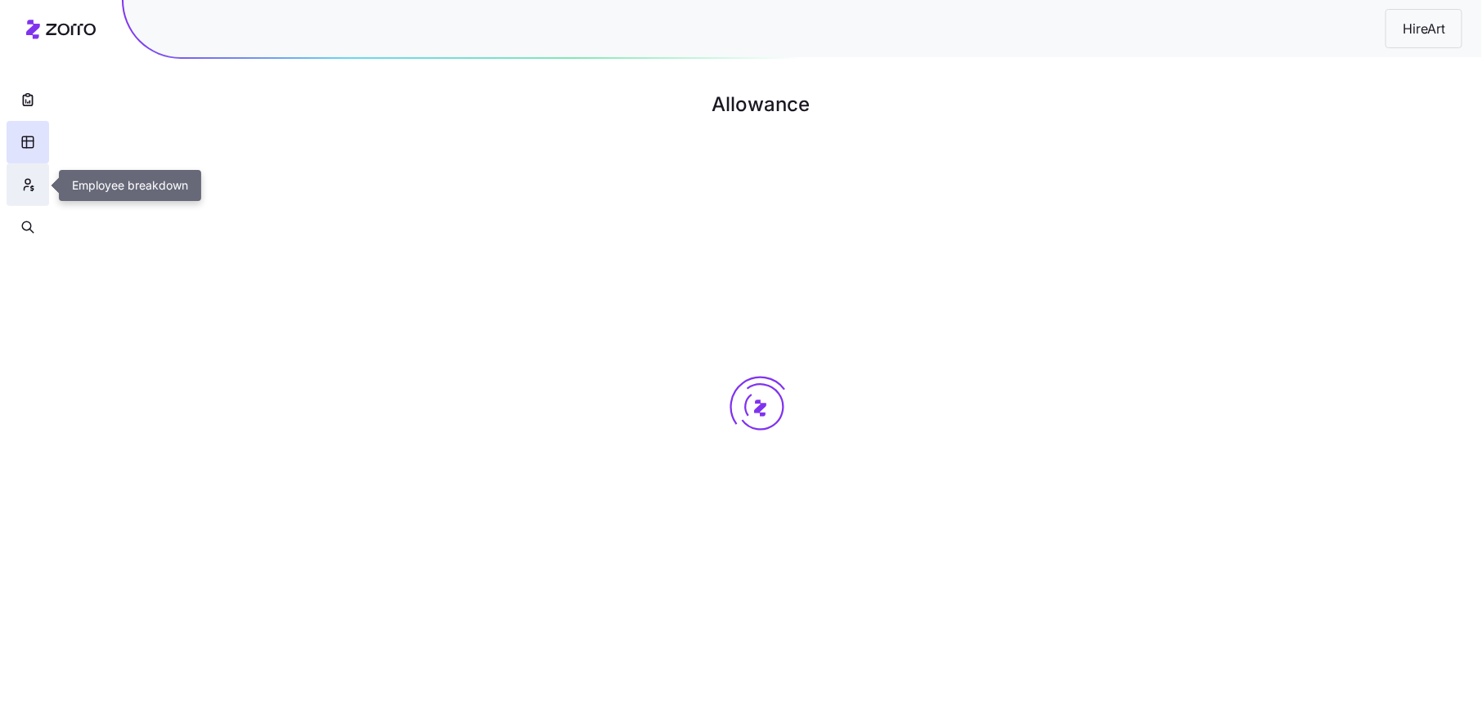
click at [32, 183] on icon "button" at bounding box center [27, 185] width 15 height 16
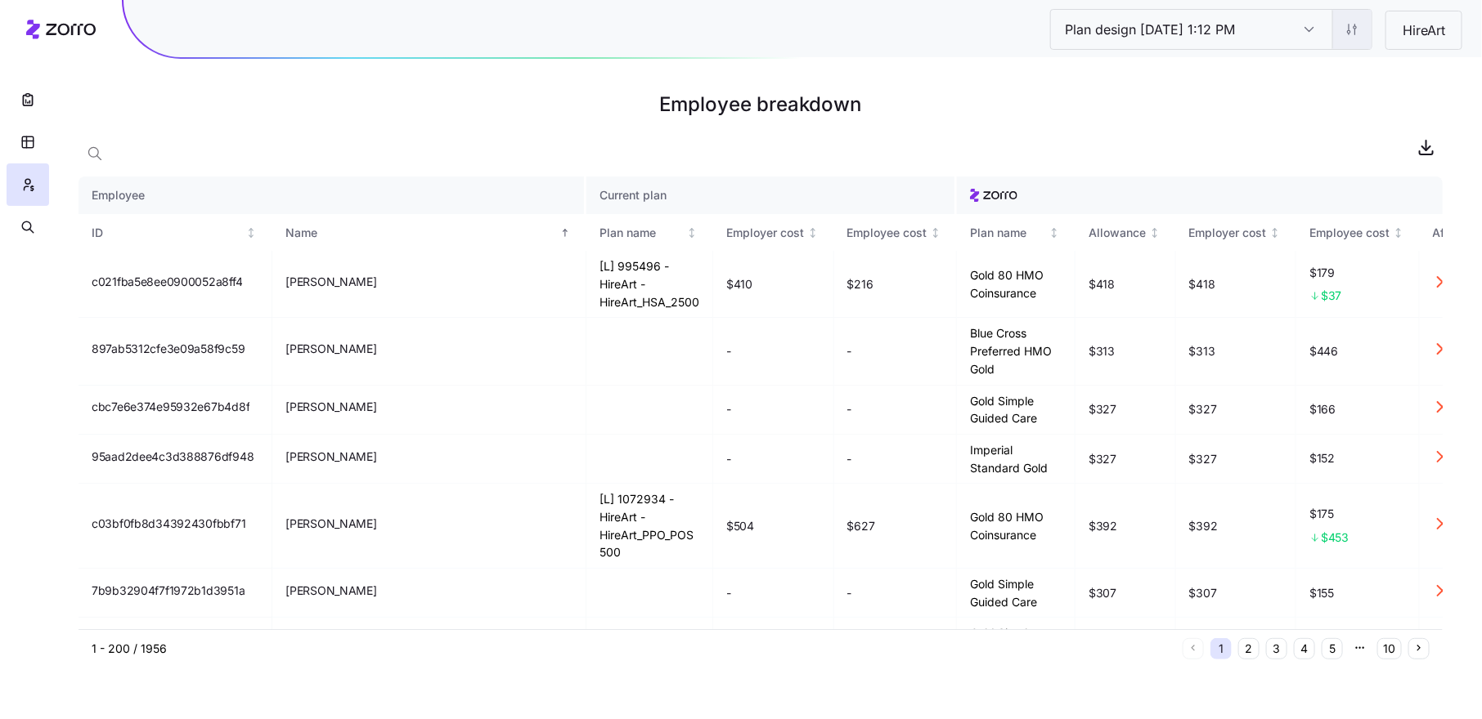
click at [1348, 37] on html "Plan design [DATE] 1:12 PM Plan design [DATE] 1:12 PM HireArt Employee breakdow…" at bounding box center [741, 359] width 1482 height 719
click at [1331, 70] on div "Edit contribution" at bounding box center [1285, 72] width 163 height 26
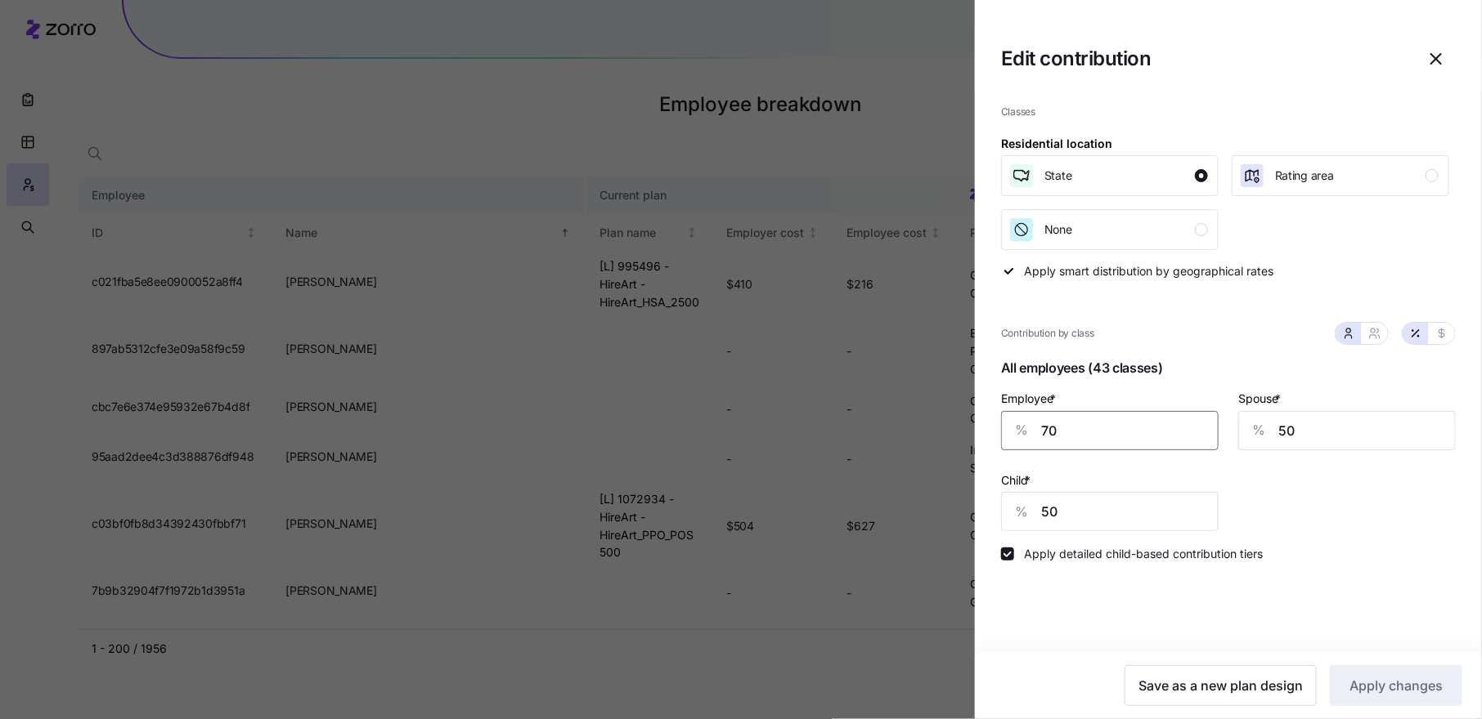
drag, startPoint x: 1065, startPoint y: 433, endPoint x: 1039, endPoint y: 433, distance: 26.2
click at [1039, 433] on div "% 70" at bounding box center [1109, 430] width 217 height 39
type input "75"
type input "60"
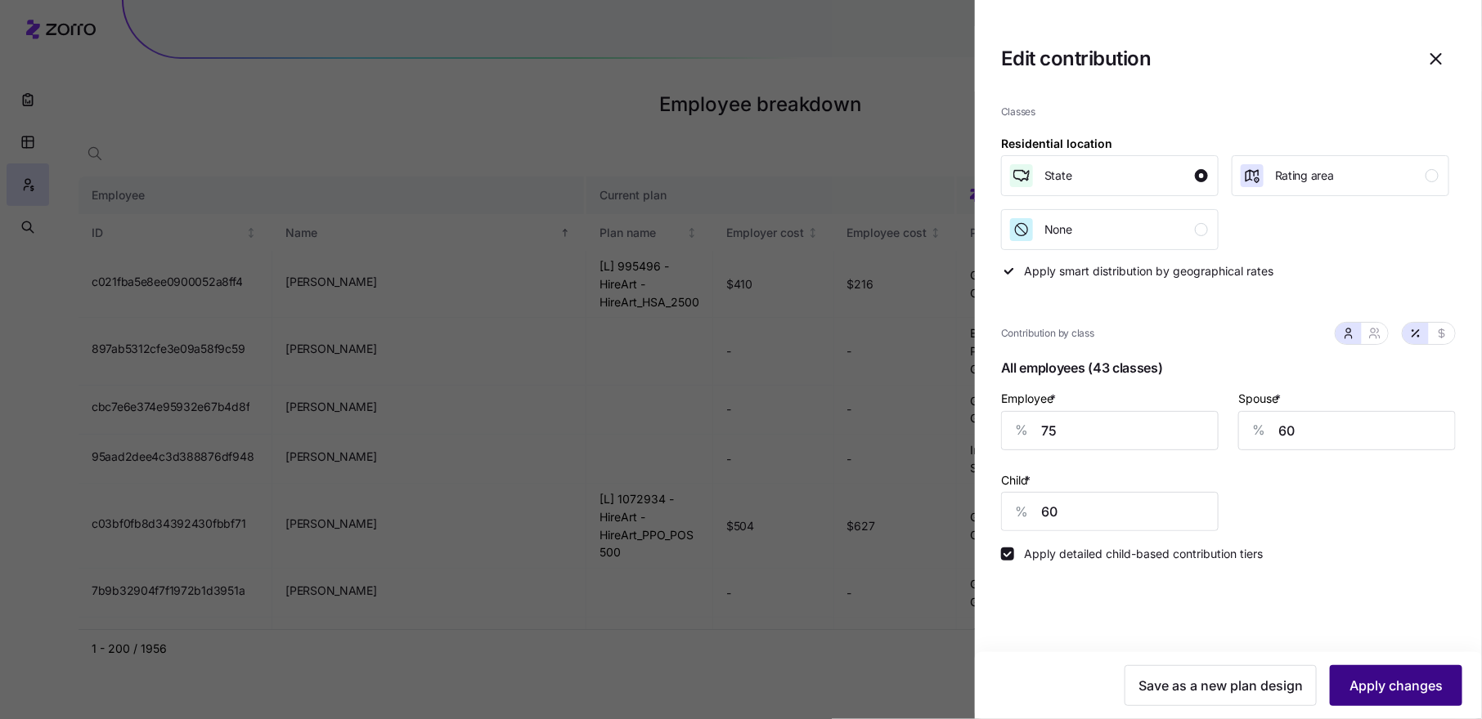
click at [1403, 678] on span "Apply changes" at bounding box center [1395, 686] width 93 height 20
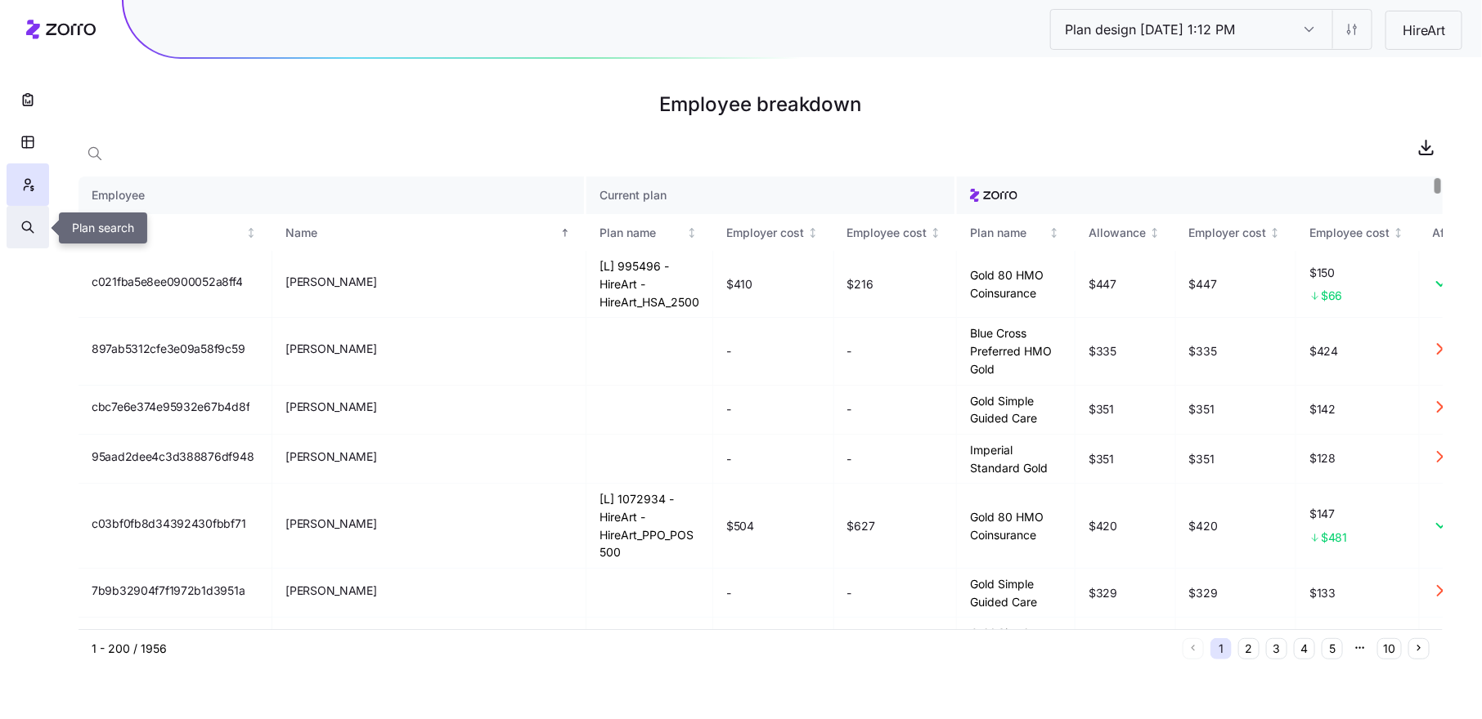
click at [30, 228] on icon "button" at bounding box center [26, 226] width 9 height 9
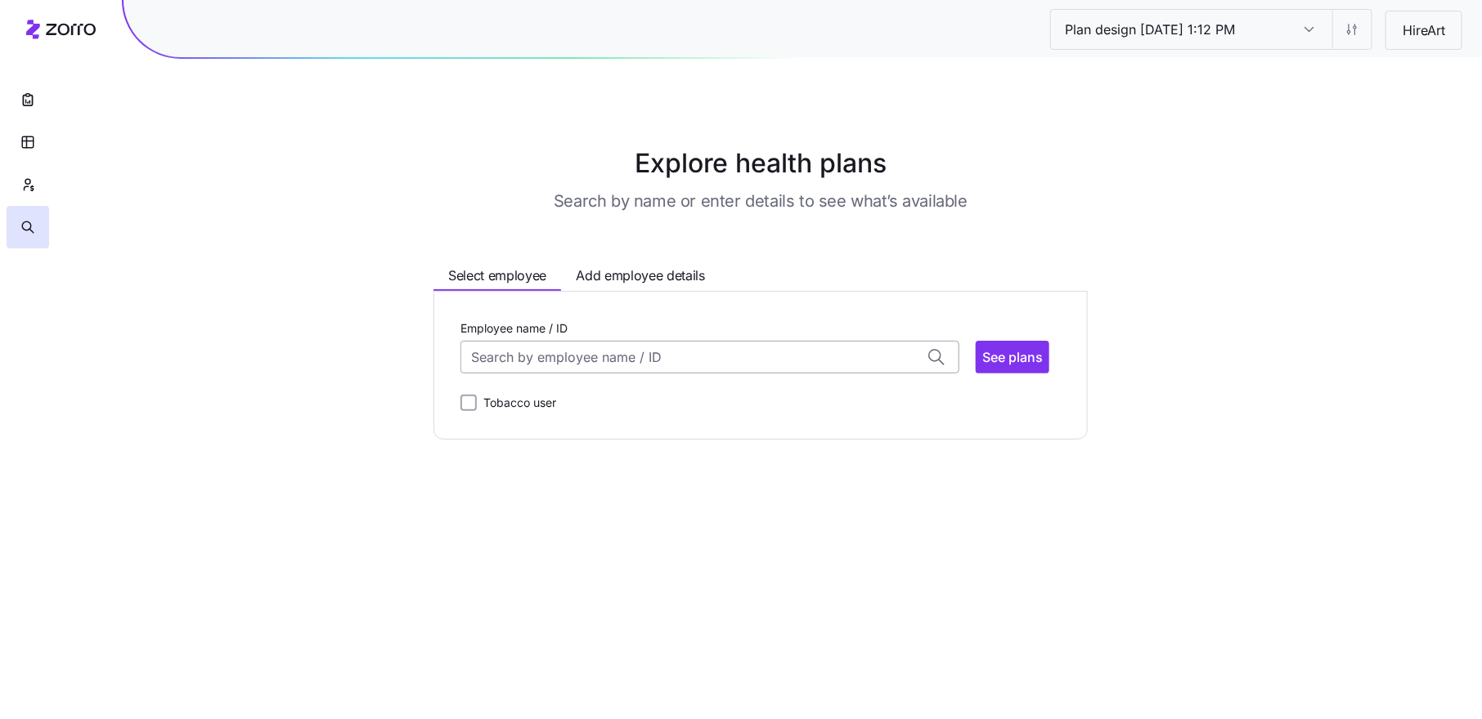
click at [532, 352] on input "Employee name / ID" at bounding box center [709, 357] width 499 height 33
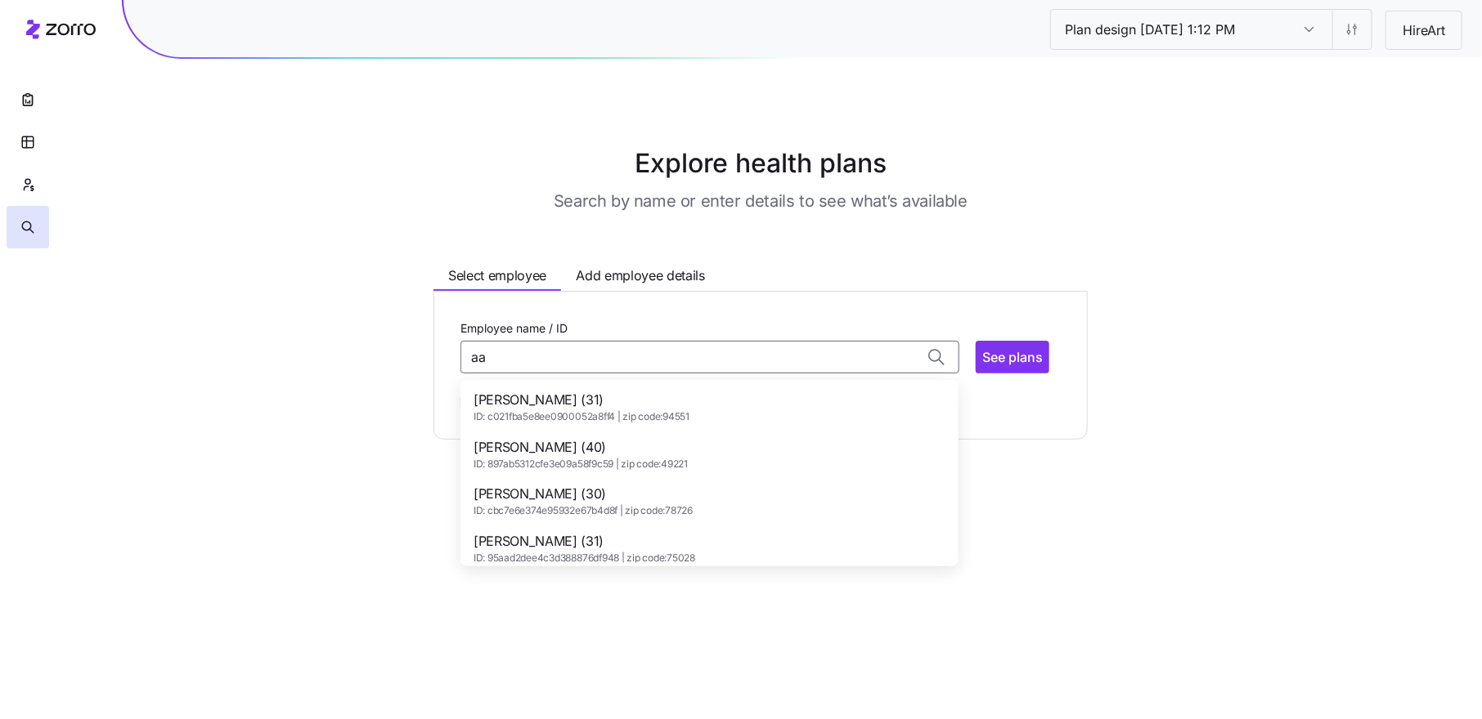
click at [511, 419] on span "ID: c021fba5e8ee0900052a8ff4 | zip code: 94551" at bounding box center [581, 417] width 216 height 14
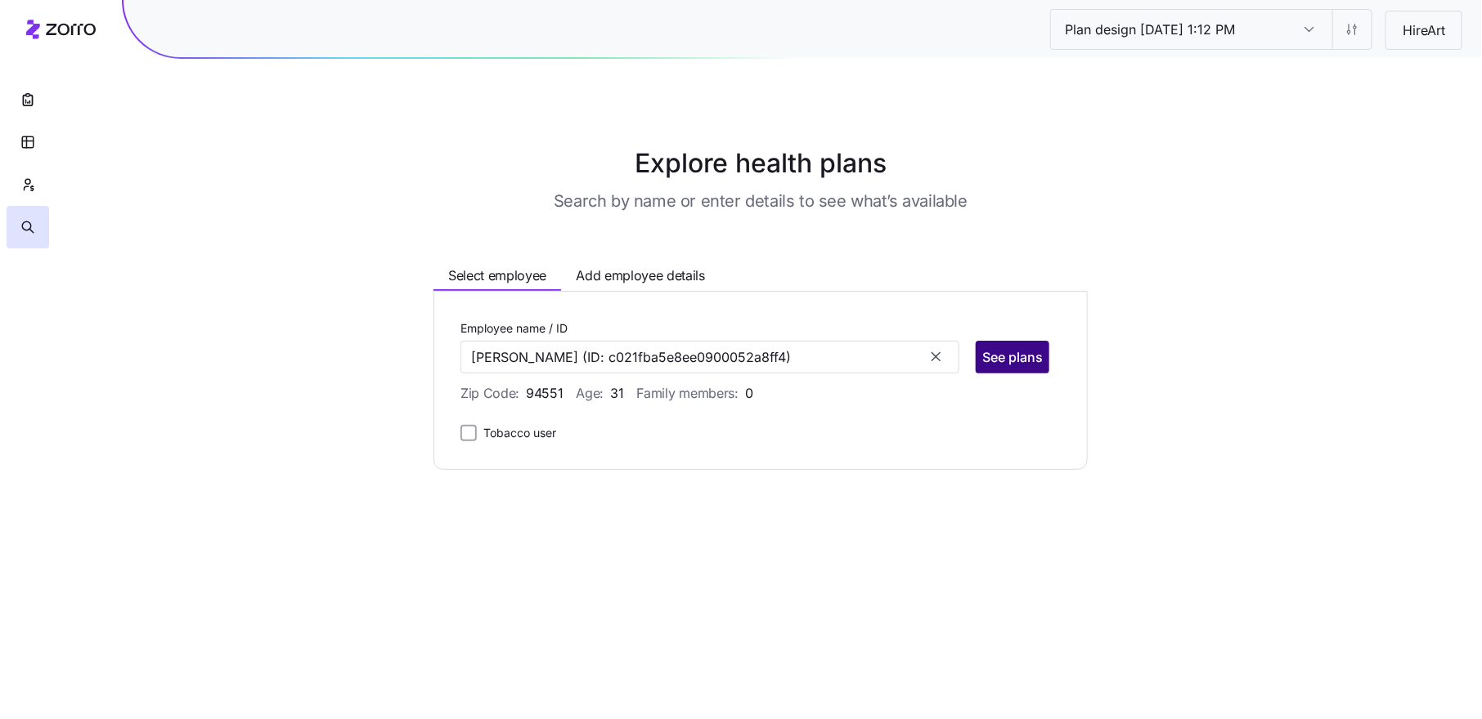
type input "[PERSON_NAME]"
click at [1000, 357] on span "See plans" at bounding box center [1012, 357] width 61 height 20
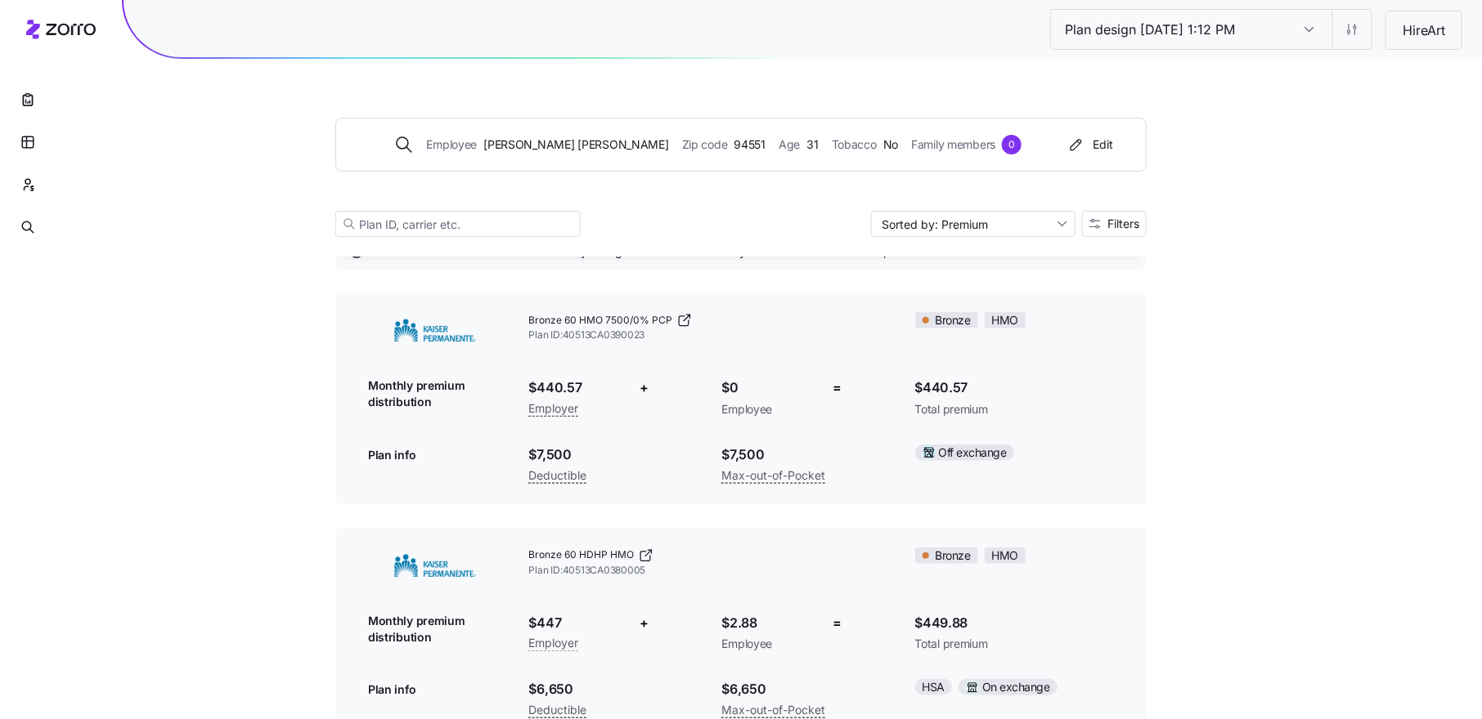
scroll to position [96, 0]
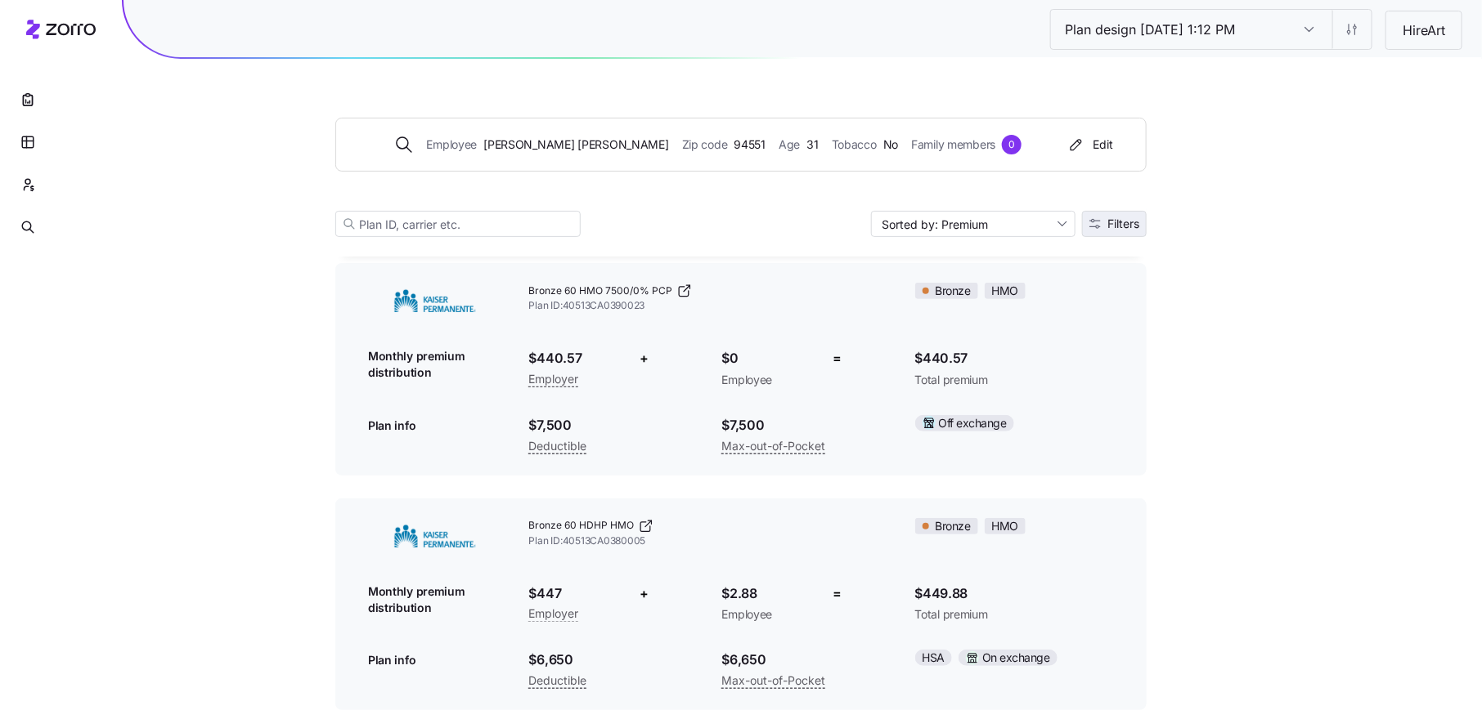
click at [1107, 215] on button "Filters" at bounding box center [1114, 224] width 65 height 26
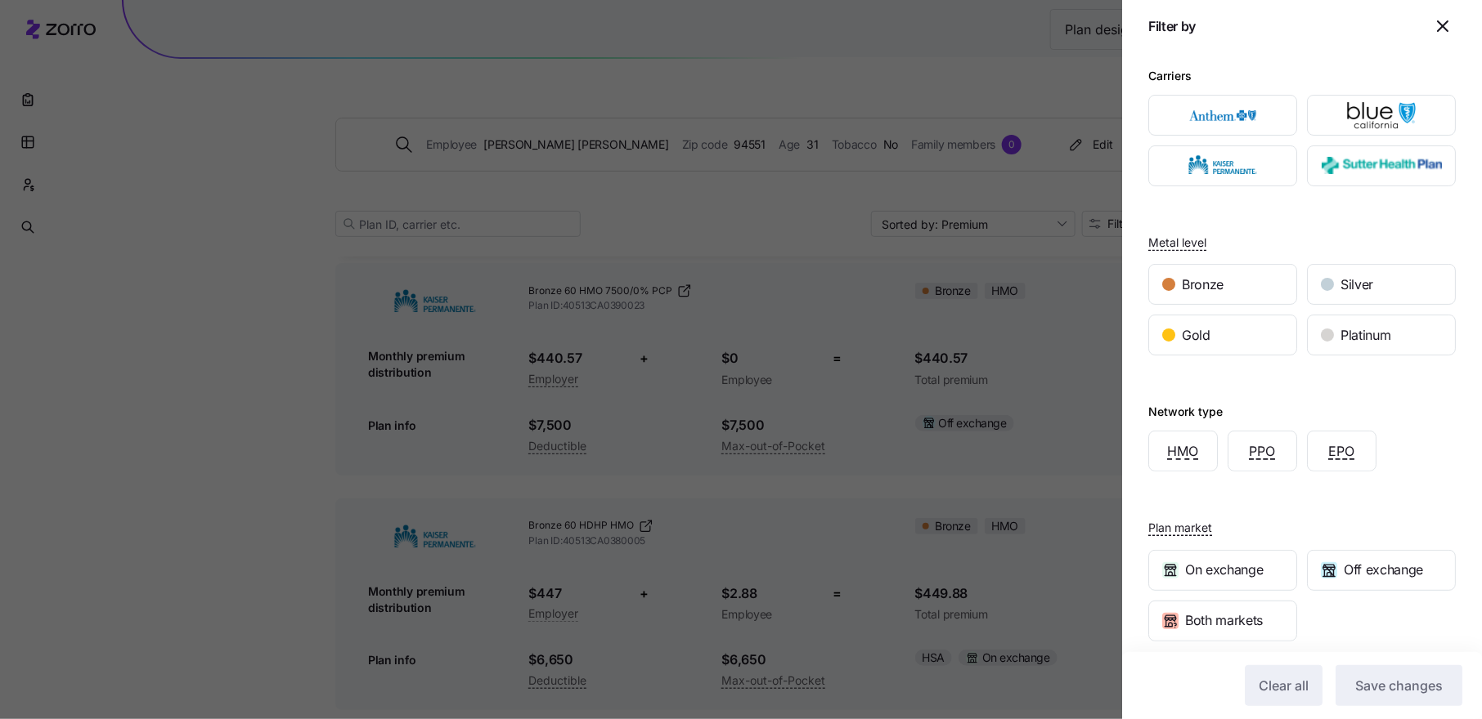
click at [1441, 28] on icon "button" at bounding box center [1442, 26] width 20 height 20
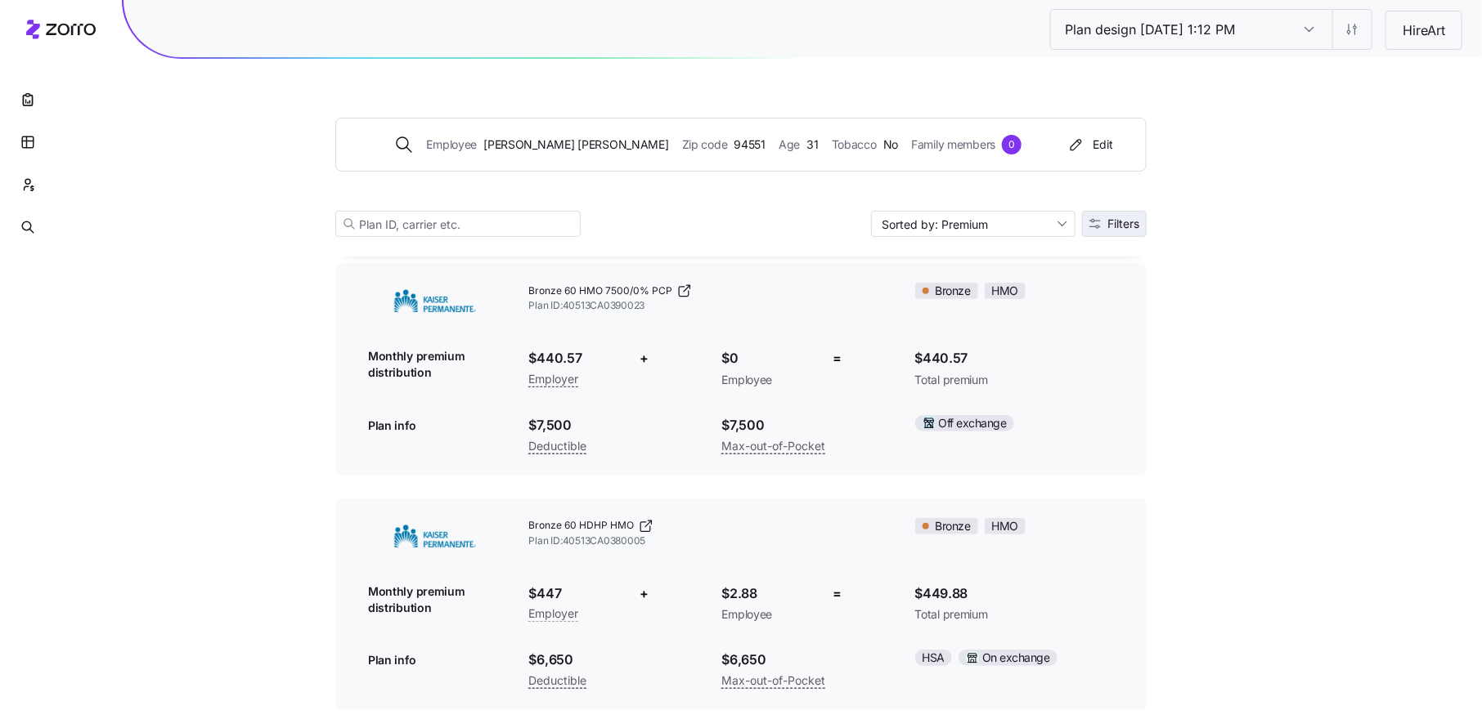
click at [1126, 222] on span "Filters" at bounding box center [1123, 223] width 32 height 11
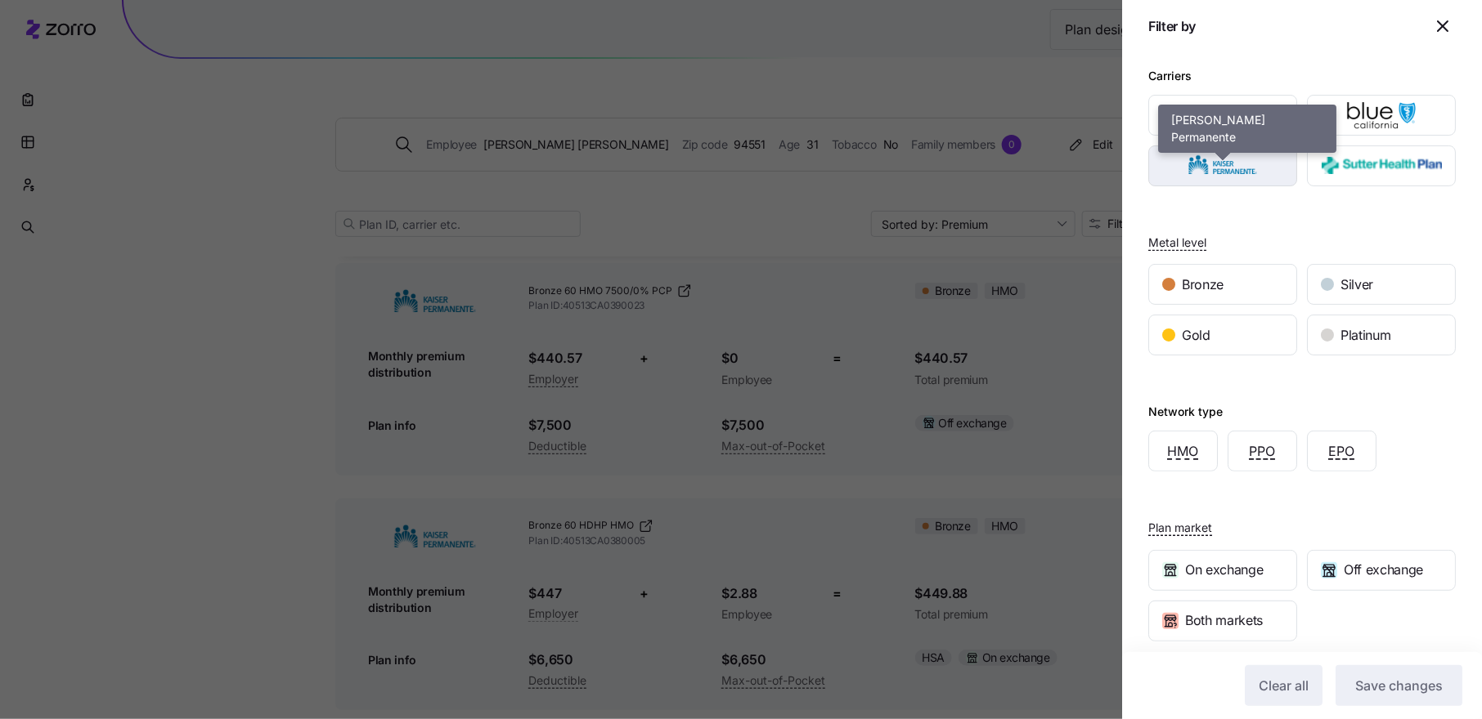
scroll to position [6, 0]
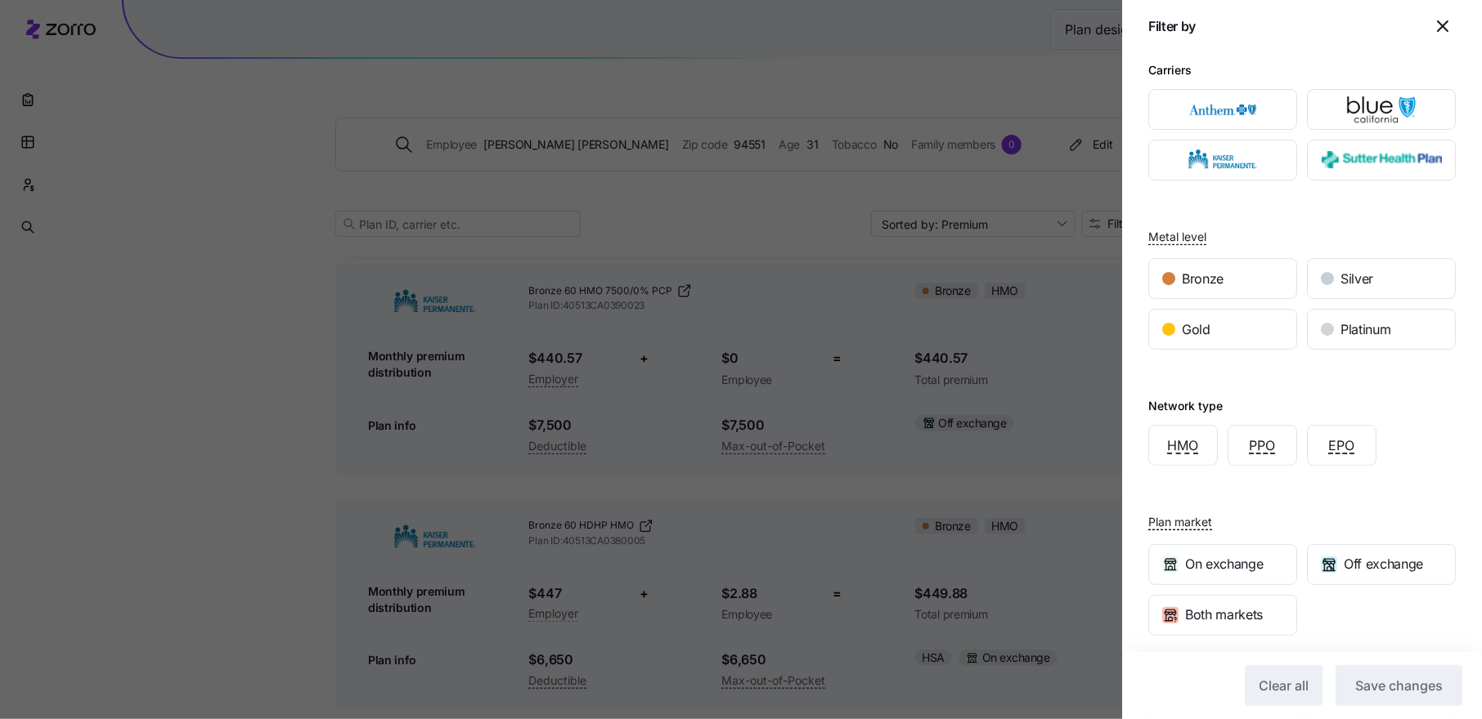
click at [1369, 130] on div at bounding box center [1381, 109] width 159 height 51
click at [1369, 113] on img "button" at bounding box center [1381, 109] width 120 height 33
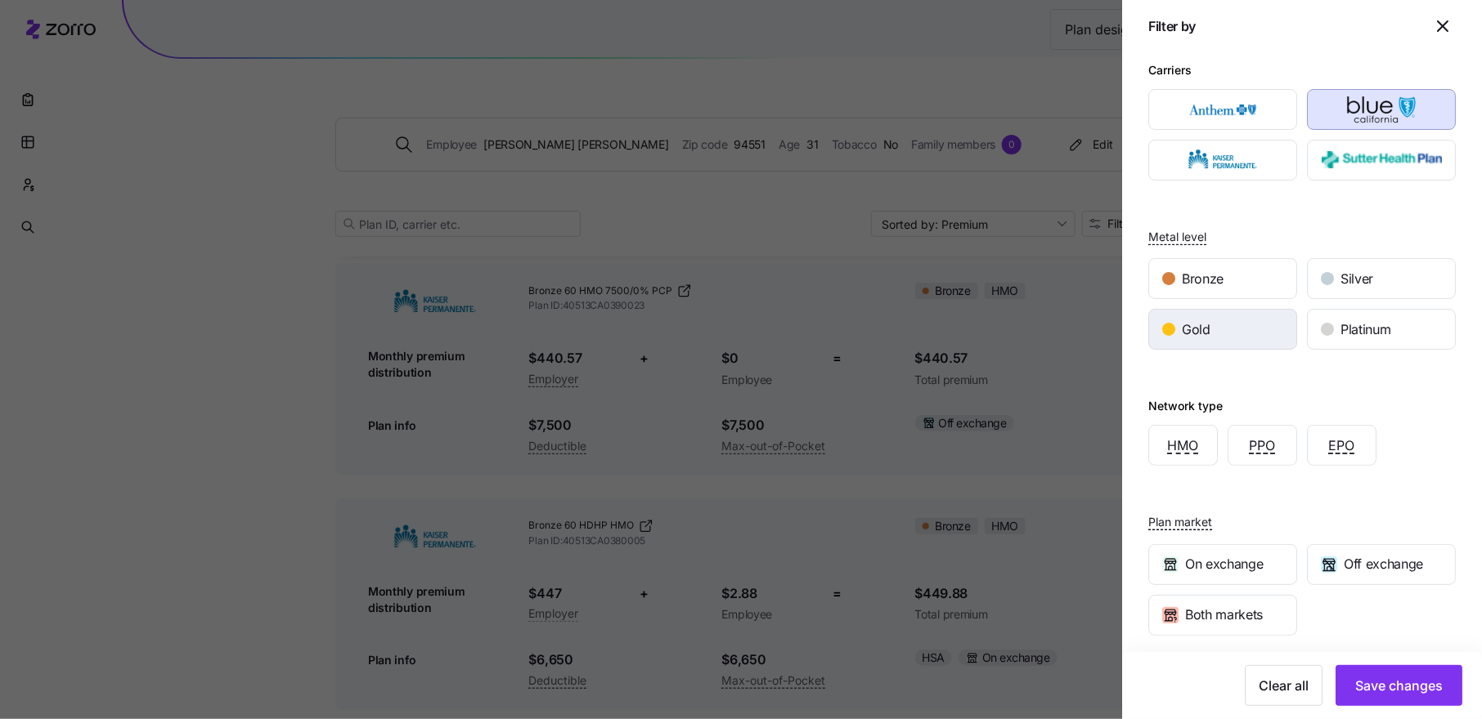
click at [1226, 331] on div "Gold" at bounding box center [1222, 329] width 147 height 39
click at [1393, 674] on button "Save changes" at bounding box center [1398, 686] width 127 height 41
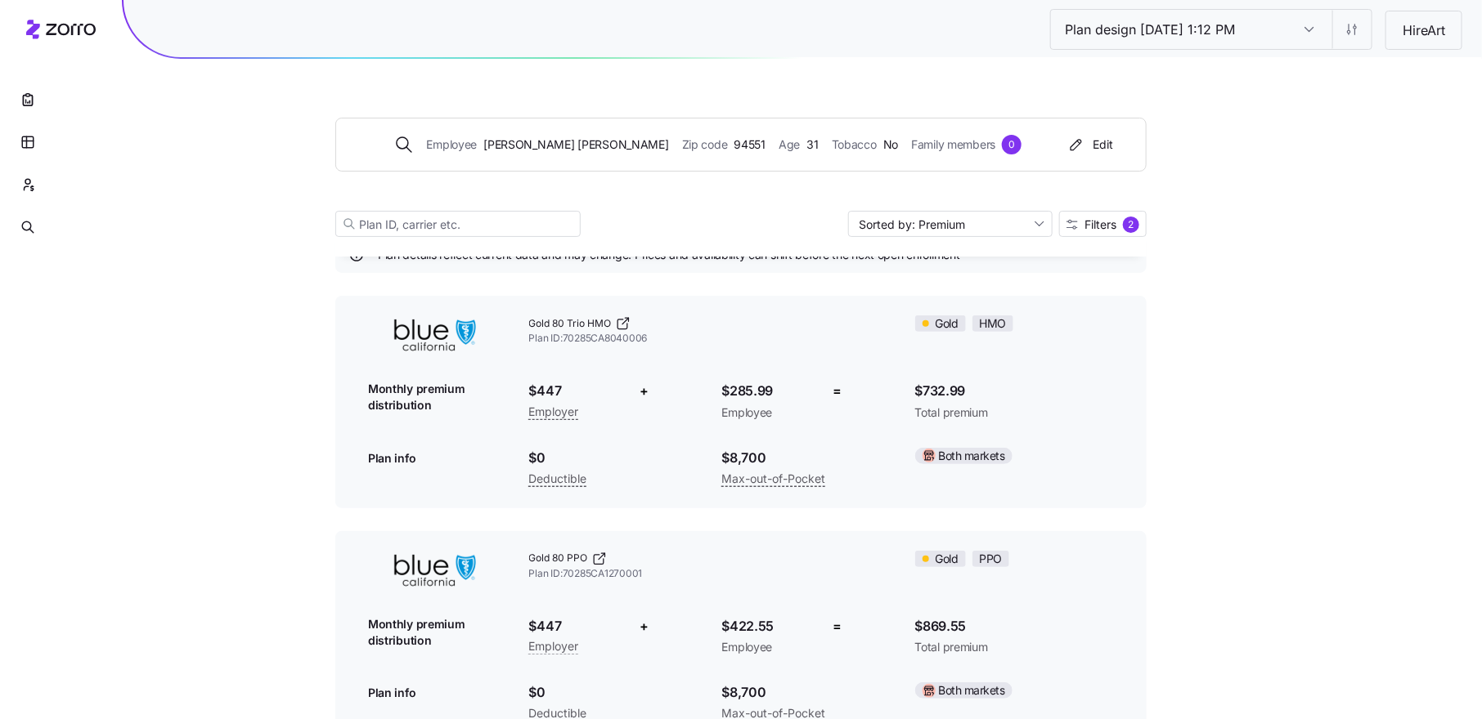
scroll to position [110, 0]
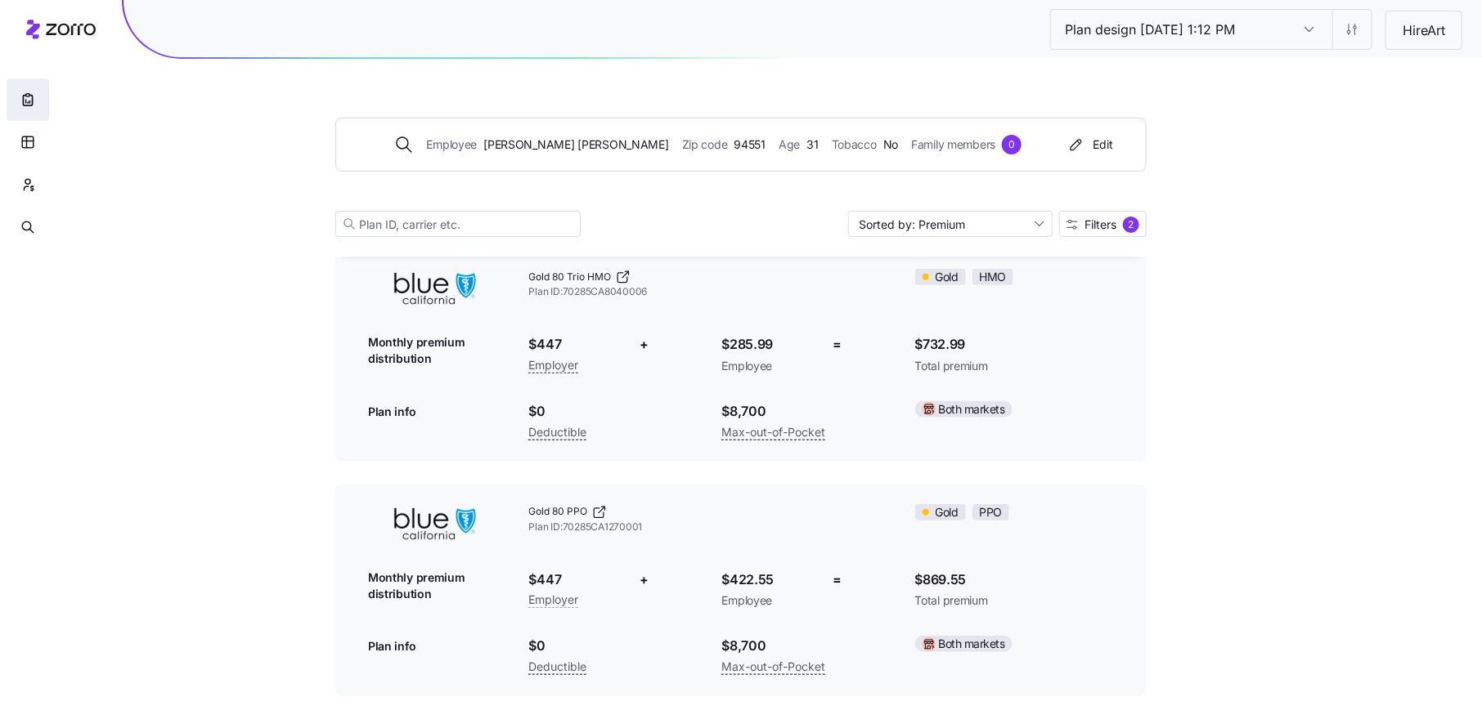
click at [29, 96] on g "button" at bounding box center [27, 99] width 9 height 11
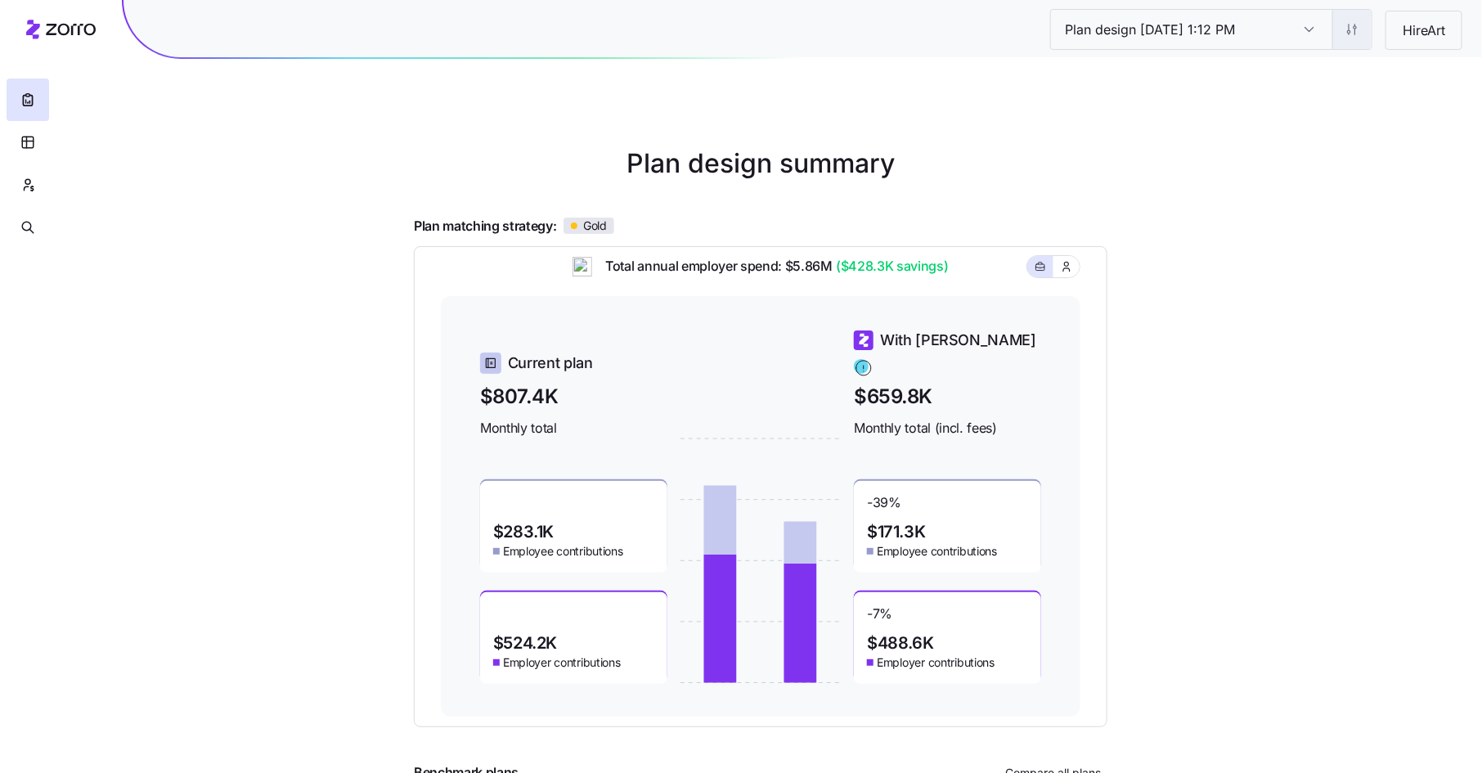
click at [1352, 24] on html "Plan design [DATE] 1:12 PM Plan design [DATE] 1:12 PM HireArt Plan design summa…" at bounding box center [741, 448] width 1482 height 897
click at [1344, 63] on div "Edit contribution" at bounding box center [1285, 72] width 163 height 26
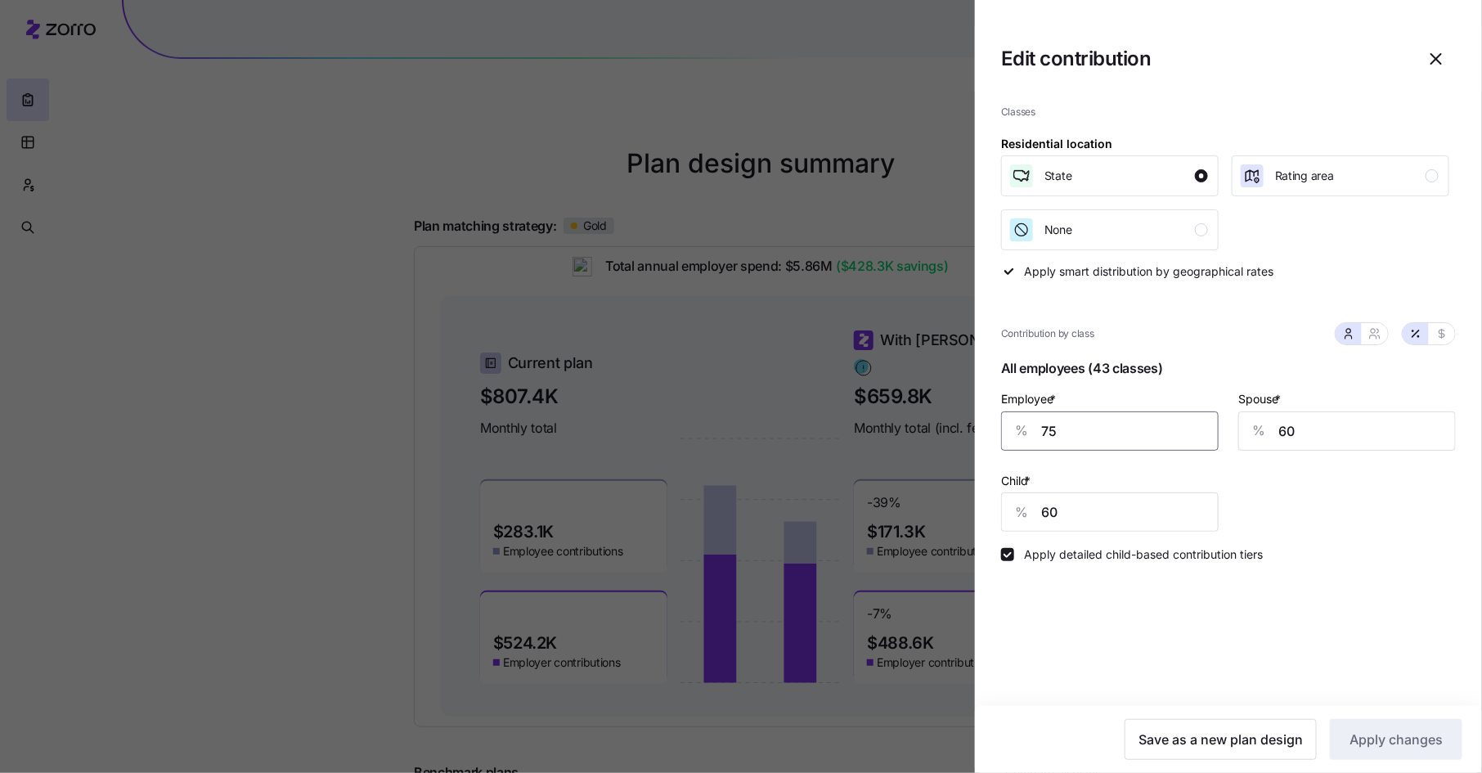
drag, startPoint x: 1056, startPoint y: 429, endPoint x: 1029, endPoint y: 429, distance: 26.2
click at [1030, 429] on div "% 75" at bounding box center [1109, 430] width 217 height 39
type input "65"
drag, startPoint x: 1295, startPoint y: 432, endPoint x: 1271, endPoint y: 432, distance: 23.7
click at [1271, 432] on div "% 60" at bounding box center [1346, 430] width 217 height 39
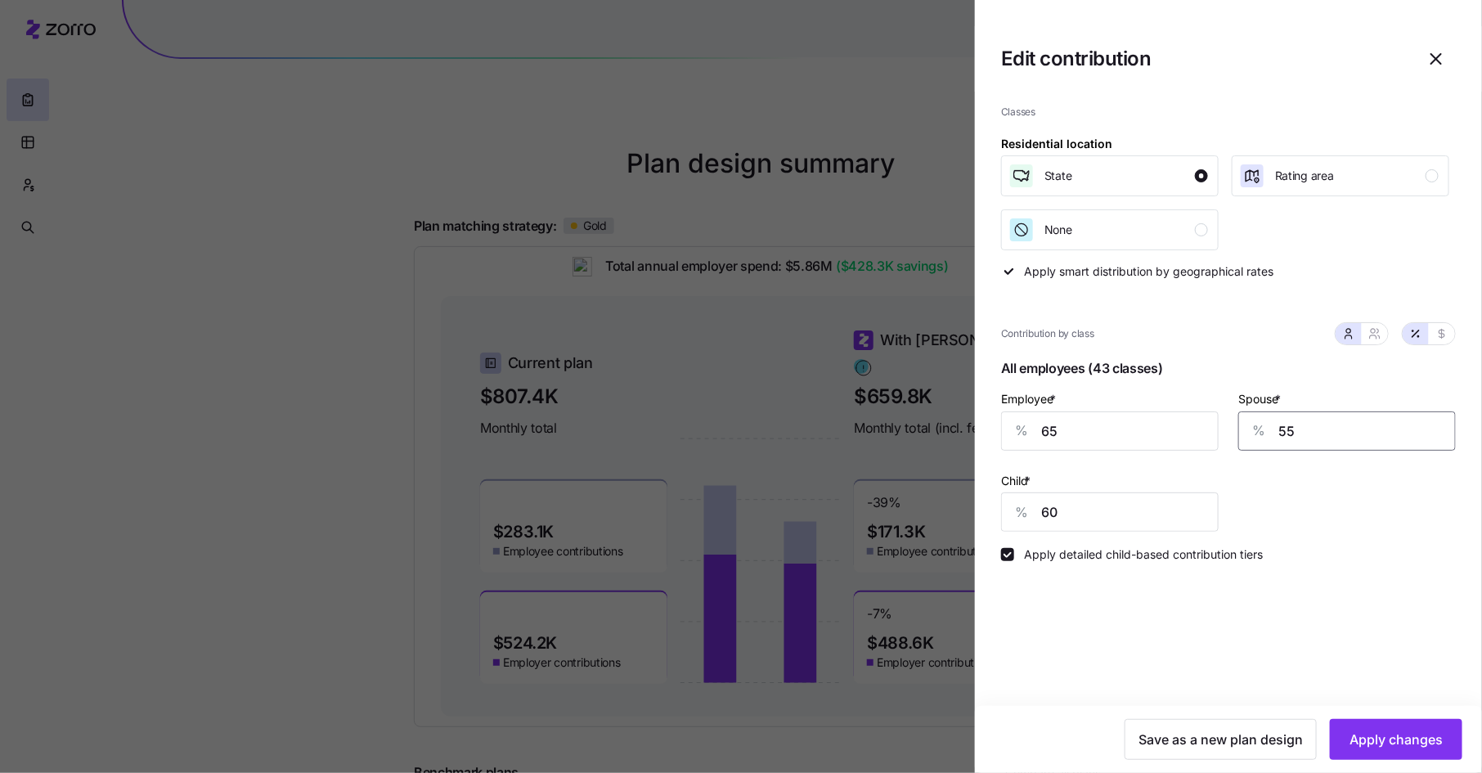
type input "55"
click at [1412, 737] on span "Apply changes" at bounding box center [1395, 739] width 93 height 20
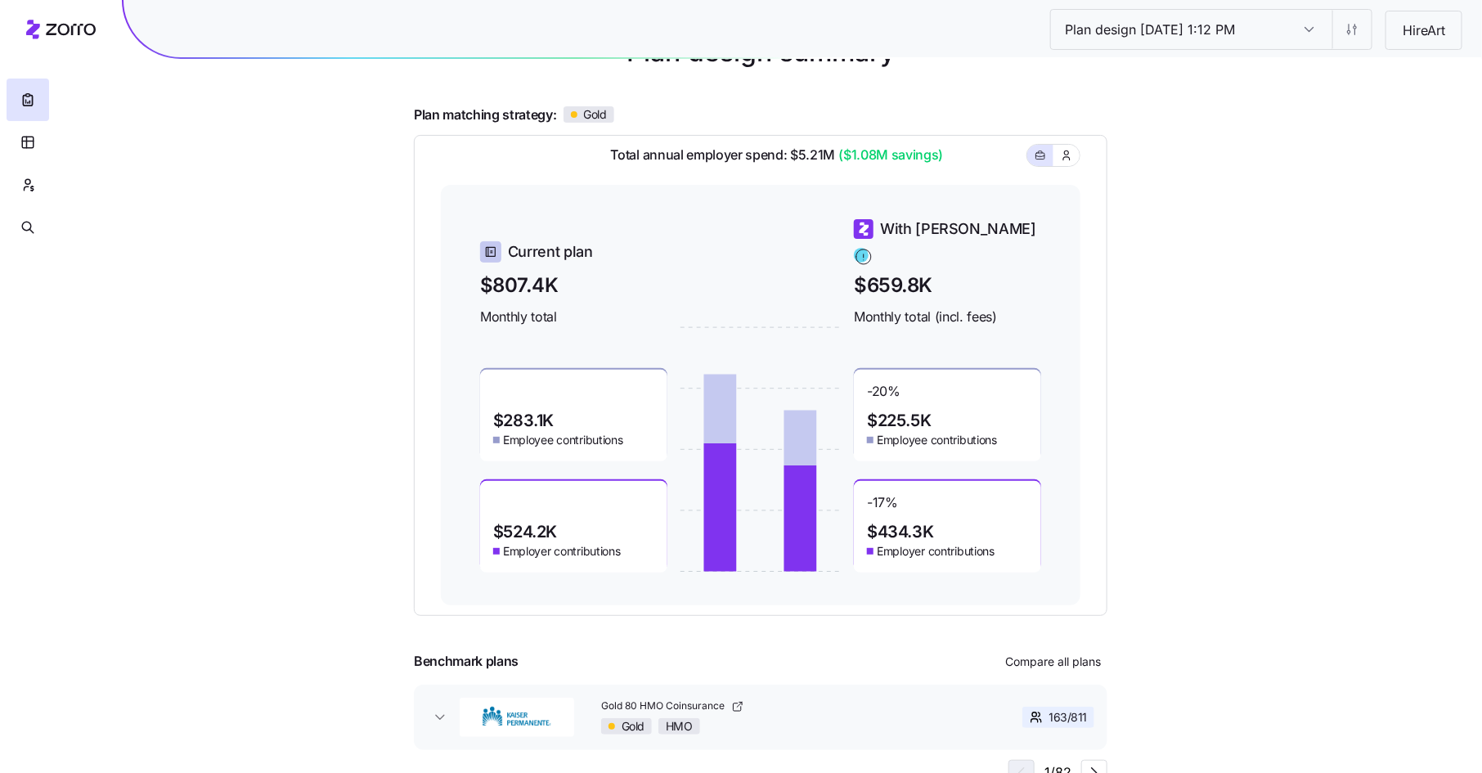
scroll to position [123, 0]
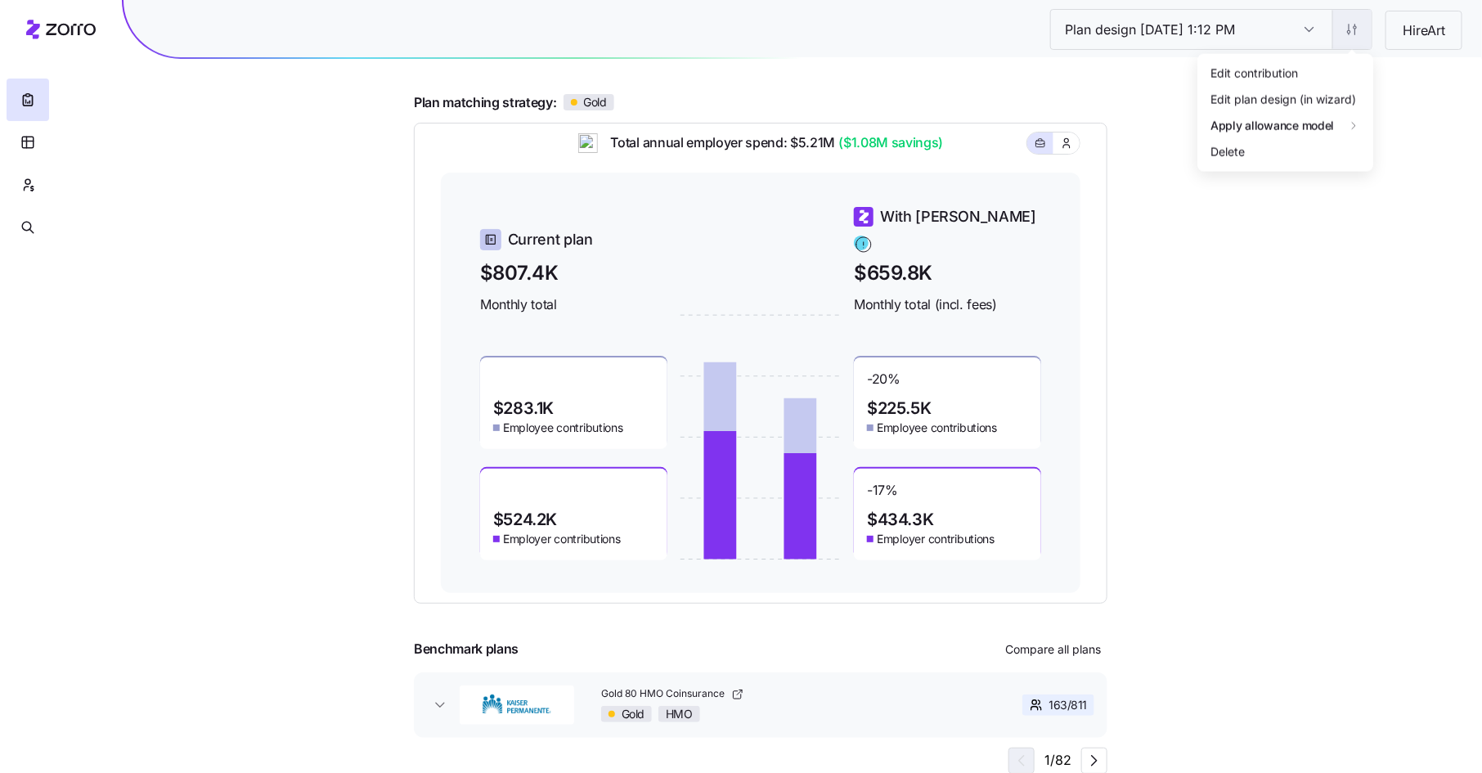
click at [1352, 28] on html "Plan design [DATE] 1:12 PM Plan design [DATE] 1:12 PM HireArt Plan design summa…" at bounding box center [741, 325] width 1482 height 897
click at [1324, 70] on div "Edit contribution" at bounding box center [1285, 72] width 163 height 26
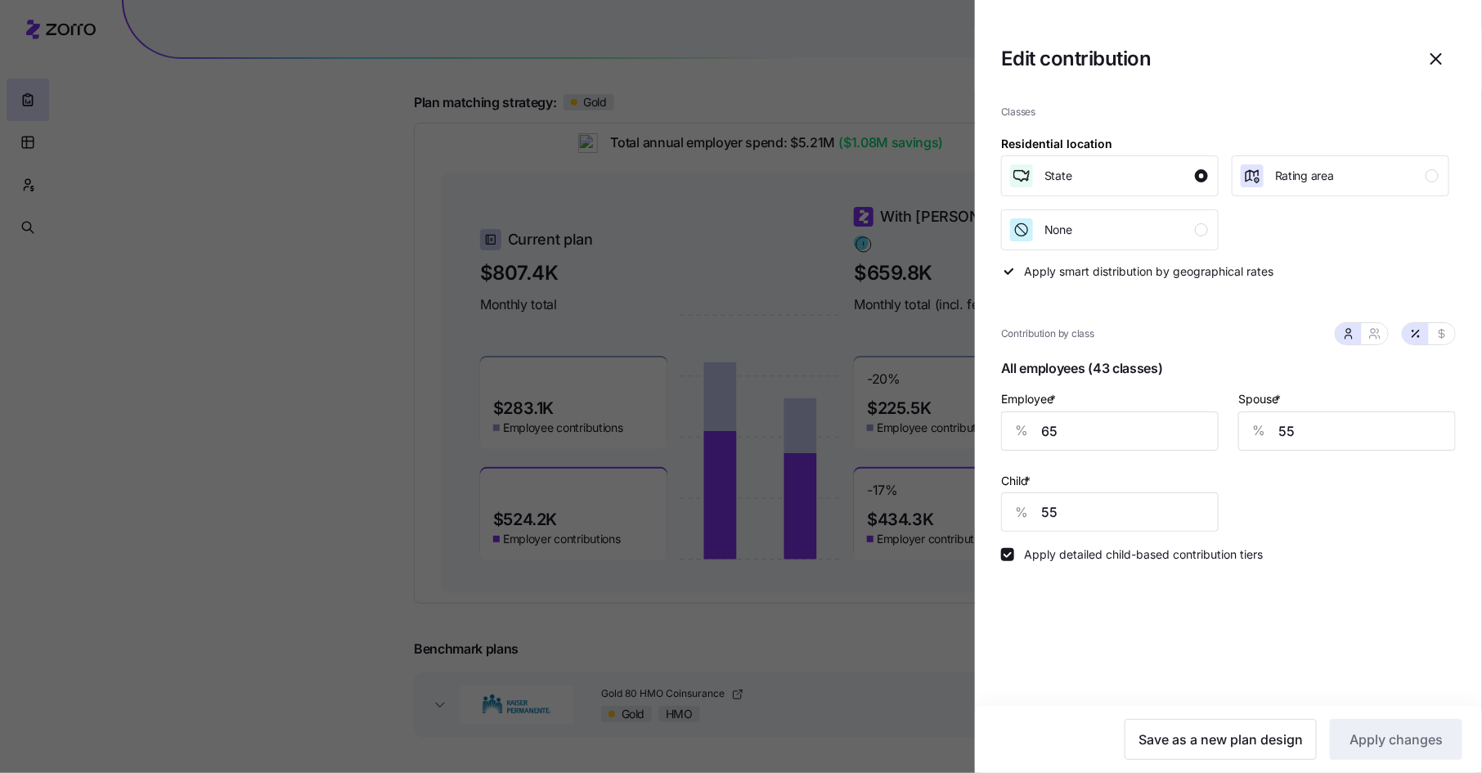
click at [1436, 55] on icon "button" at bounding box center [1436, 59] width 20 height 20
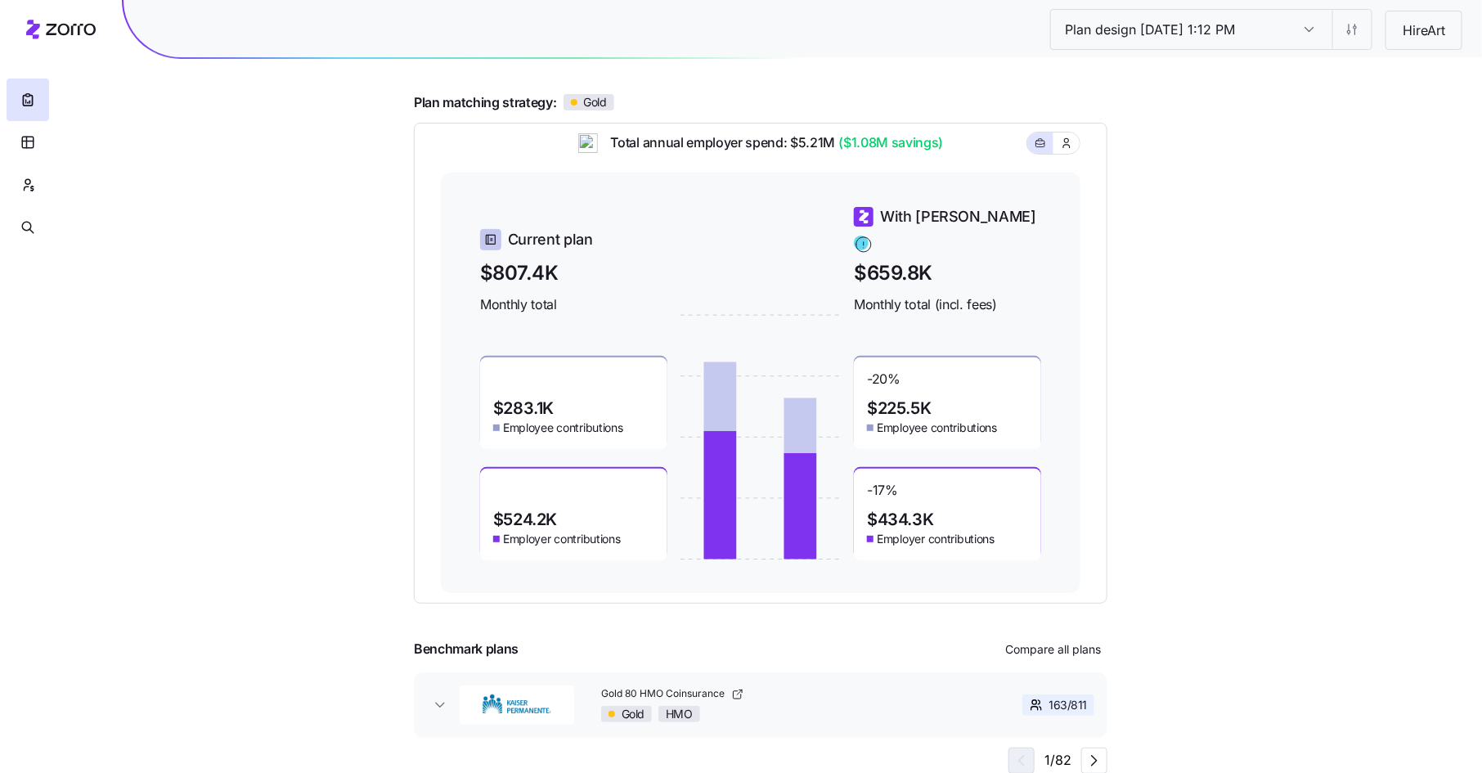
click at [682, 93] on div "Plan matching strategy: Gold" at bounding box center [760, 102] width 693 height 20
click at [1344, 32] on html "Plan design [DATE] 1:12 PM Plan design [DATE] 1:12 PM HireArt Plan design summa…" at bounding box center [741, 325] width 1482 height 897
click at [1325, 95] on div "Edit plan design (in wizard)" at bounding box center [1283, 99] width 146 height 18
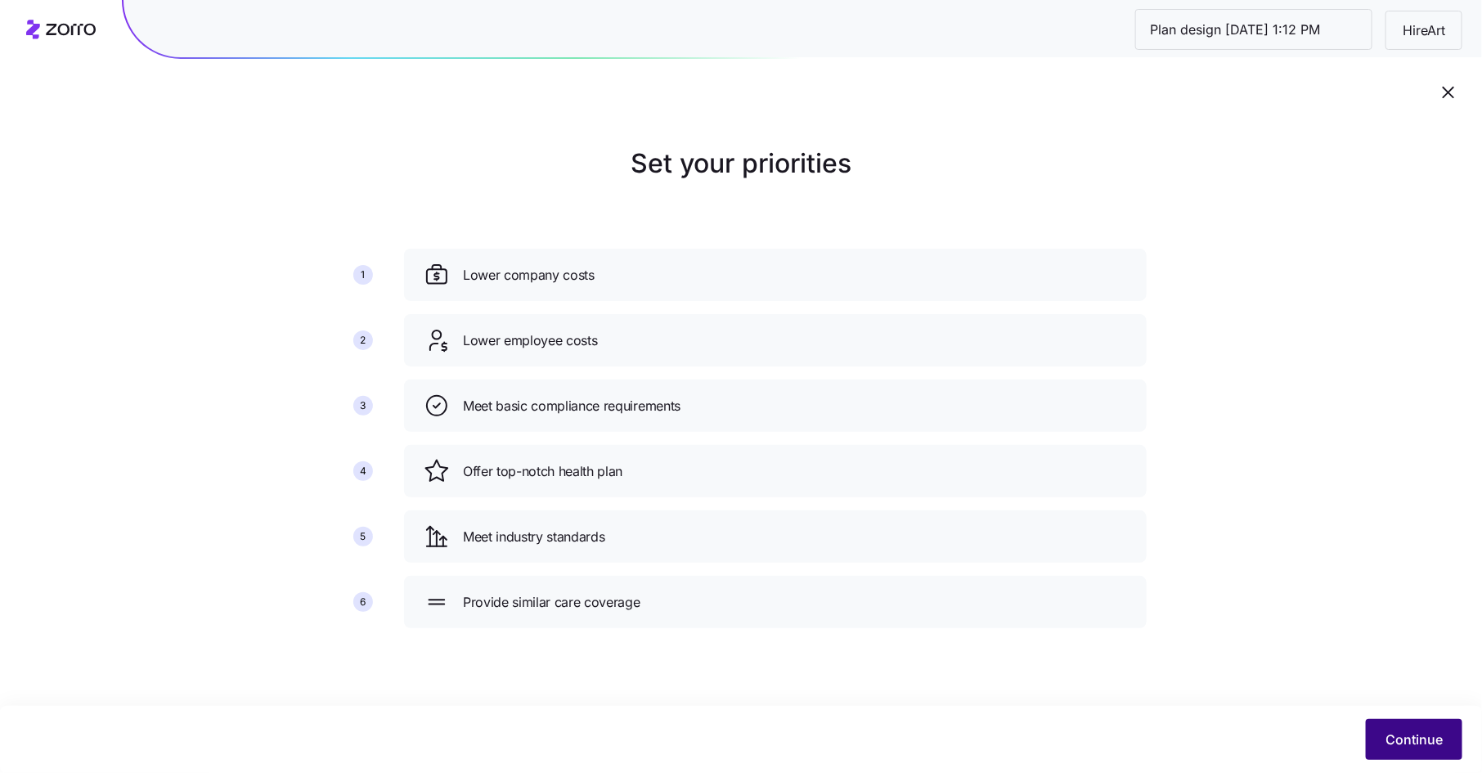
click at [1392, 735] on span "Continue" at bounding box center [1413, 739] width 57 height 20
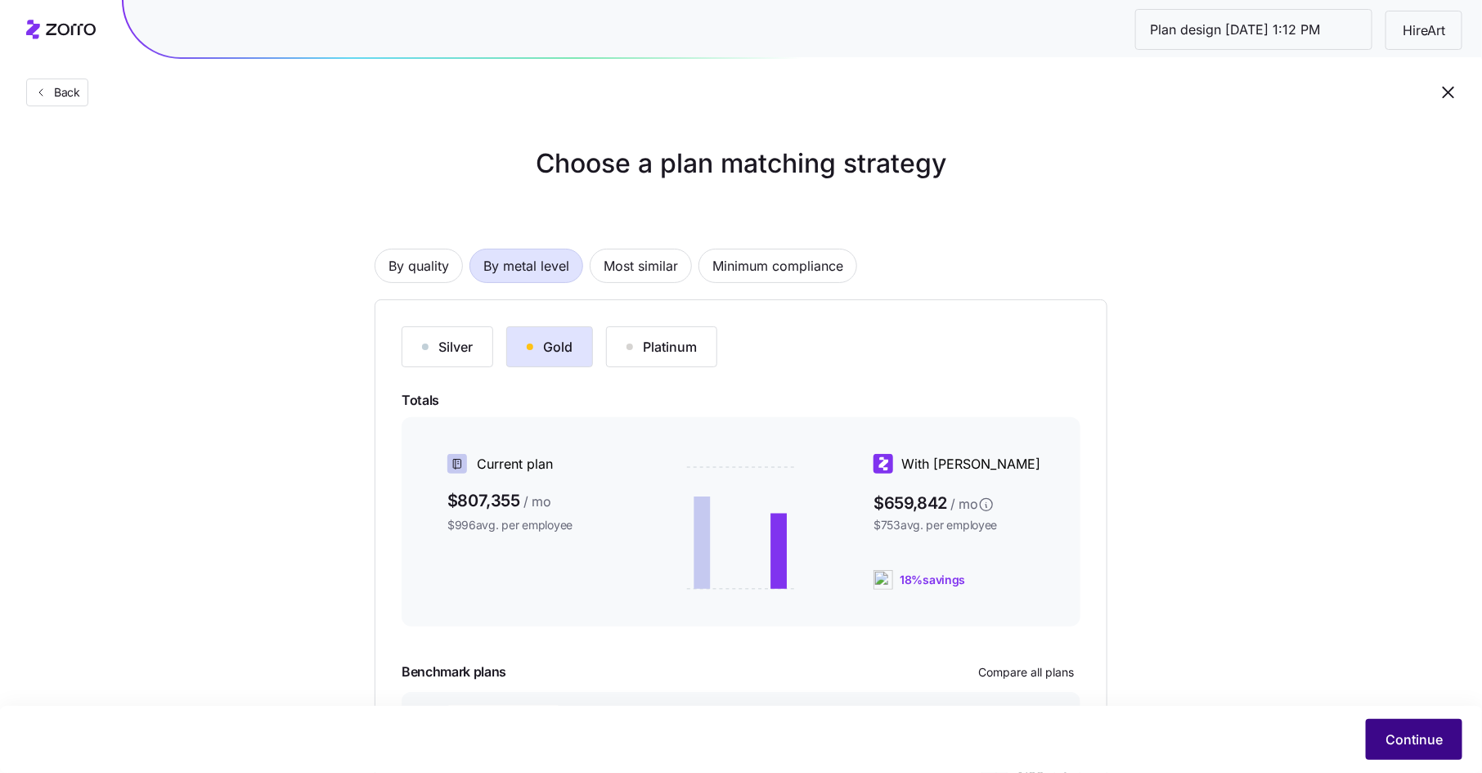
click at [1402, 733] on span "Continue" at bounding box center [1413, 739] width 57 height 20
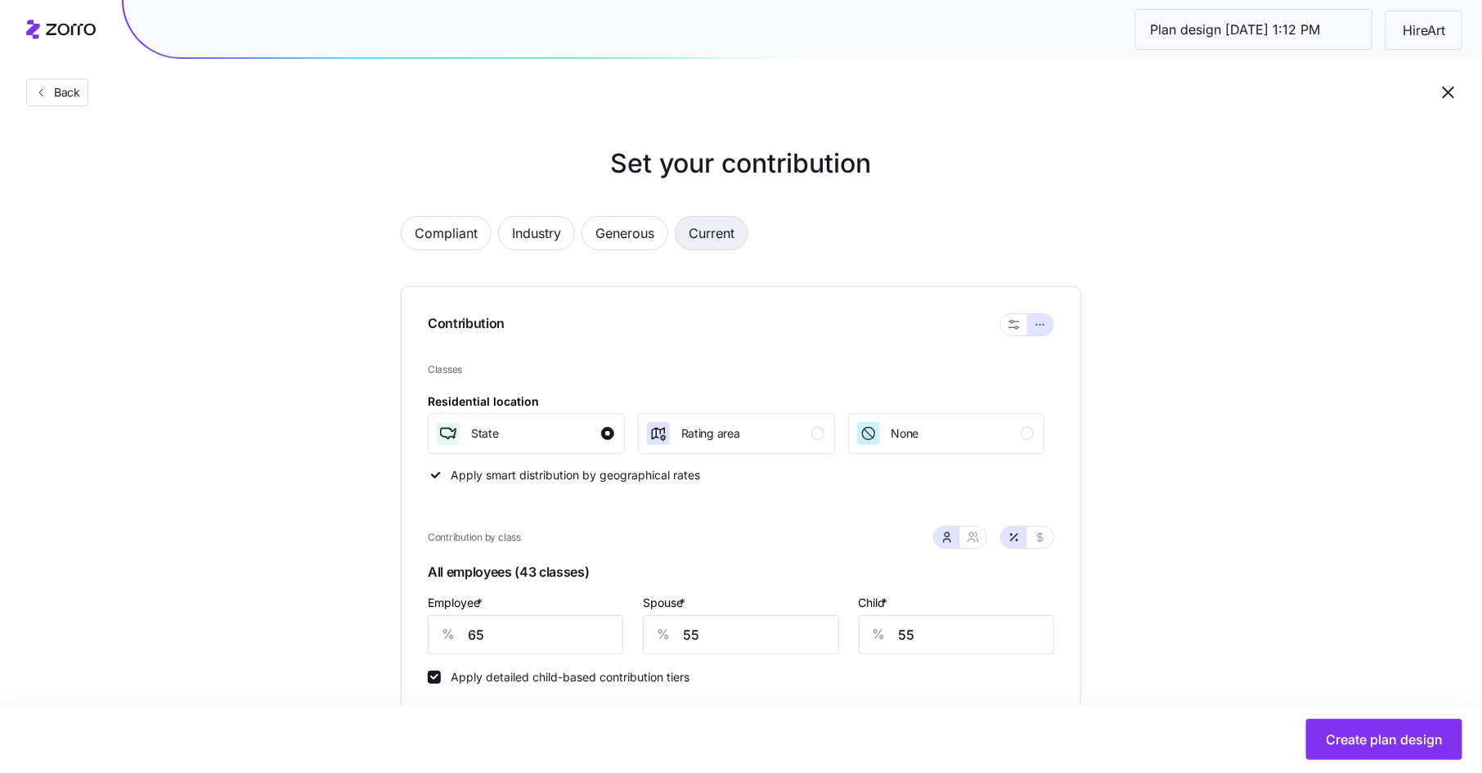
click at [712, 231] on span "Current" at bounding box center [711, 233] width 46 height 33
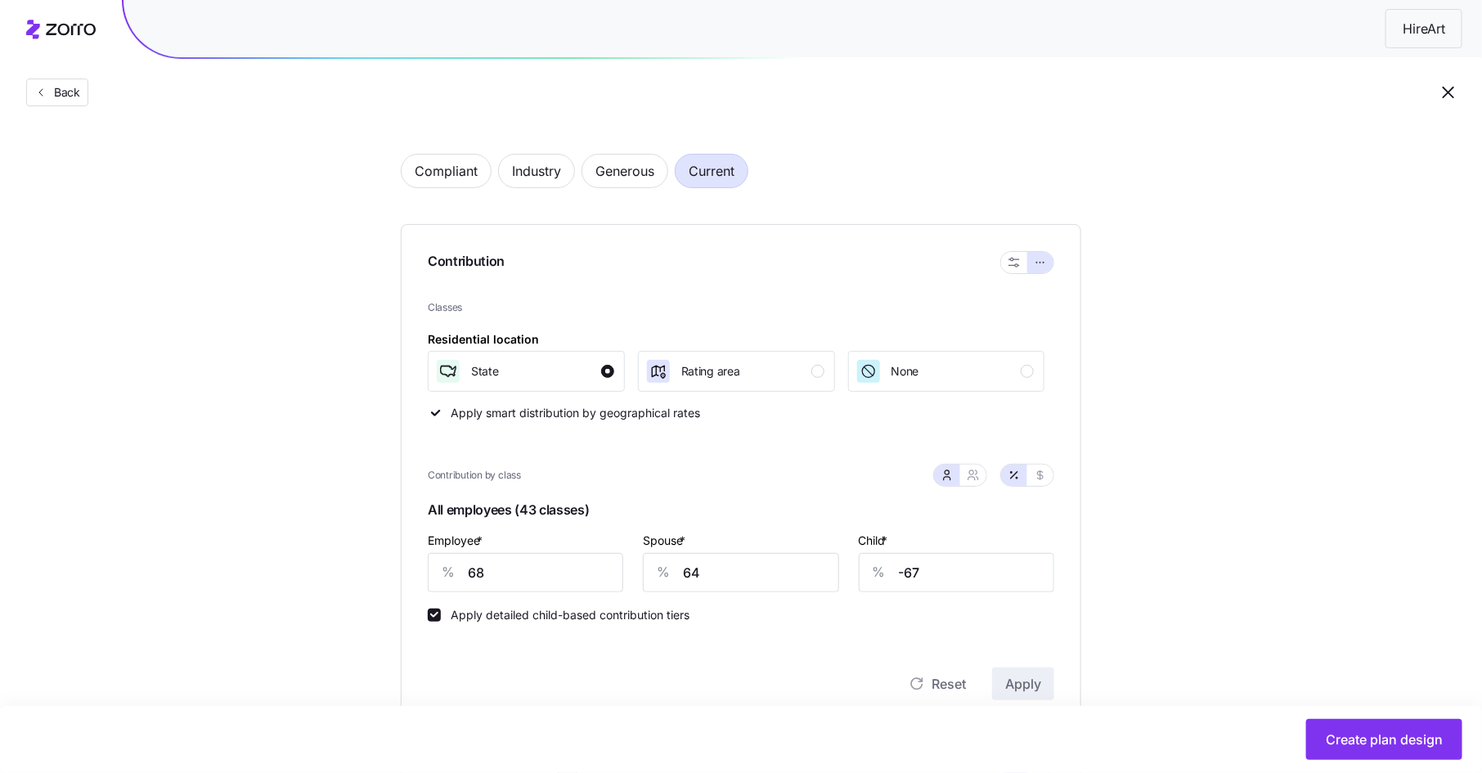
scroll to position [154, 0]
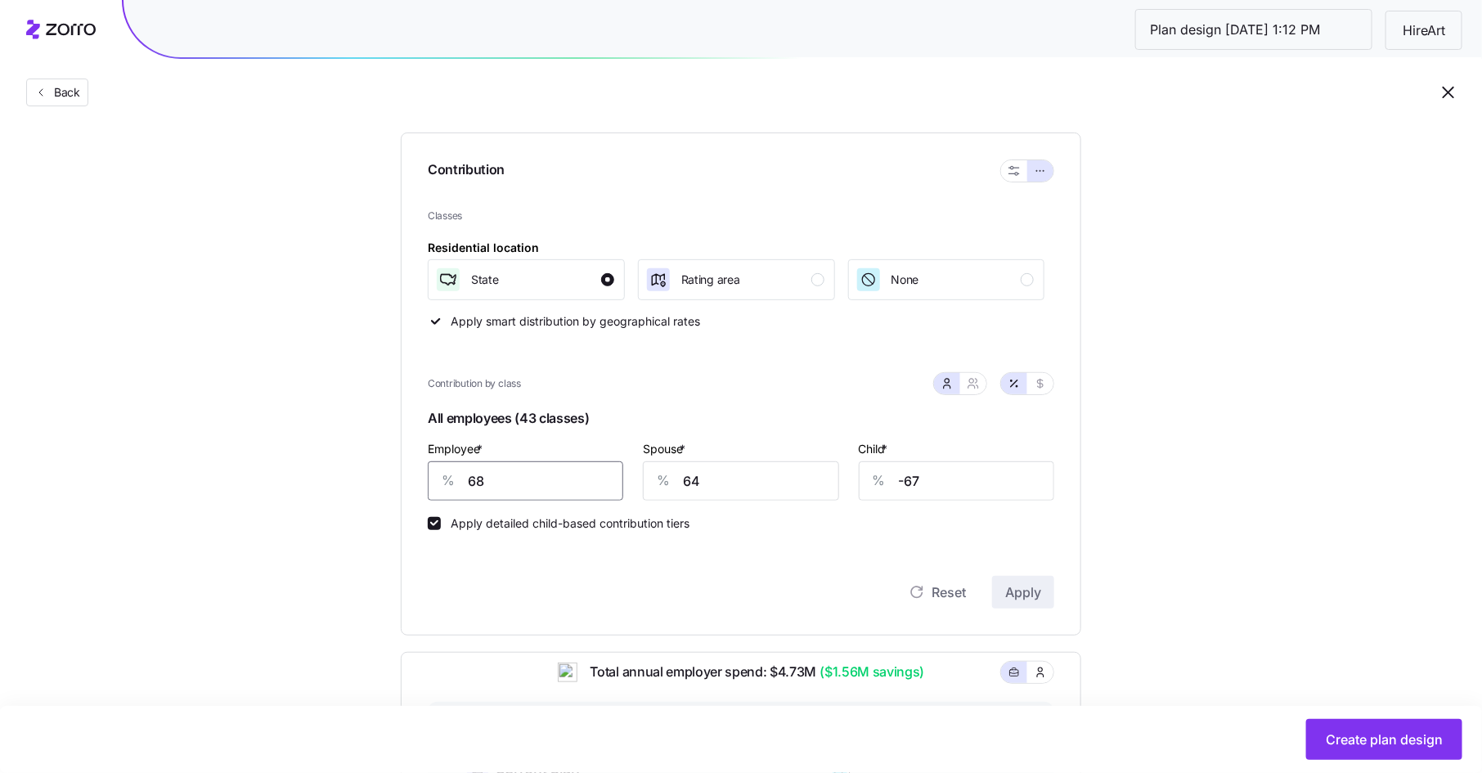
drag, startPoint x: 486, startPoint y: 486, endPoint x: 461, endPoint y: 486, distance: 24.5
click at [461, 486] on div "% 68" at bounding box center [525, 480] width 195 height 39
type input "65"
type input "55"
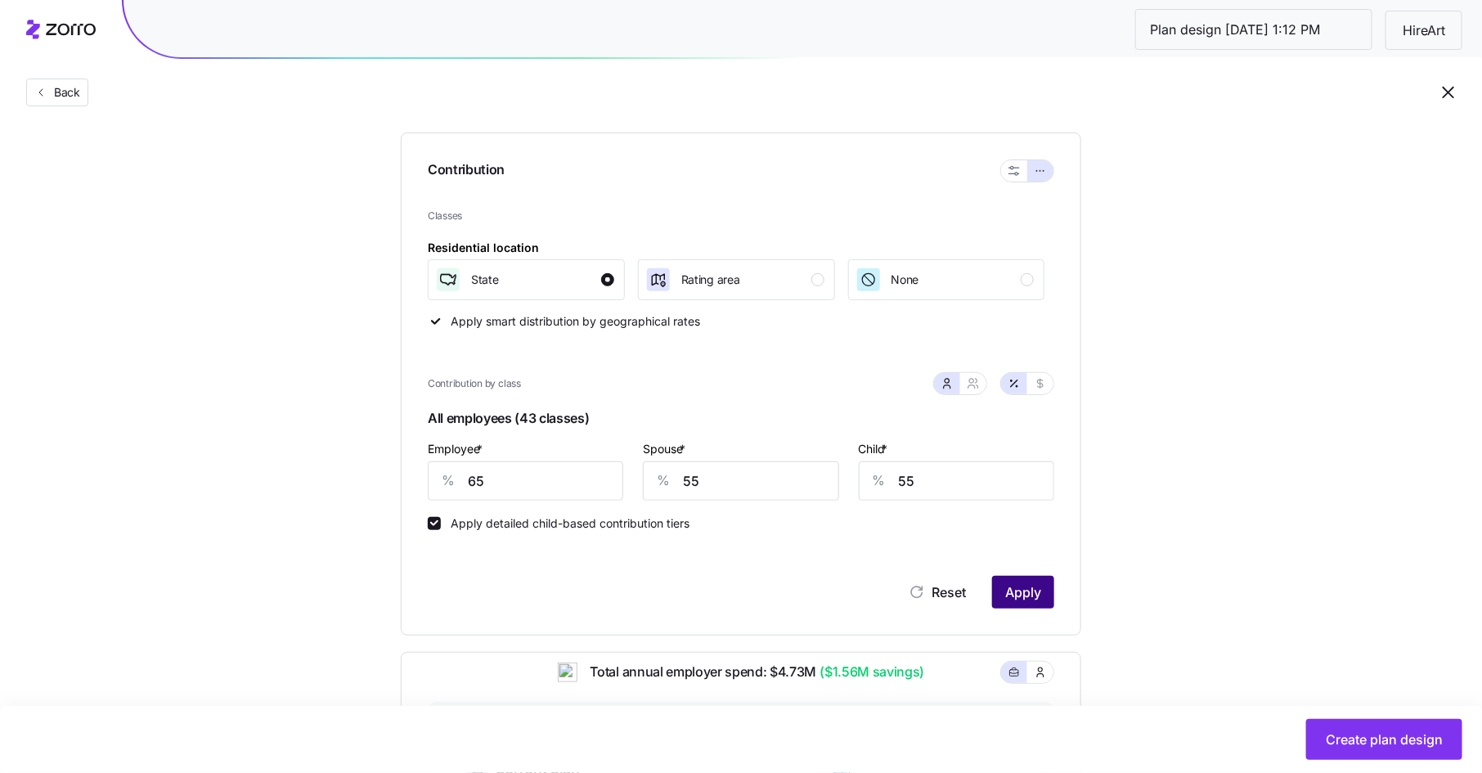
click at [1048, 589] on button "Apply" at bounding box center [1023, 592] width 62 height 33
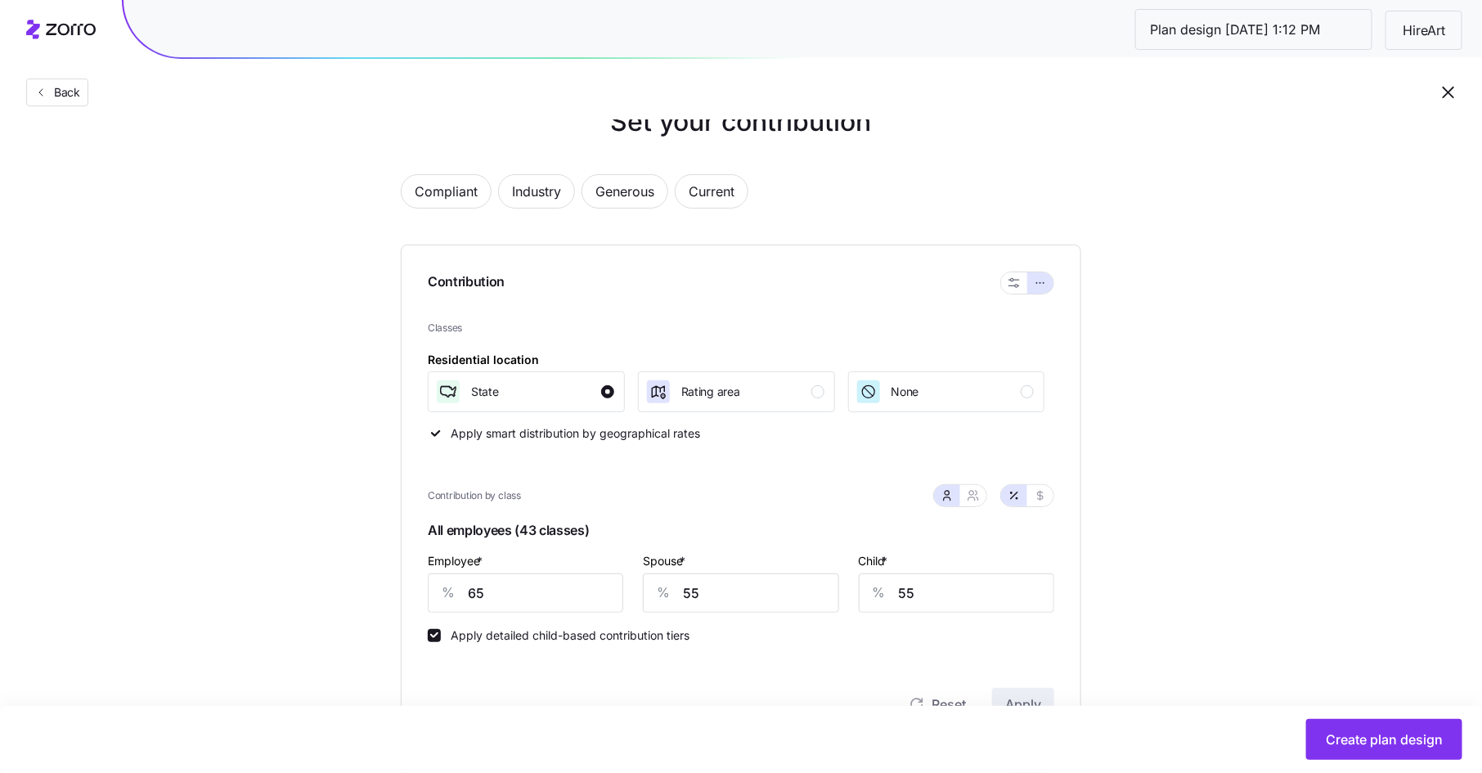
scroll to position [25, 0]
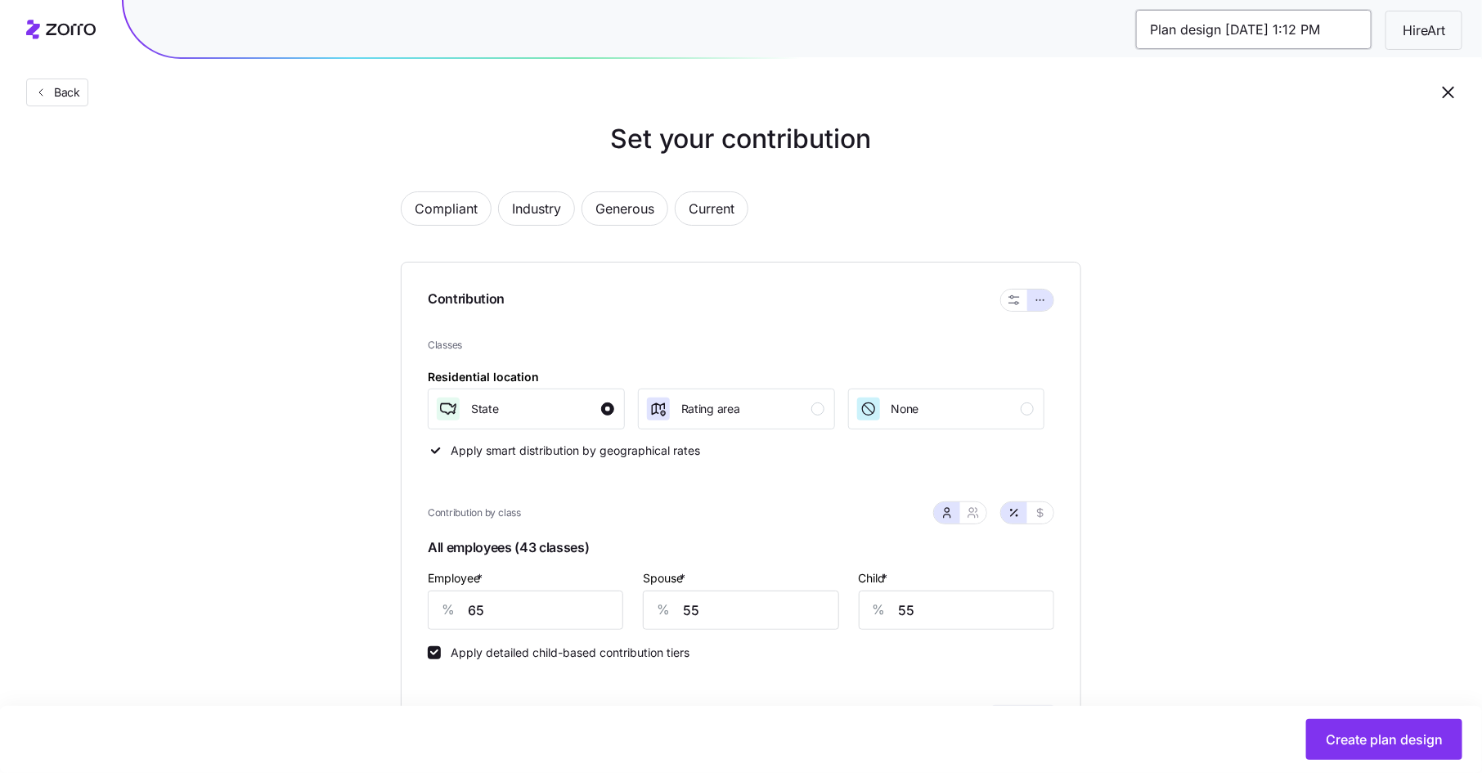
click at [1229, 34] on input "Plan design [DATE] 1:12 PM" at bounding box center [1253, 29] width 235 height 39
click at [1157, 33] on input "Plan design [DATE] 1:12 PM" at bounding box center [1253, 29] width 235 height 39
click at [1278, 42] on input "Plan design [DATE] 1:12 PM" at bounding box center [1253, 29] width 235 height 39
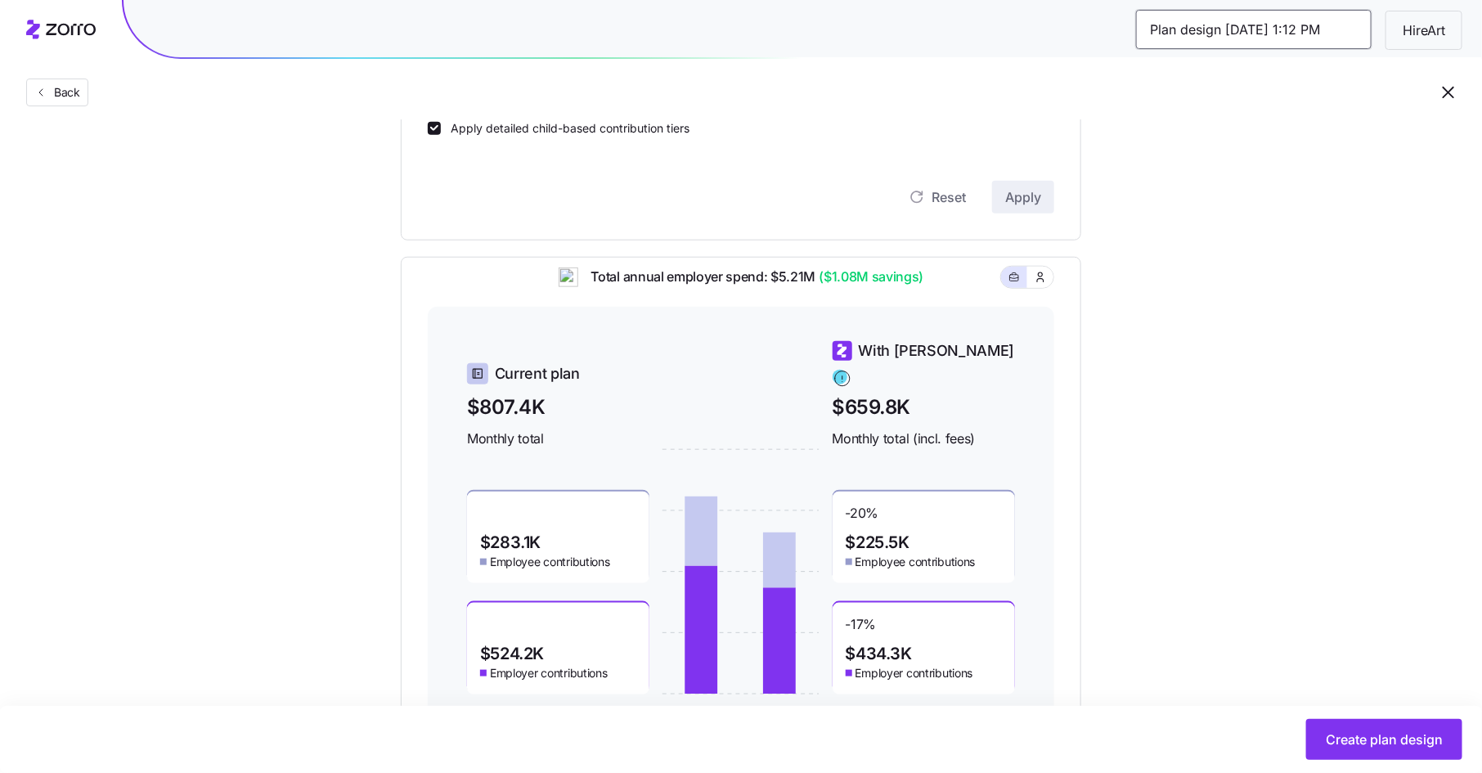
scroll to position [617, 0]
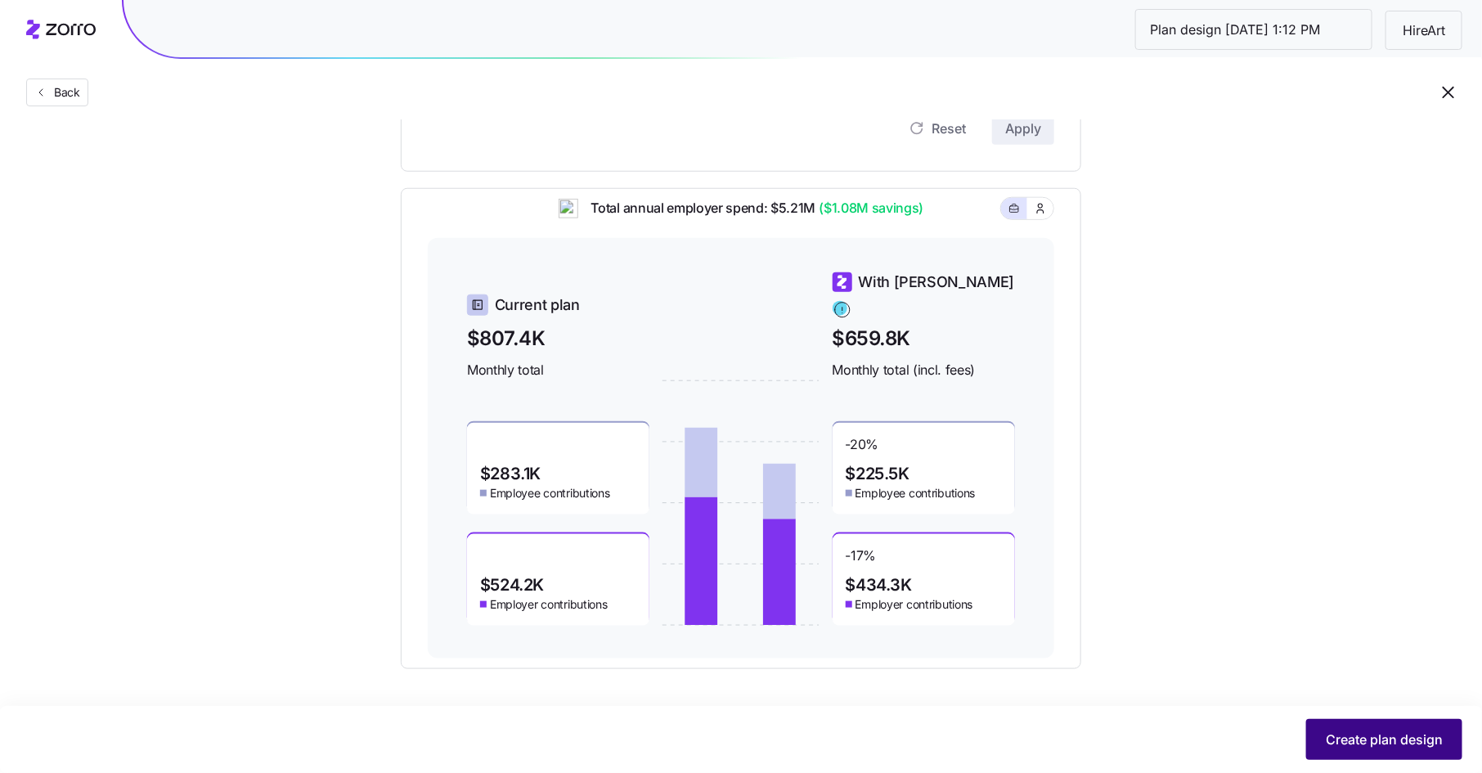
click at [1350, 726] on button "Create plan design" at bounding box center [1384, 739] width 156 height 41
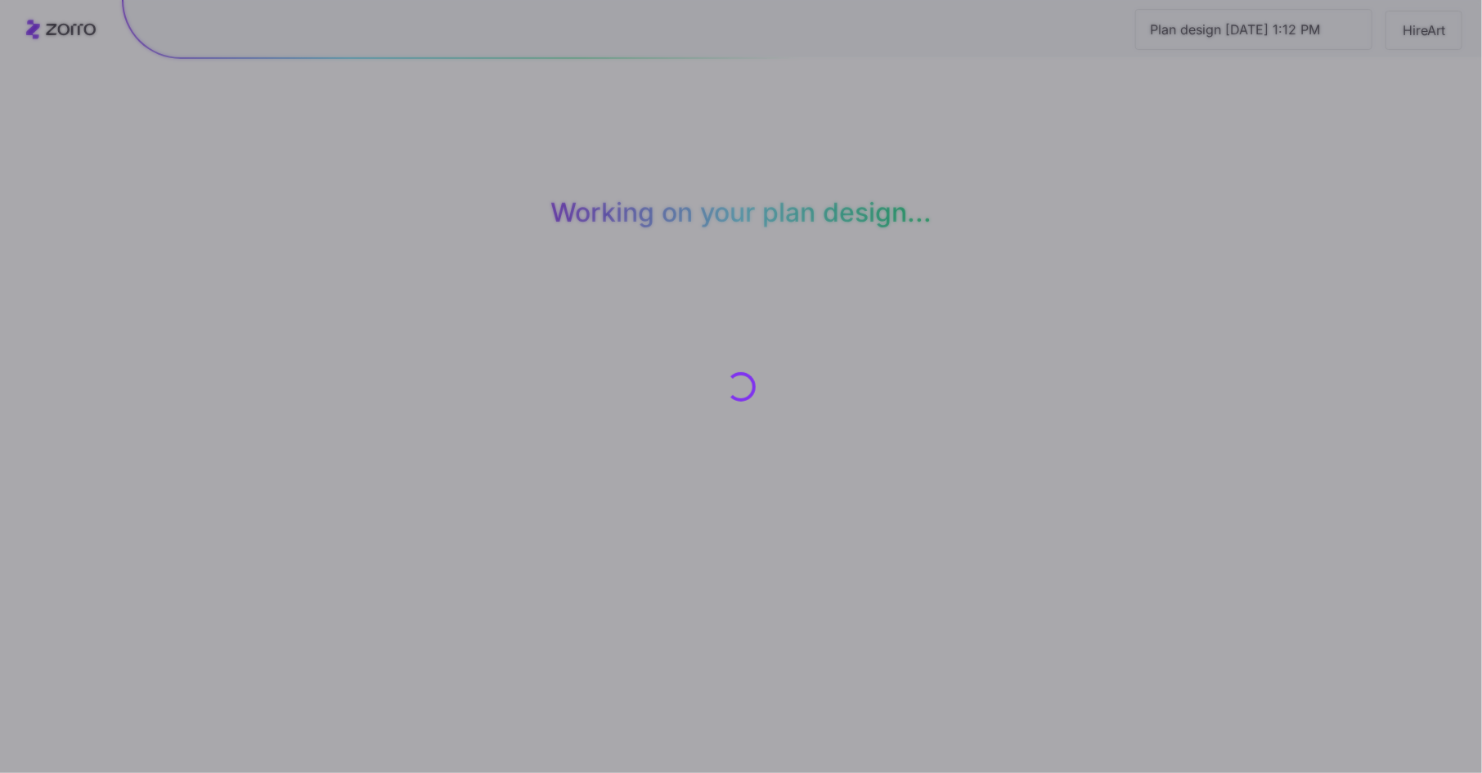
scroll to position [0, 0]
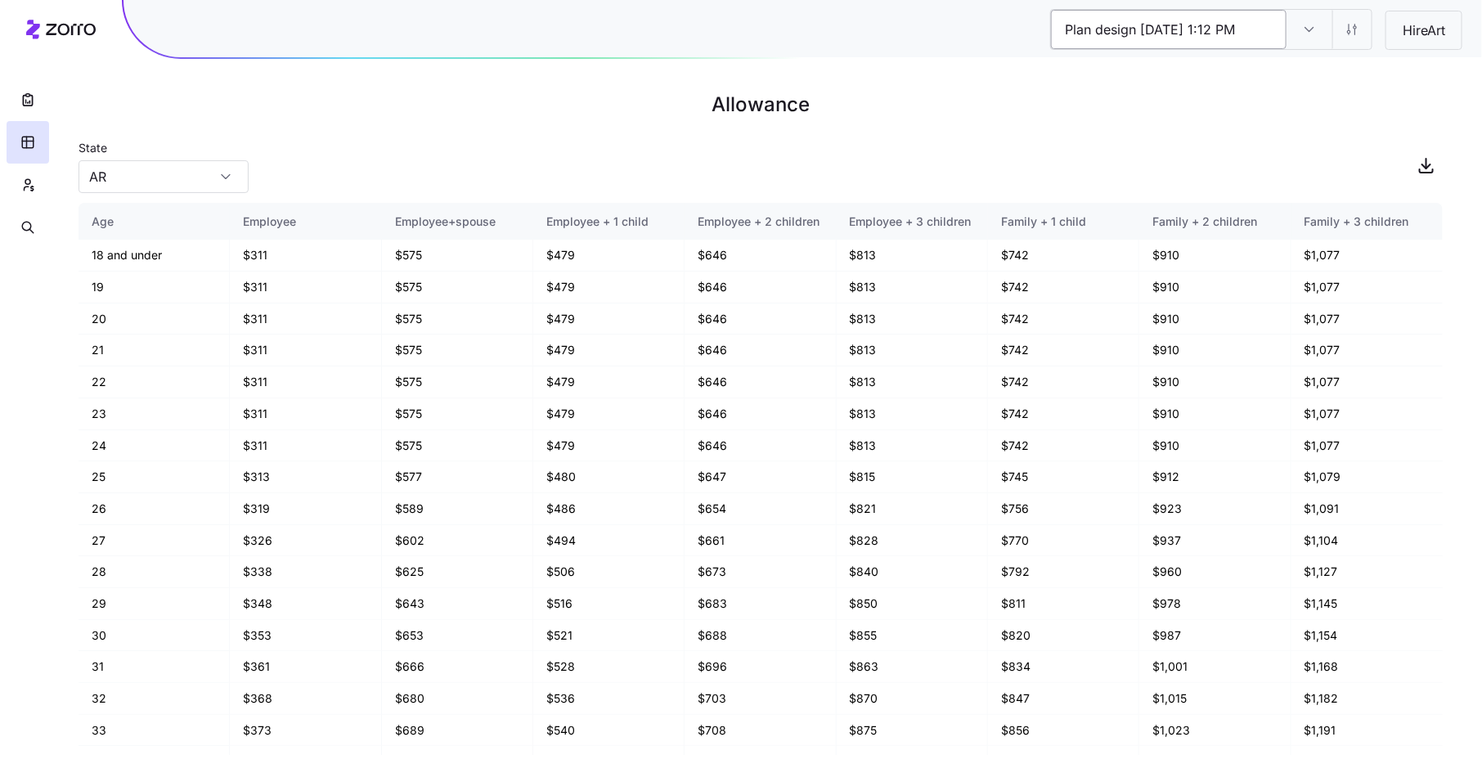
click at [1103, 26] on input "Plan design [DATE] 1:12 PM" at bounding box center [1168, 29] width 235 height 39
type input "Gold - 65/55/55"
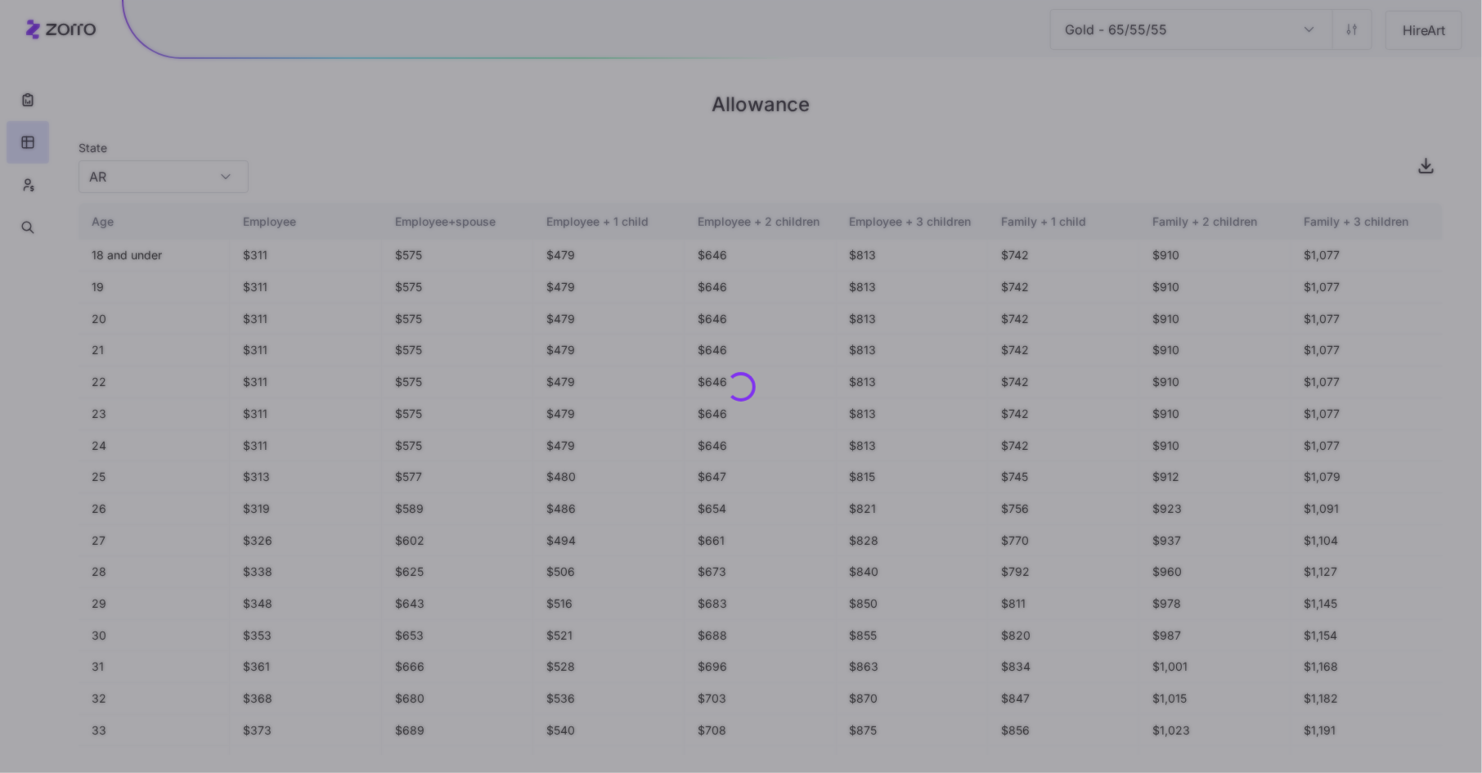
click at [1165, 129] on div "Gold - 65/55/55 Plan design [DATE] 1:12 PM HireArt Allowance State [US_STATE] A…" at bounding box center [741, 386] width 1482 height 773
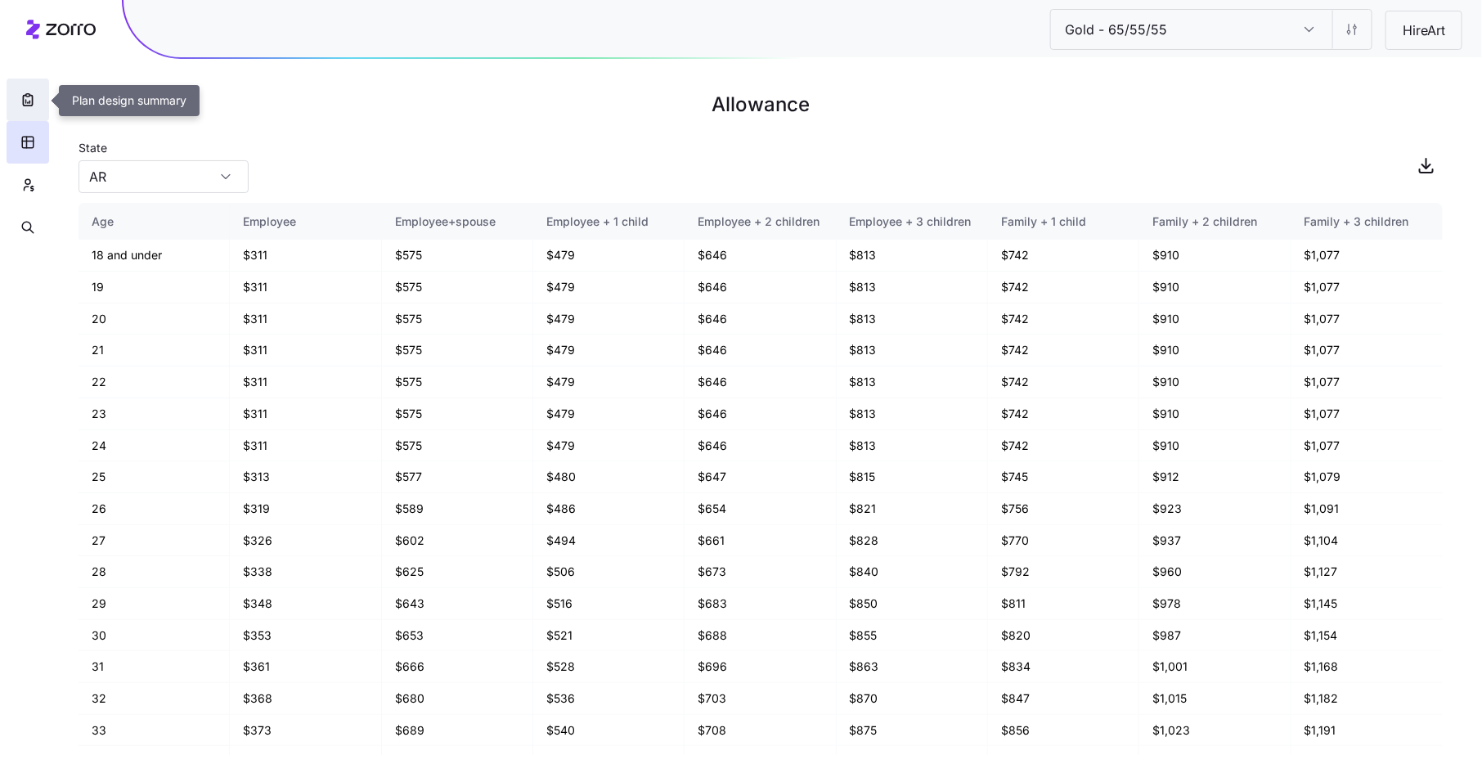
click at [38, 101] on button "button" at bounding box center [28, 99] width 43 height 43
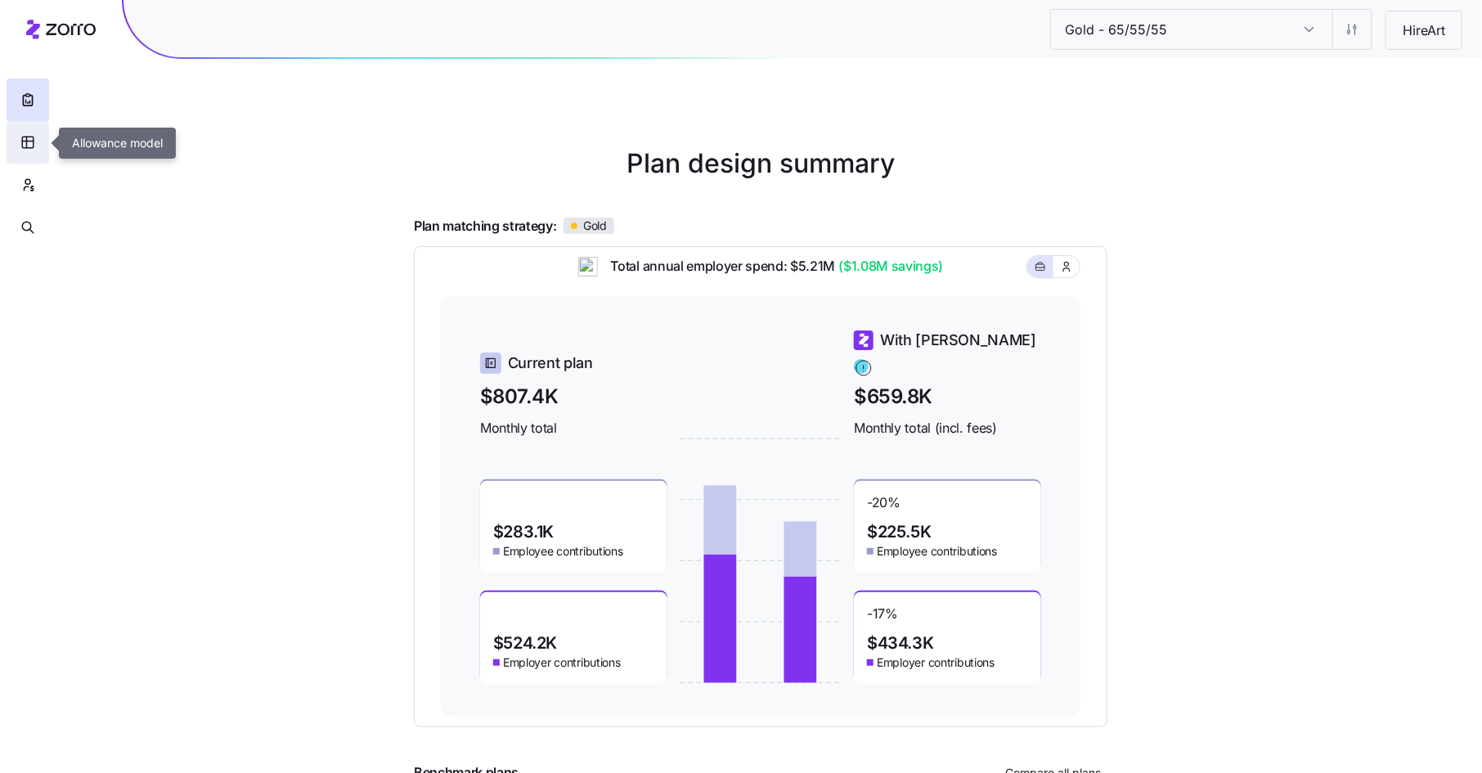
click at [34, 151] on button "button" at bounding box center [28, 142] width 43 height 43
